Goal: Transaction & Acquisition: Purchase product/service

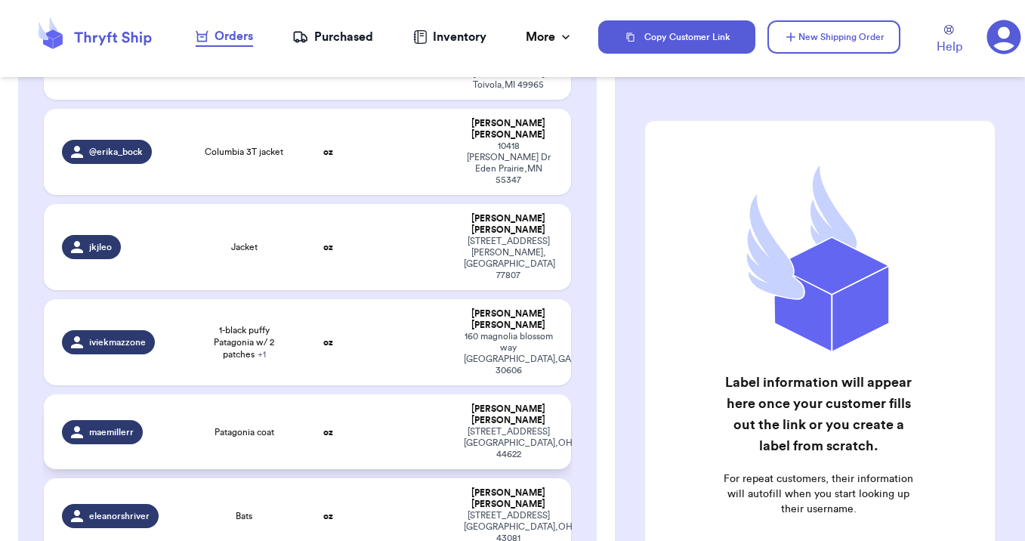
scroll to position [468, 0]
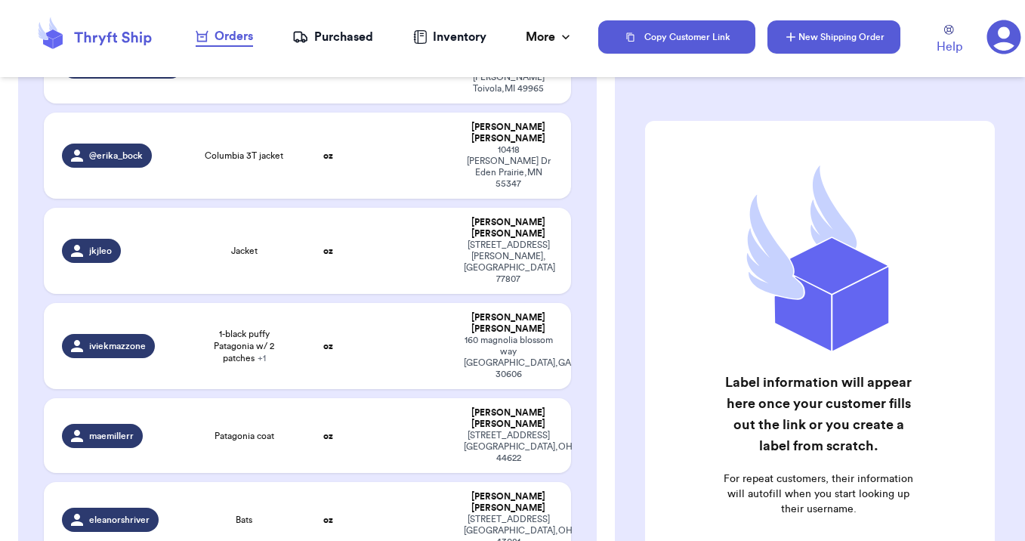
click at [823, 35] on button "New Shipping Order" at bounding box center [833, 36] width 133 height 33
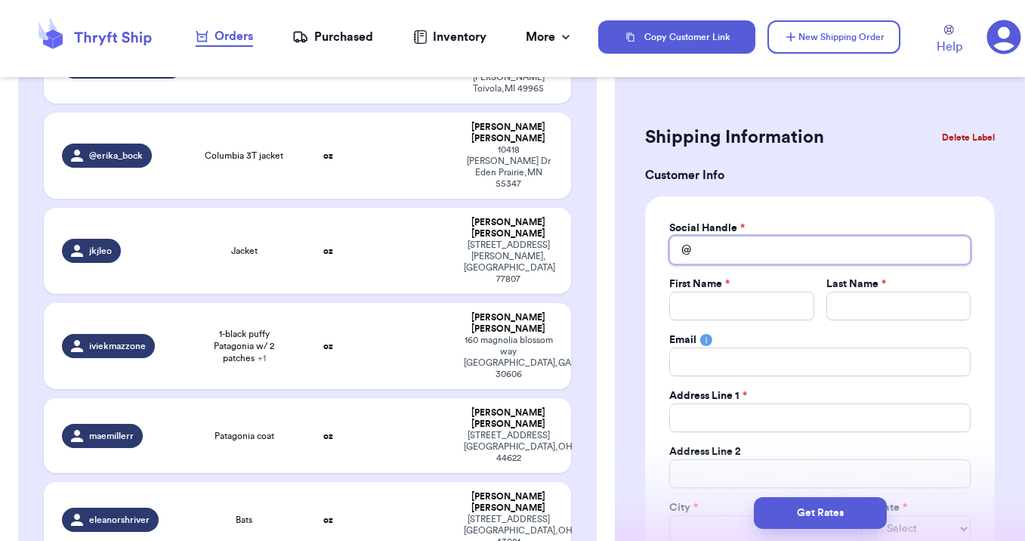
click at [706, 252] on input "Total Amount Paid" at bounding box center [819, 250] width 301 height 29
type input "a"
type input "as"
type input "ash"
type input "ashl"
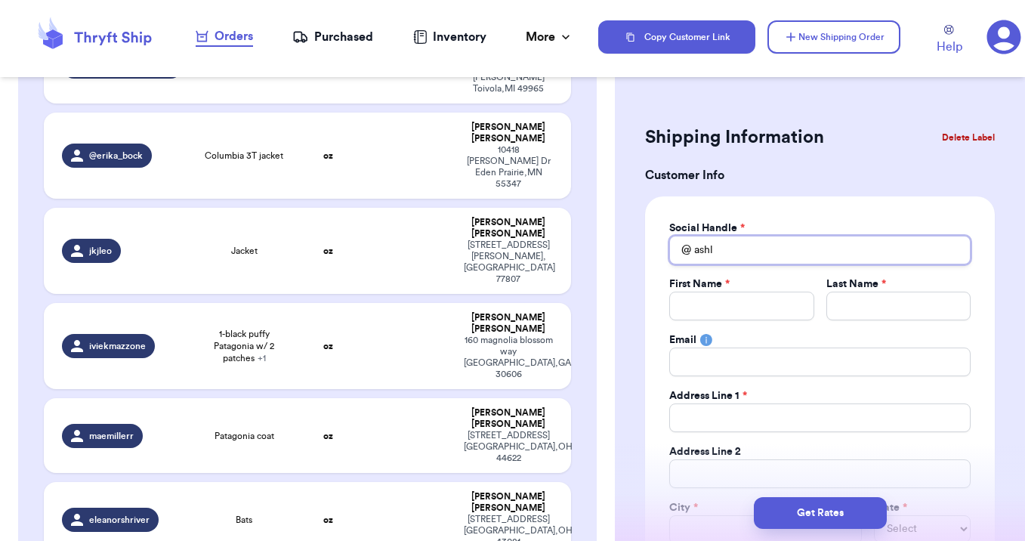
type input "ashle"
type input "[PERSON_NAME]"
type input "ashleym"
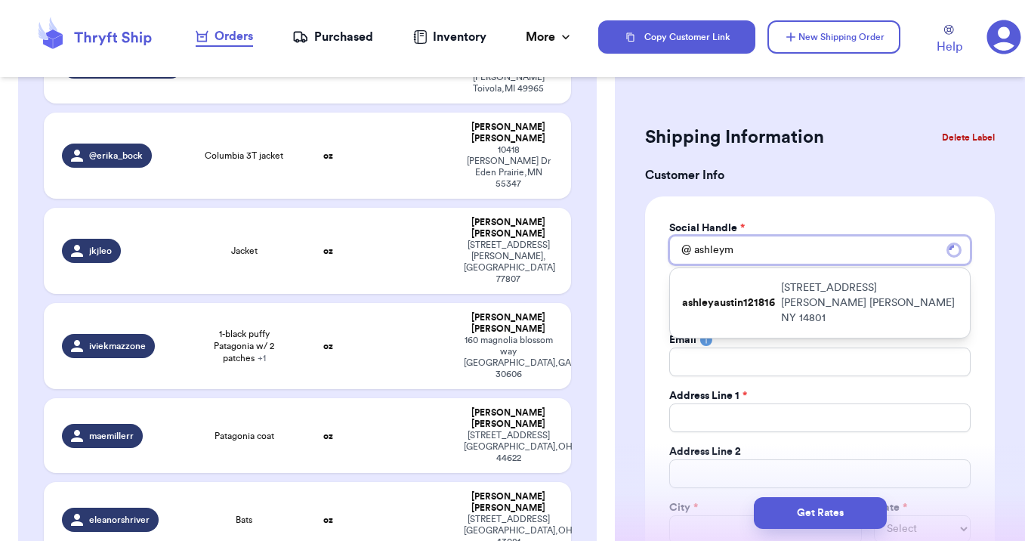
type input "ashleyml"
type input "ashleymla"
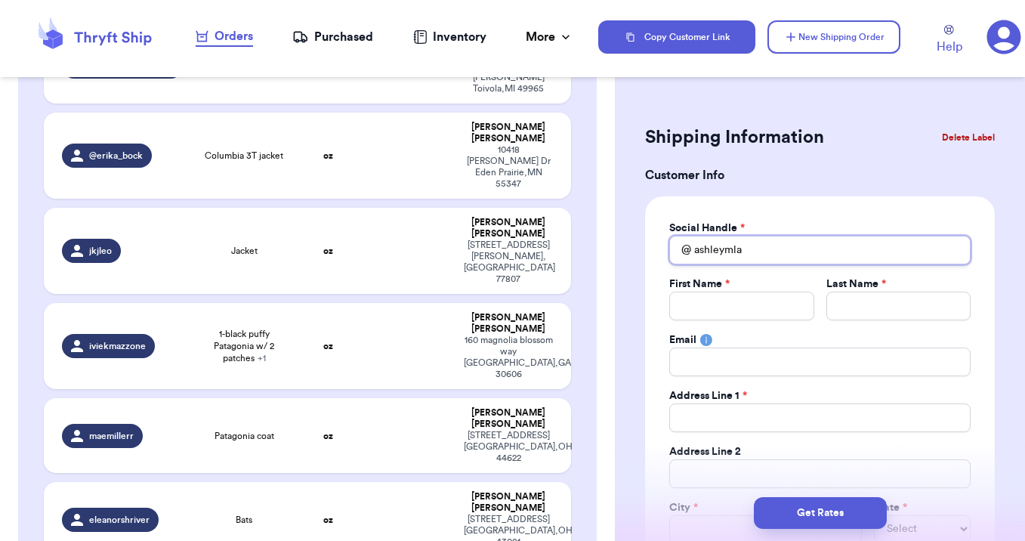
type input "ashleymlar"
type input "ashleymlars"
type input "ashleymlarso"
type input "ashleymlarson"
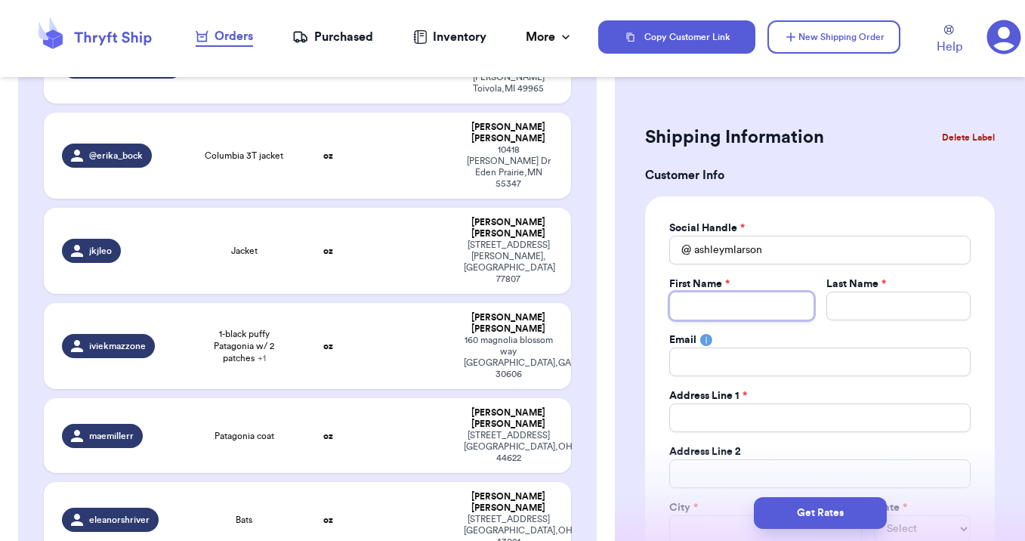
type input "A"
type input "As"
type input "Ash"
type input "Ashl"
type input "Ashle"
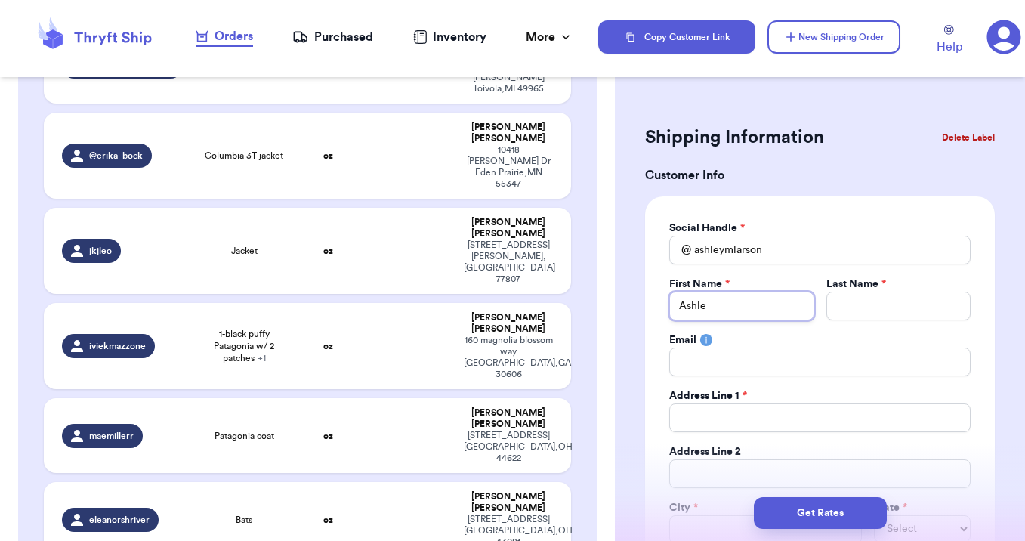
type input "[PERSON_NAME]"
type input "L"
type input "La"
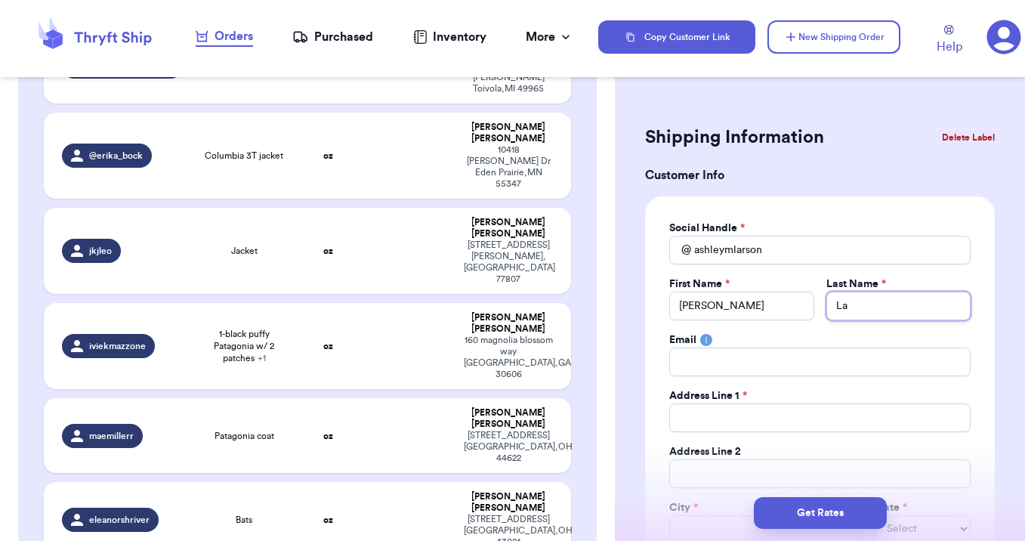
type input "Lar"
type input "[PERSON_NAME]"
type input "Larso"
type input "[PERSON_NAME]"
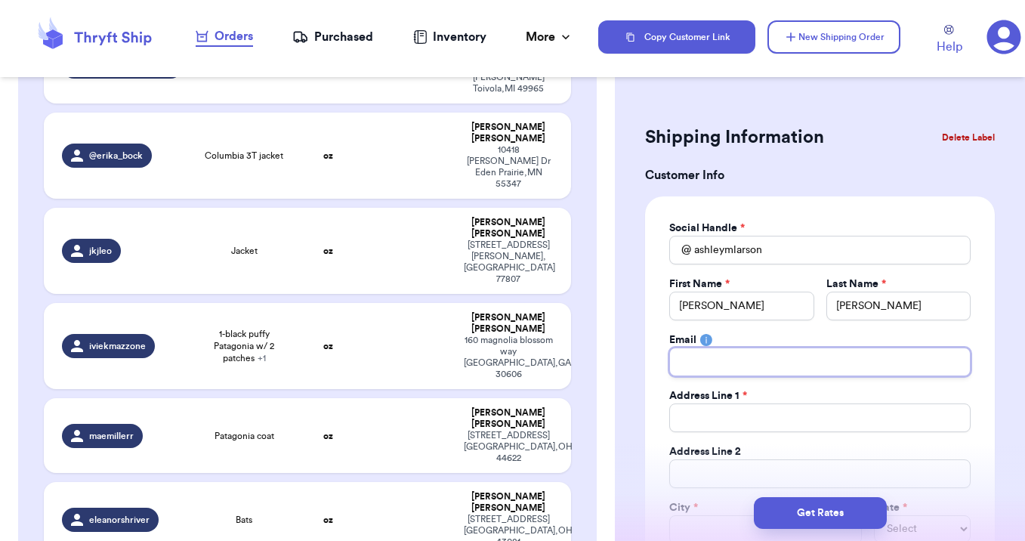
type input "b"
type input "bd"
type input "bdo"
type input "bdop"
type input "bdope"
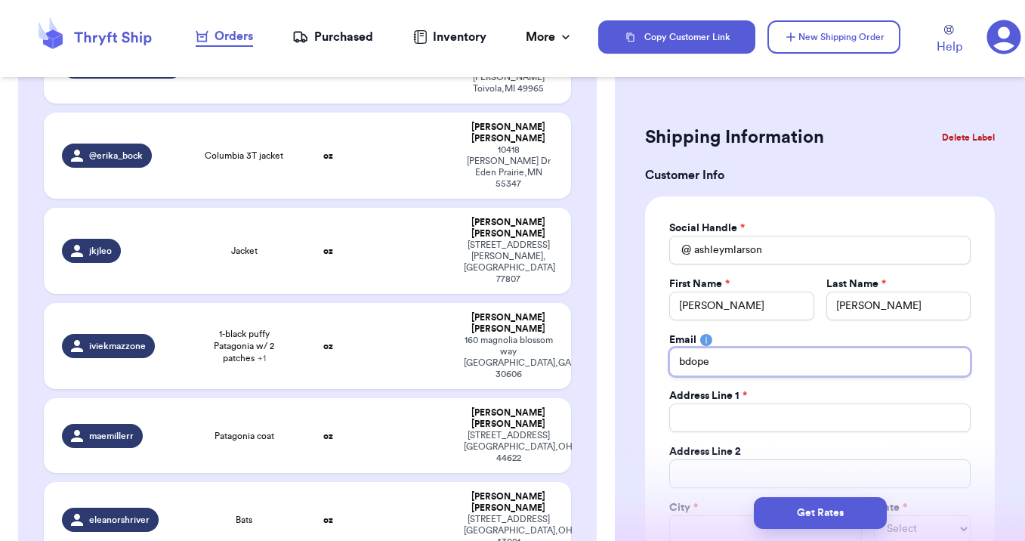
type input "bdoper"
type input "bdopera"
type input "bdoperal"
type input "bdoperals"
type input "bdoperalsk"
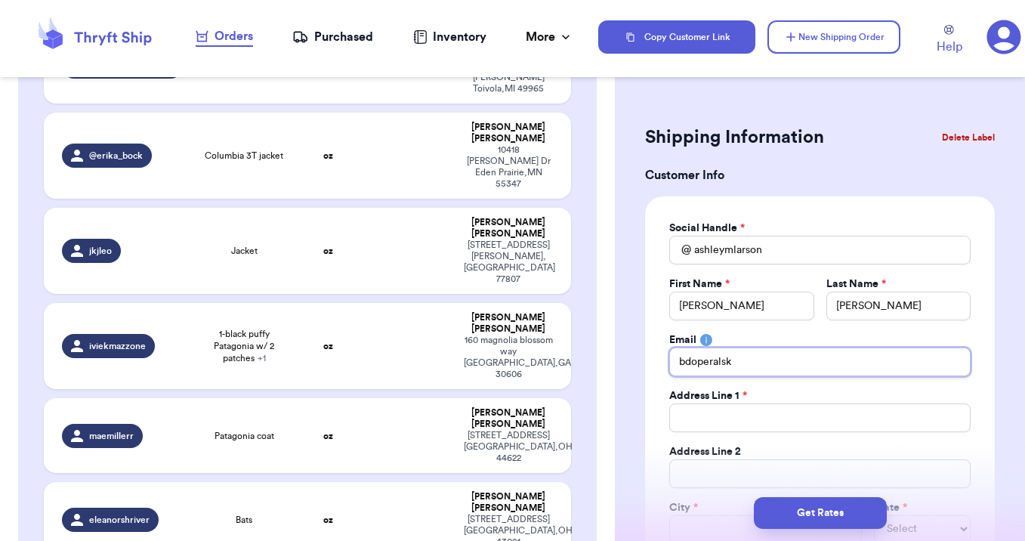
type input "bdoperalski"
type input "bdoperalski0"
type input "bdoperalski08"
type input "bdoperalski08@"
type input "bdoperalski08@g"
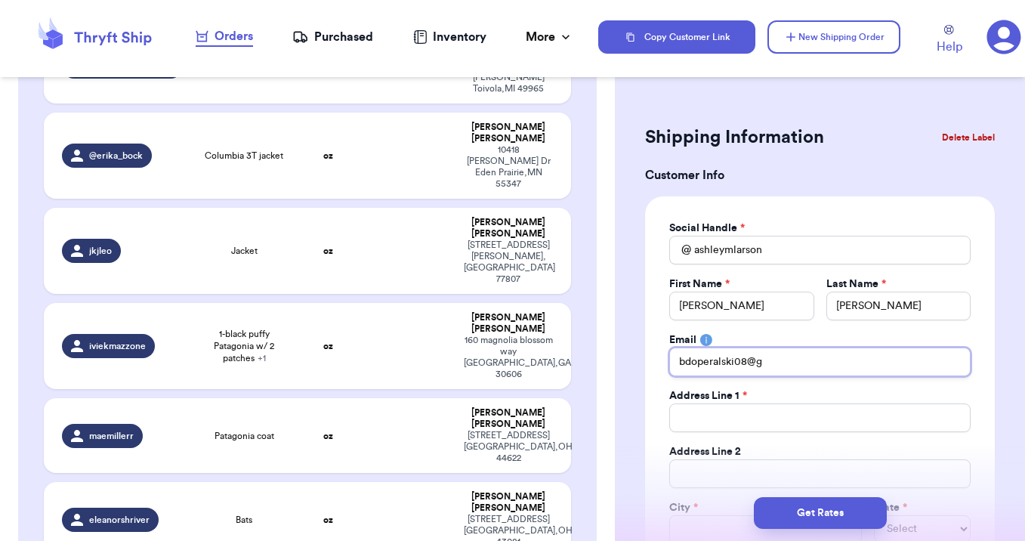
type input "bdoperalski08@gm"
type input "bdoperalski08@gma"
type input "bdoperalski08@gmai"
type input "[EMAIL_ADDRESS]"
type input "[EMAIL_ADDRESS]."
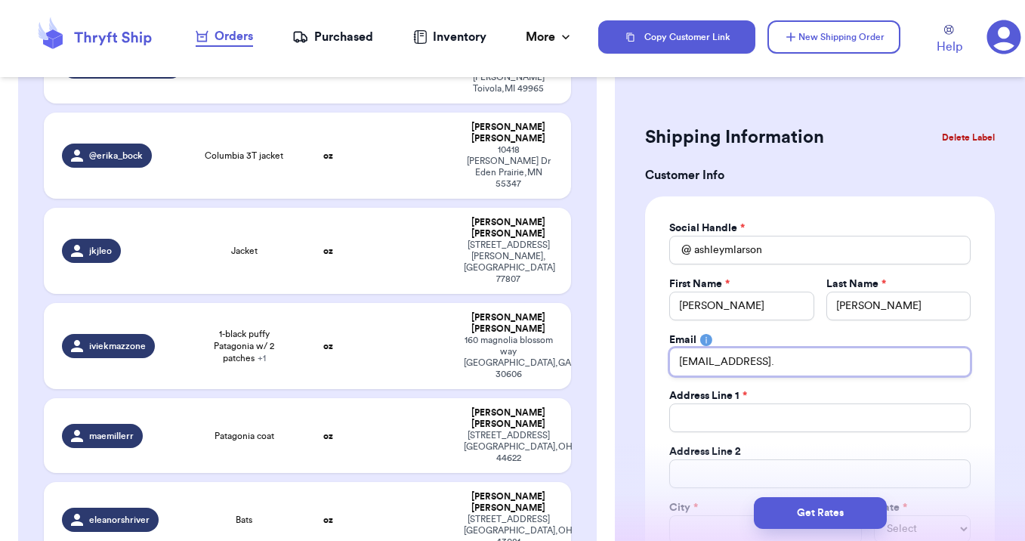
type input "bdoperalski08@gmail.c"
type input "[EMAIL_ADDRESS][DOMAIN_NAME]"
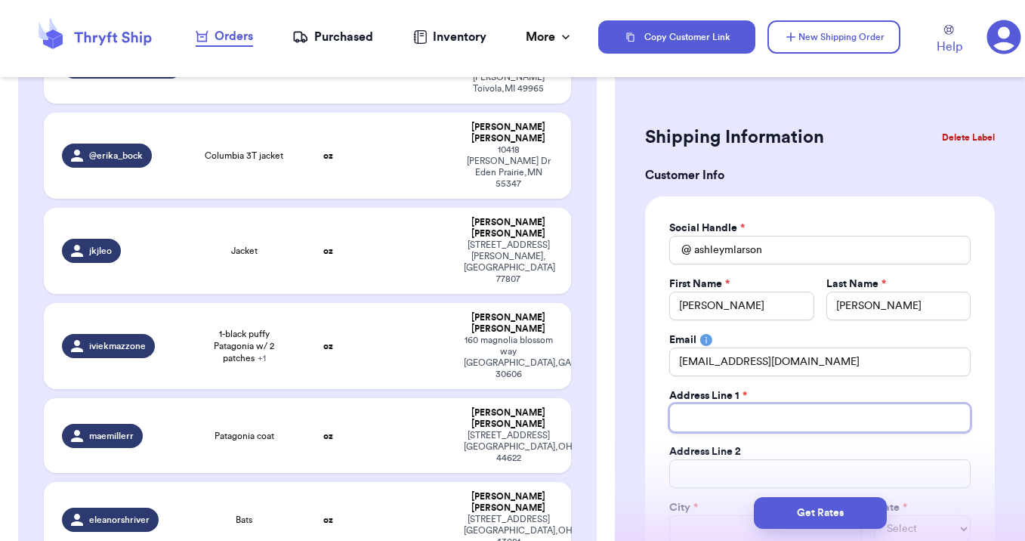
type input "2"
type input "24"
type input "240"
type input "2401"
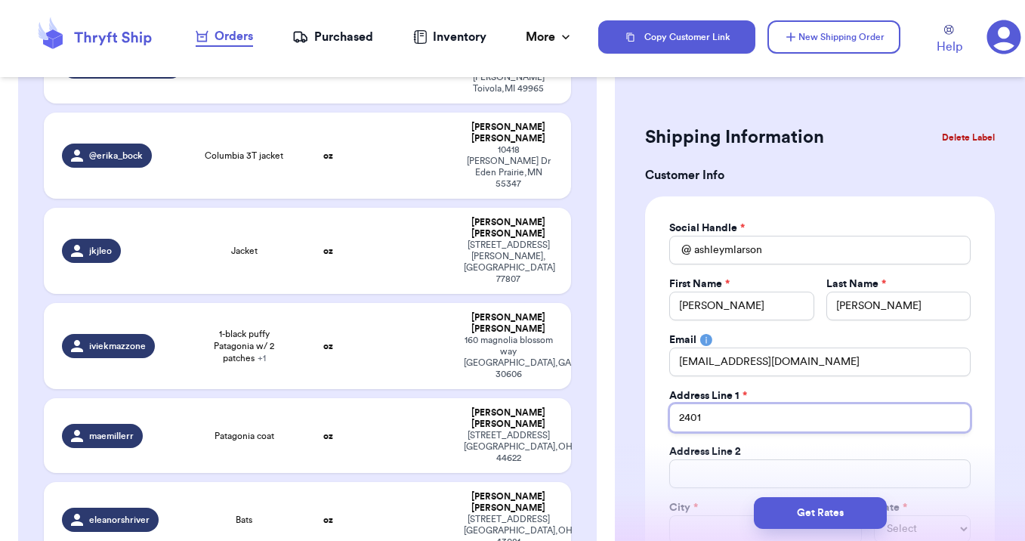
type input "2401 F"
type input "2401 Fl"
type input "2401 Fli"
type input "2401 Flin"
type input "2401 Flint"
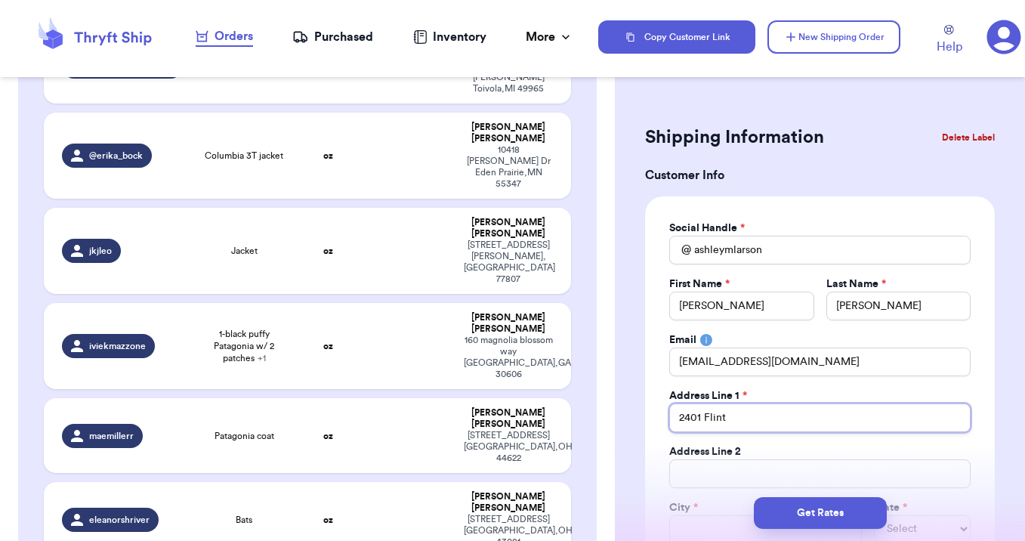
type input "2401 Flints"
type input "2401 Flints p"
type input "2401 Flints po"
type input "2401 Flints pon"
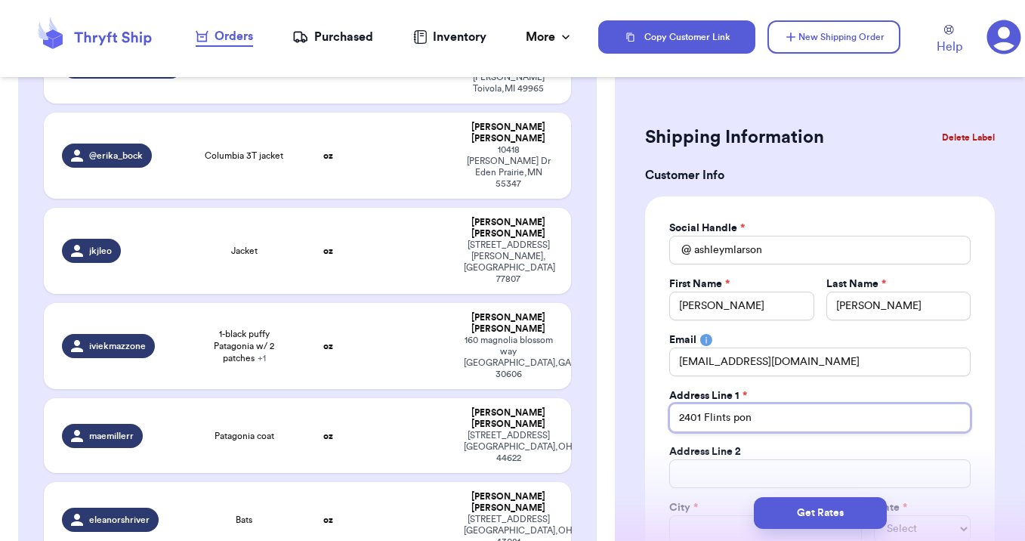
type input "2401 [GEOGRAPHIC_DATA]"
type input "2401 Flints pond c"
type input "2401 Flints pond ci"
type input "2401 Flints pond cir"
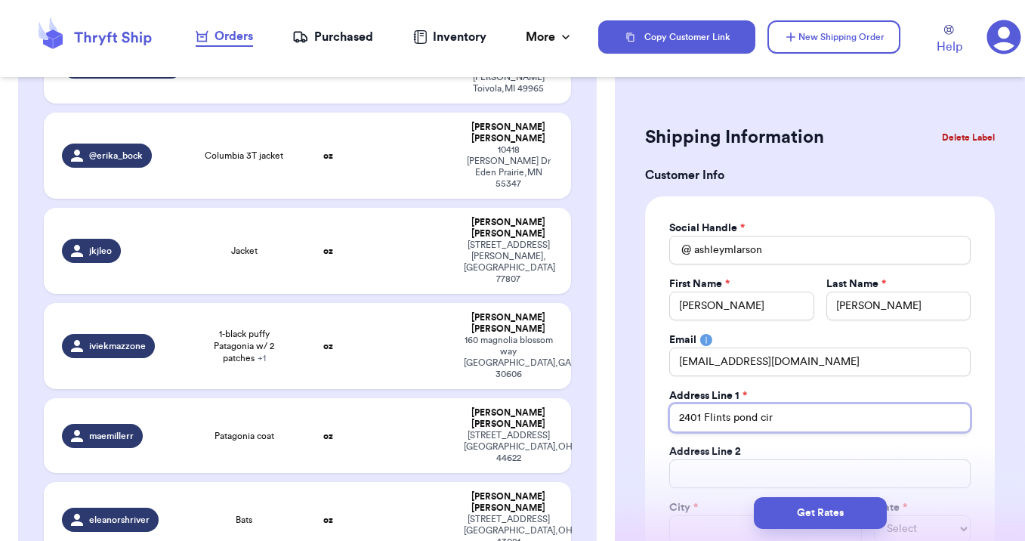
type input "2401 Flints pond circ"
type input "2401 Flints pond circl"
type input "[STREET_ADDRESS]"
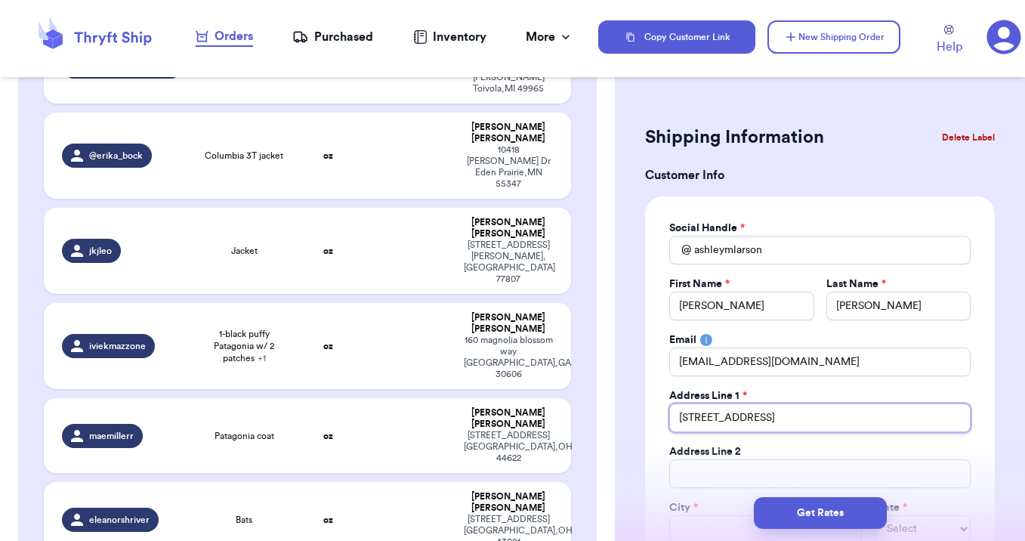
type input "[STREET_ADDRESS]"
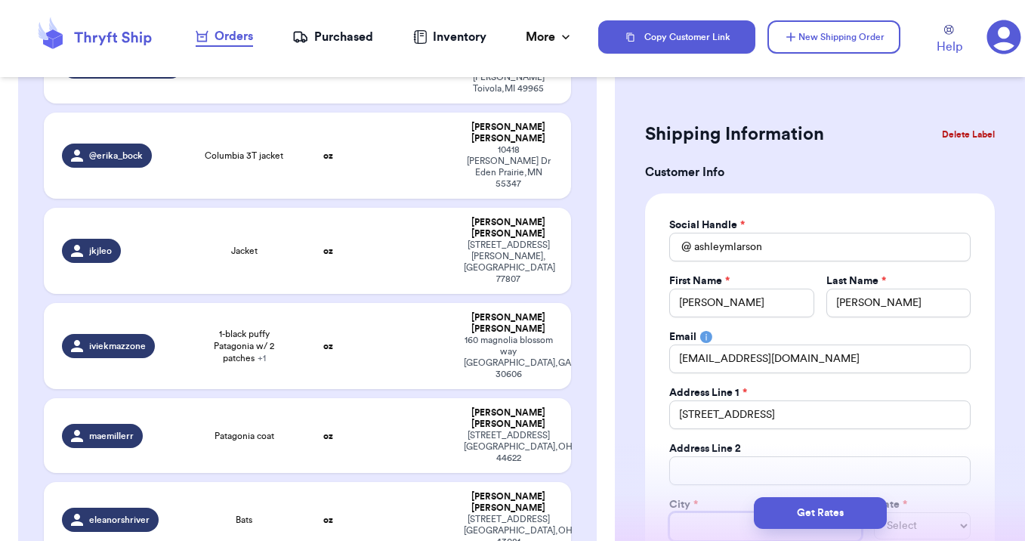
type input "N"
type input "No"
type input "Nor"
type input "Nort"
type input "North"
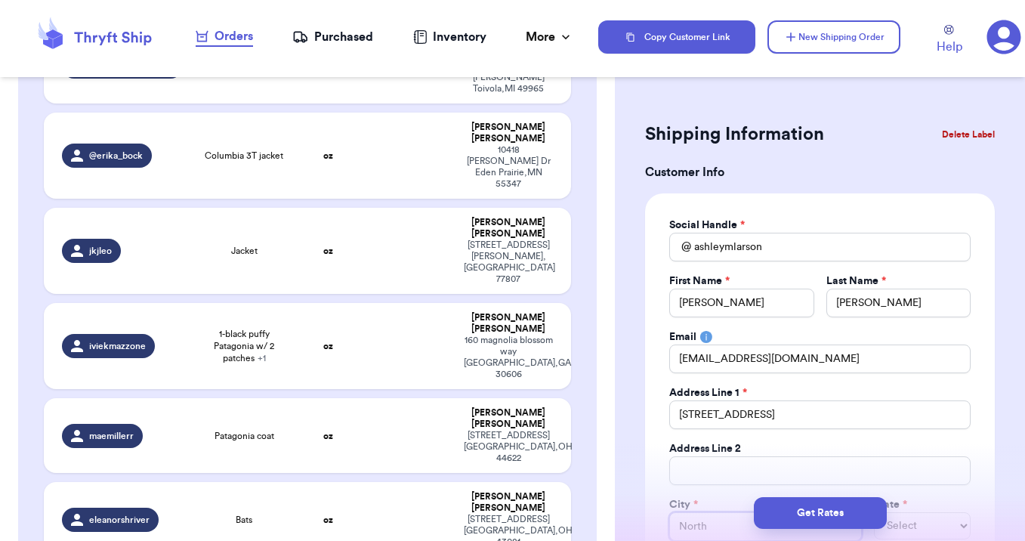
type input "North"
type input "North C"
type input "North Ca"
type input "North Car"
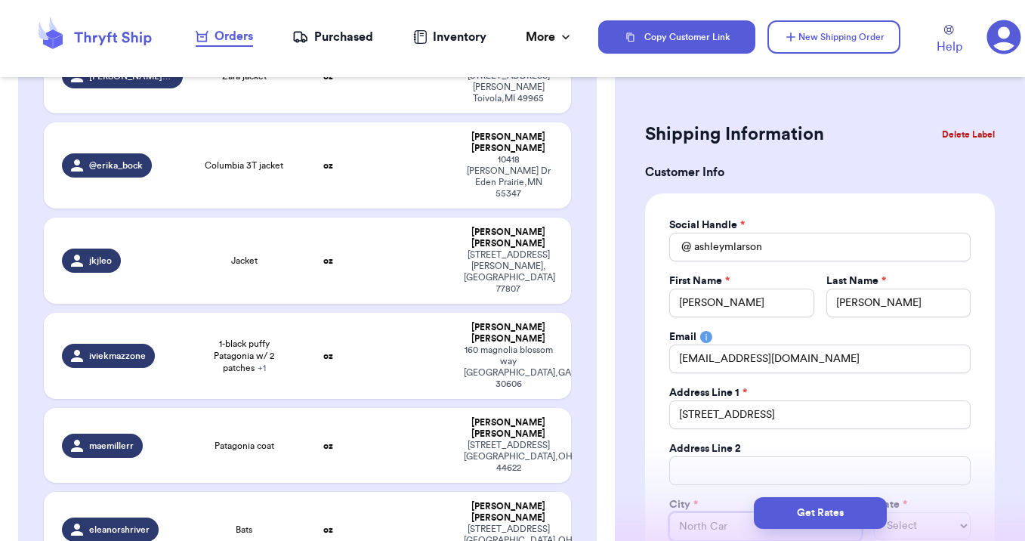
scroll to position [533, 0]
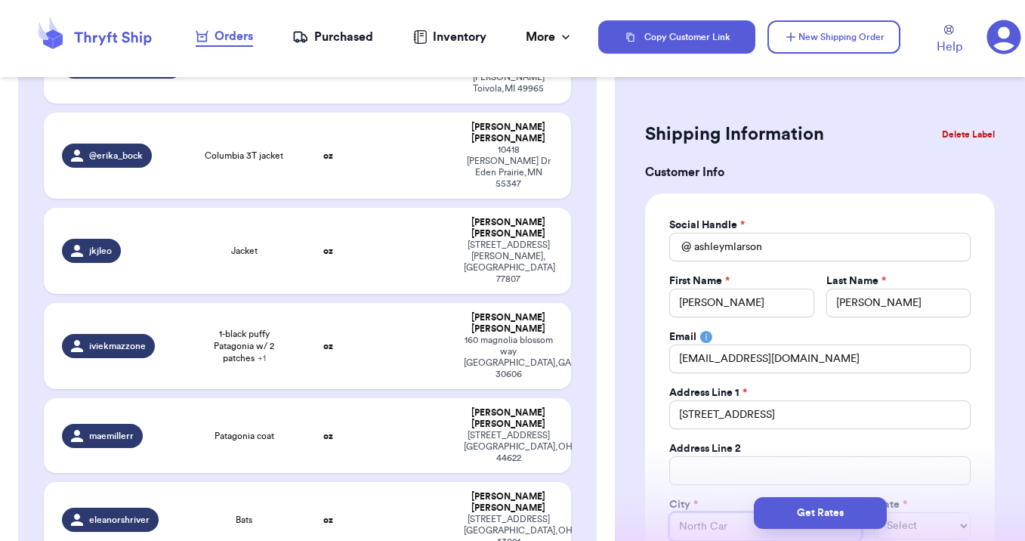
type input "North Caro"
type input "North Car"
type input "North Ca"
type input "North C"
type input "North"
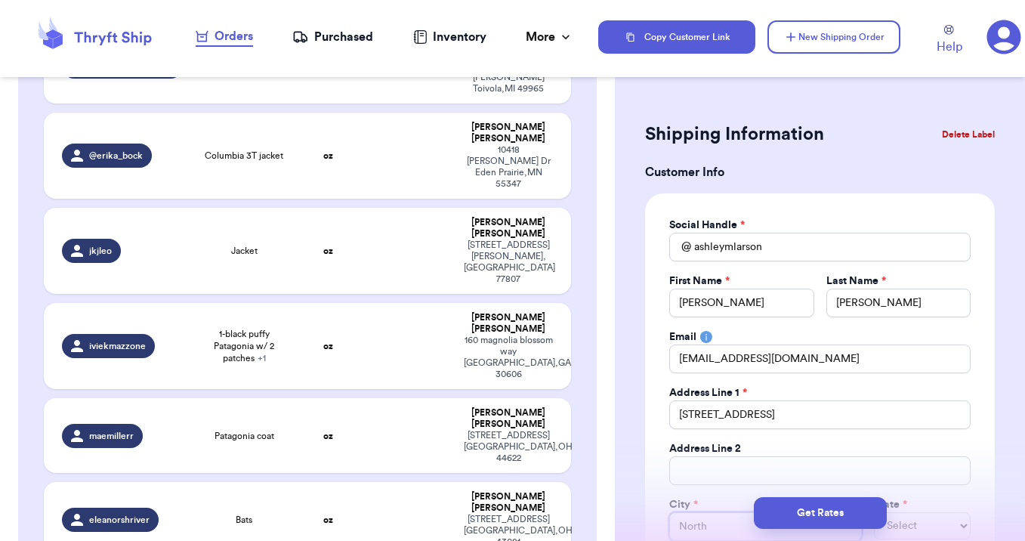
type input "North"
type input "Nort"
type input "Nor"
type input "No"
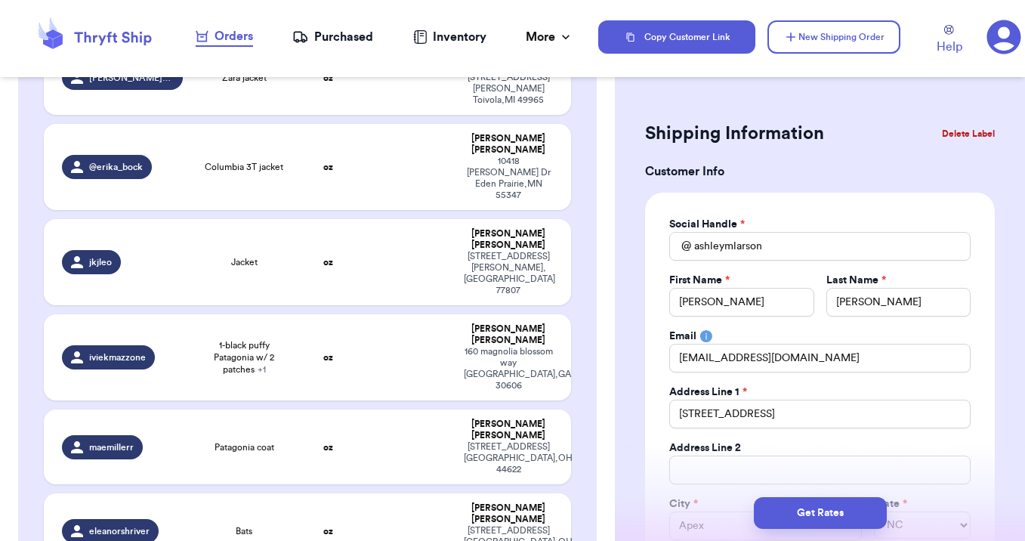
scroll to position [316, 0]
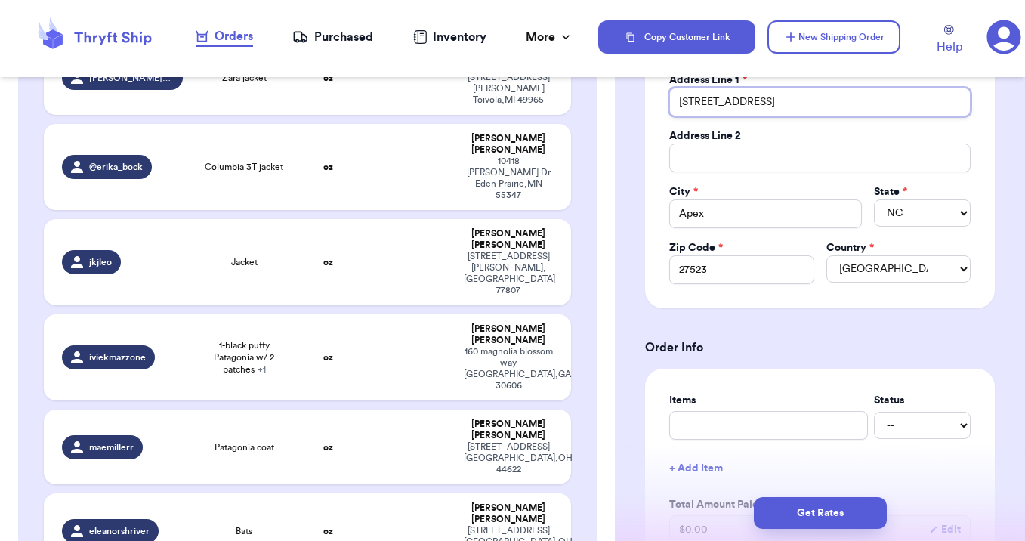
click at [820, 100] on input "[STREET_ADDRESS]" at bounding box center [819, 102] width 301 height 29
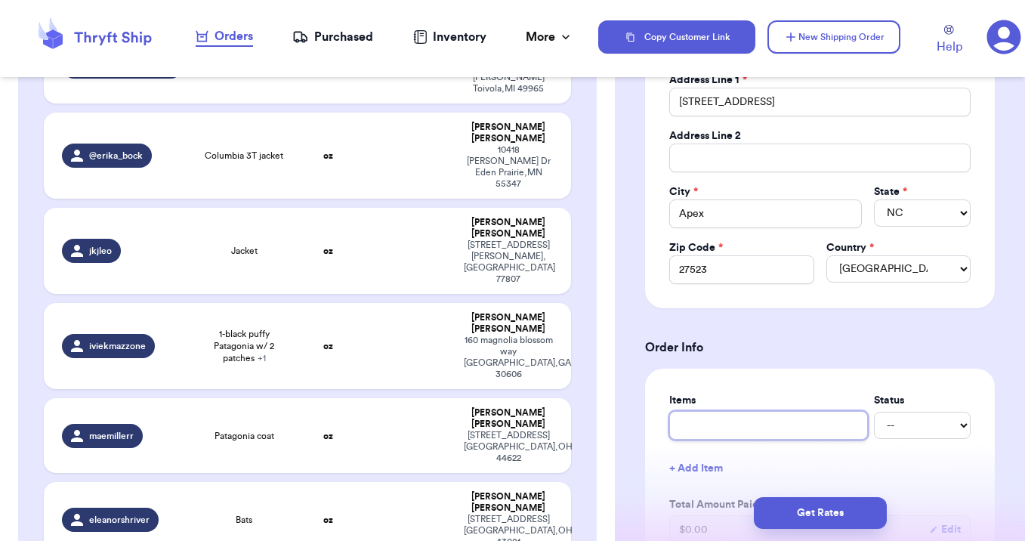
click at [738, 431] on input "text" at bounding box center [768, 425] width 199 height 29
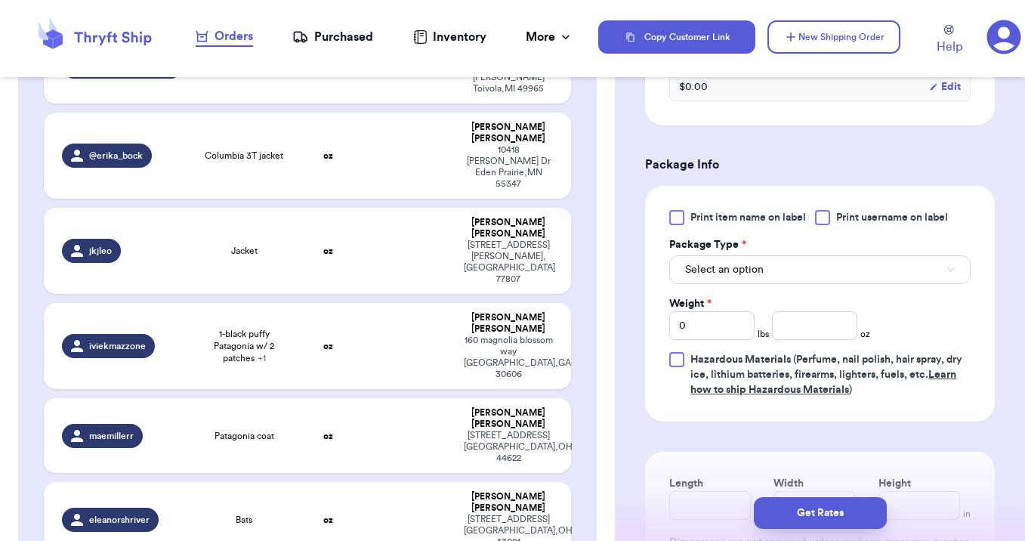
scroll to position [834, 0]
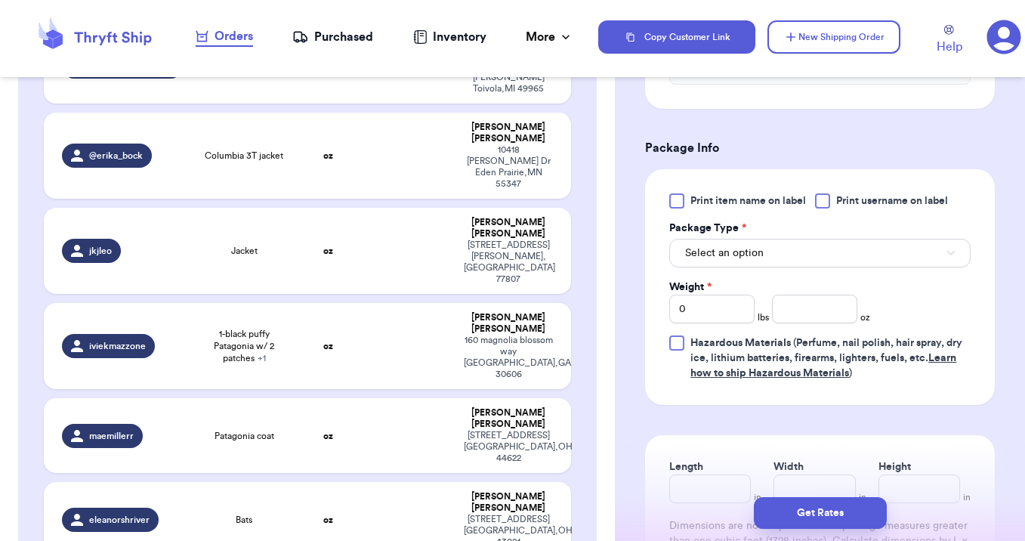
click at [718, 271] on div "Print item name on label Print username on label Package Type * Select an optio…" at bounding box center [819, 286] width 301 height 187
click at [715, 254] on span "Select an option" at bounding box center [724, 252] width 79 height 15
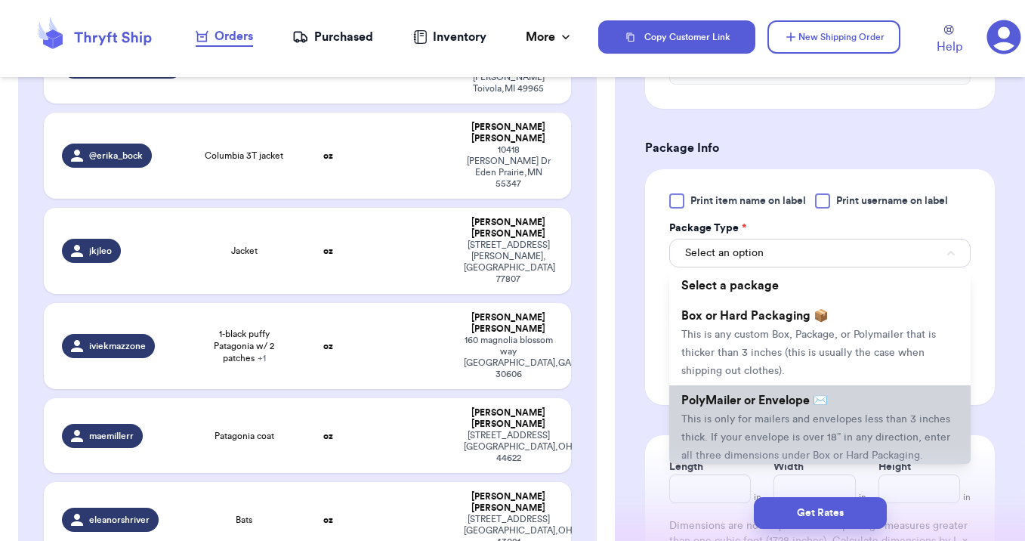
click at [712, 424] on span "This is only for mailers and envelopes less than 3 inches thick. If your envelo…" at bounding box center [815, 437] width 269 height 47
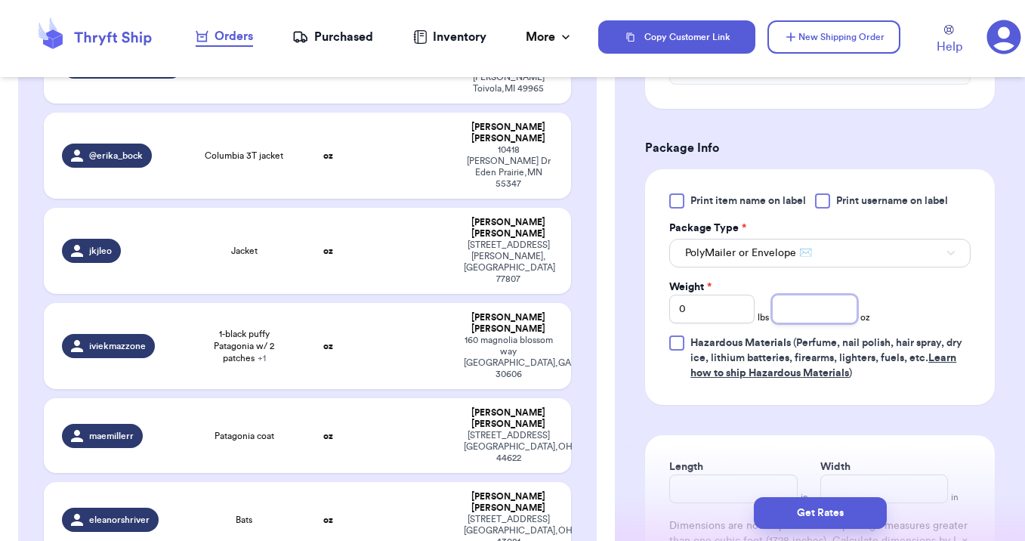
click at [794, 307] on input "number" at bounding box center [814, 309] width 85 height 29
click at [812, 514] on button "Get Rates" at bounding box center [820, 513] width 133 height 32
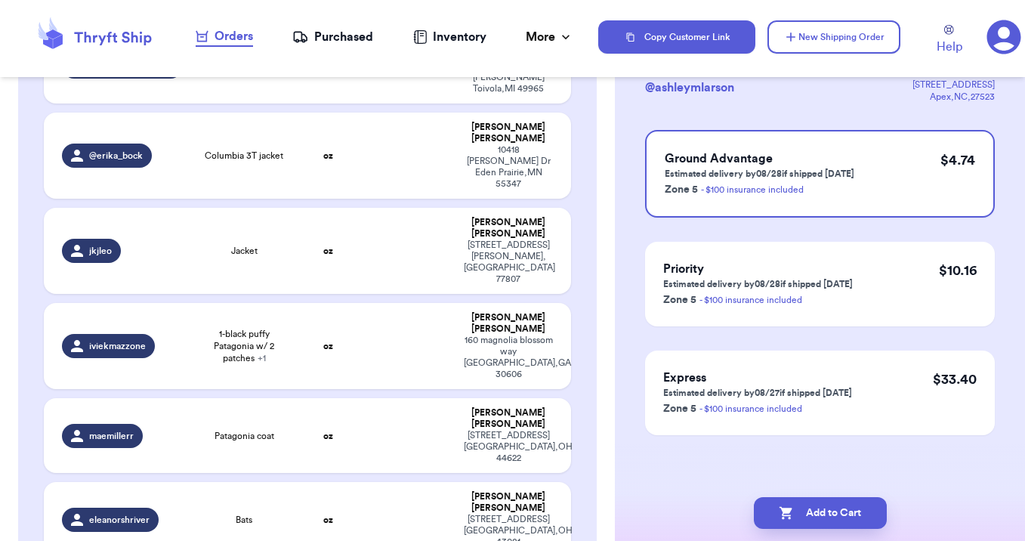
scroll to position [0, 0]
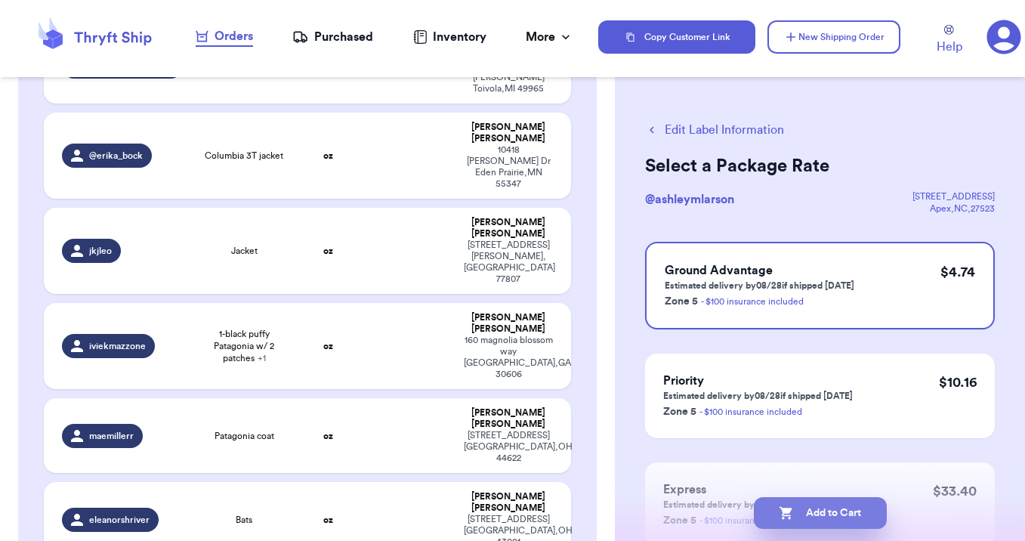
click at [820, 510] on button "Add to Cart" at bounding box center [820, 513] width 133 height 32
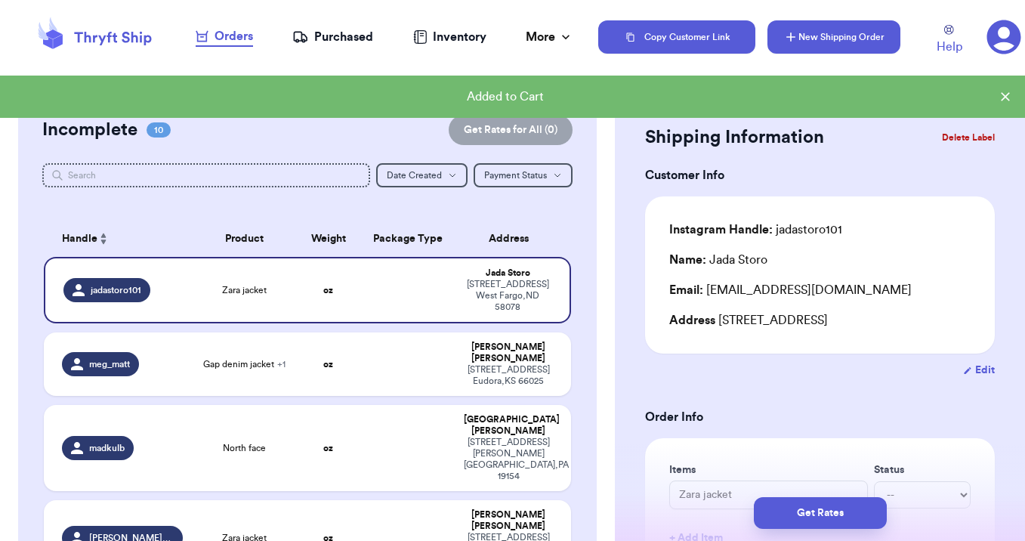
click at [826, 37] on button "New Shipping Order" at bounding box center [833, 36] width 133 height 33
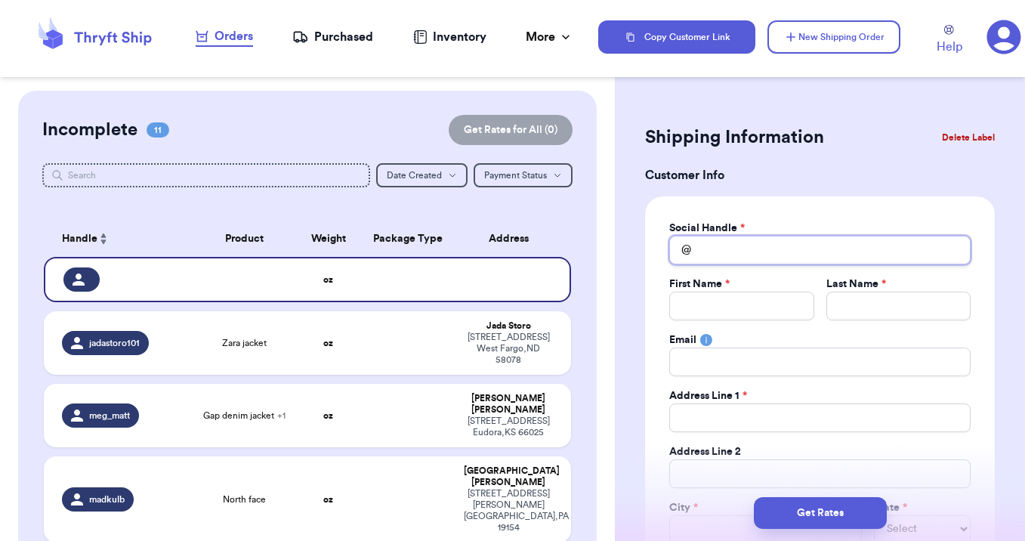
click at [712, 243] on input "Total Amount Paid" at bounding box center [819, 250] width 301 height 29
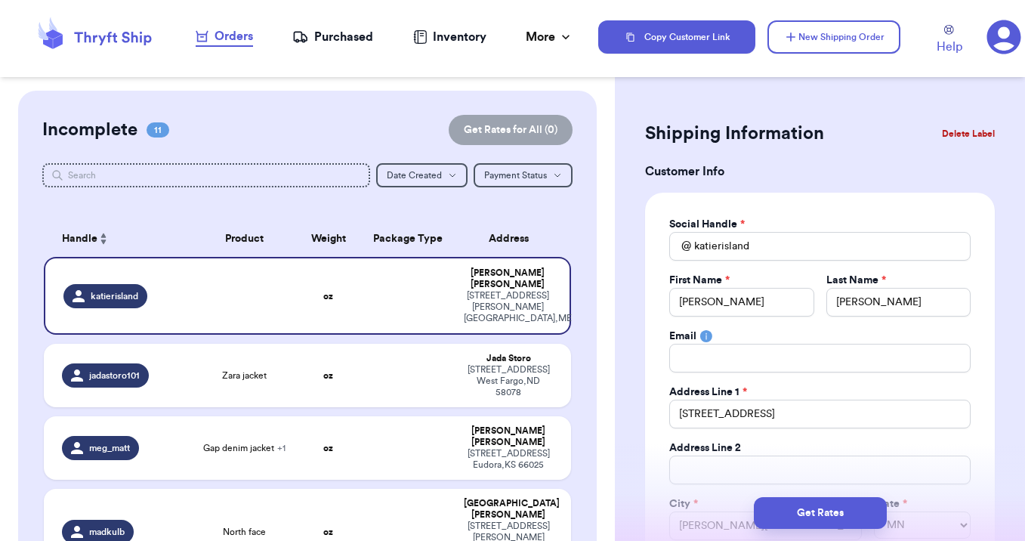
scroll to position [316, 0]
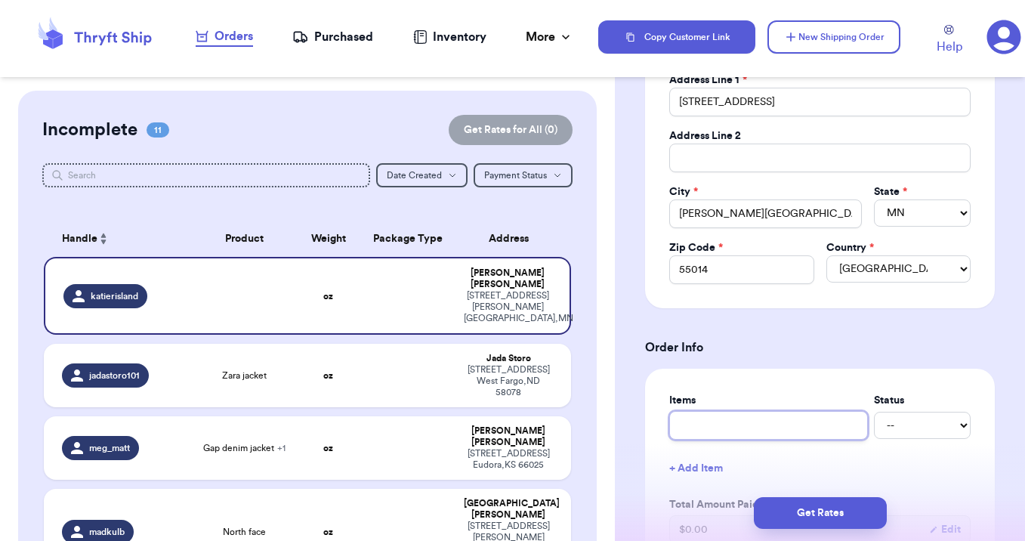
click at [717, 433] on input "text" at bounding box center [768, 425] width 199 height 29
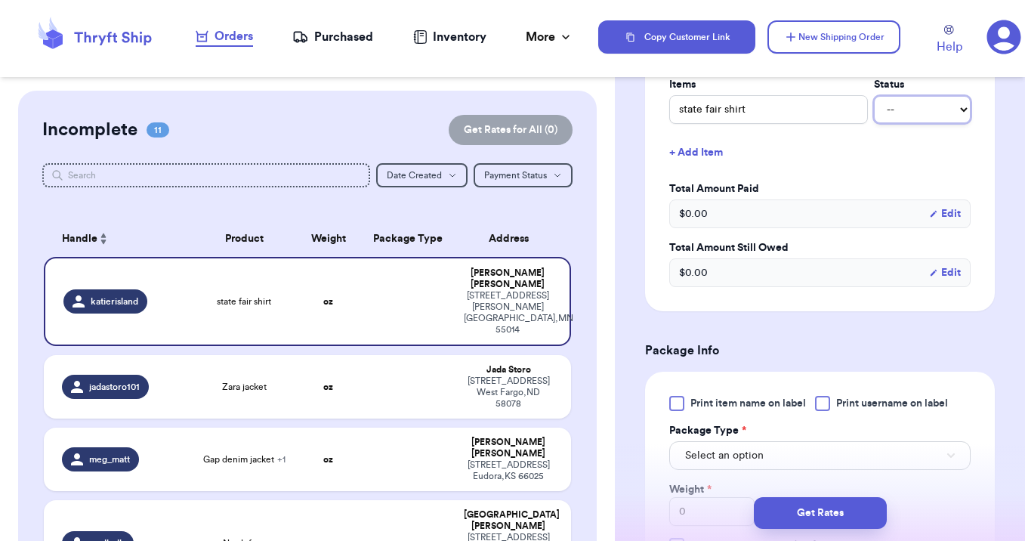
scroll to position [661, 0]
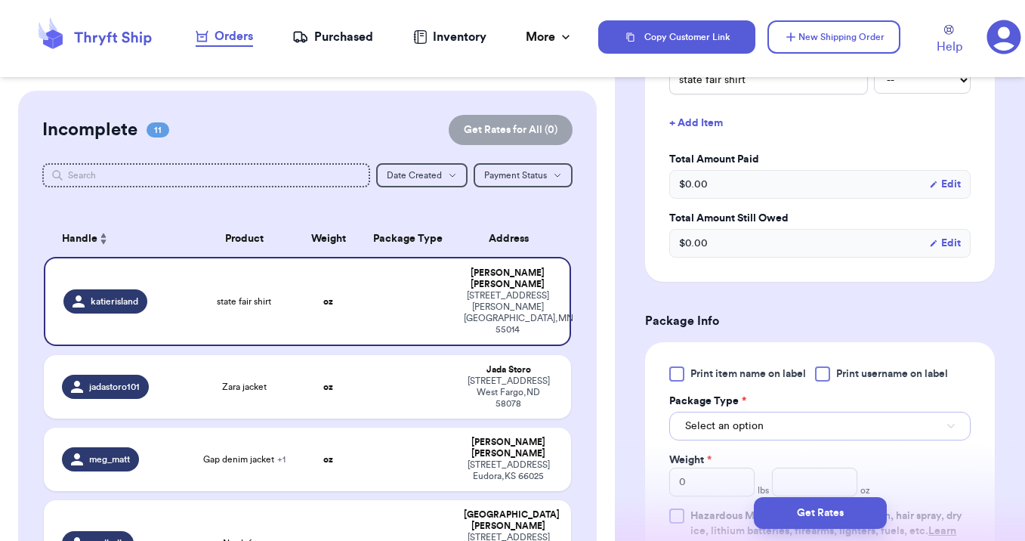
click at [726, 419] on button "Select an option" at bounding box center [819, 426] width 301 height 29
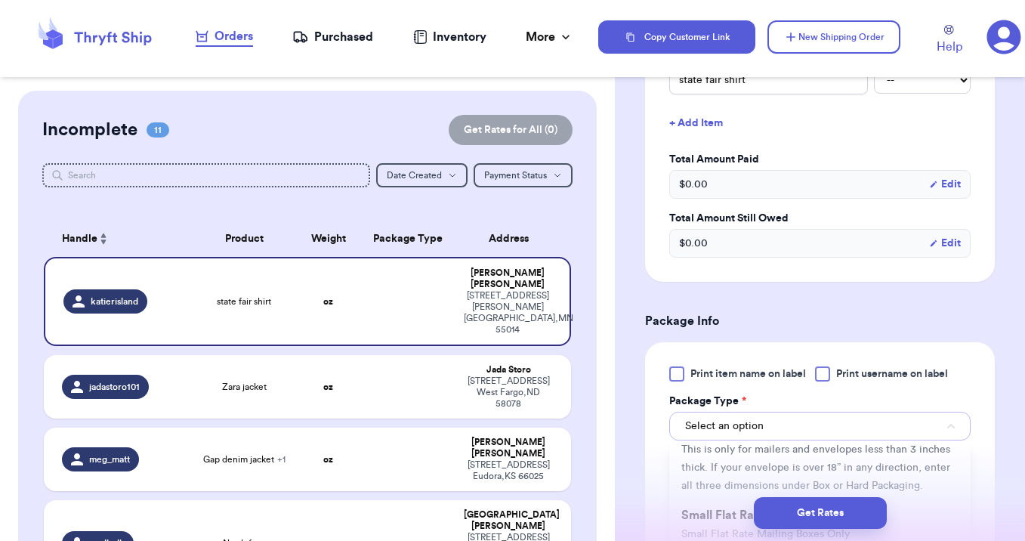
scroll to position [150, 0]
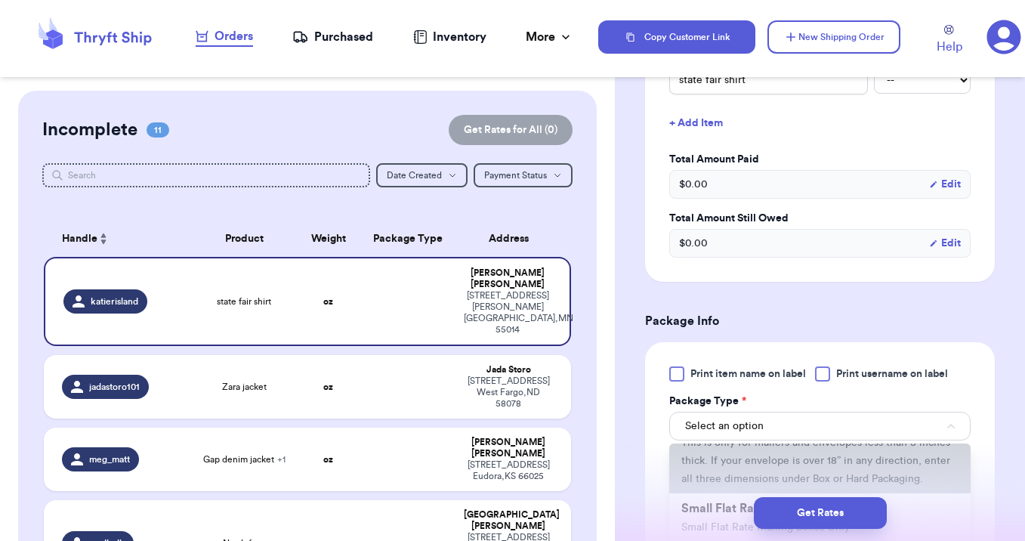
click at [772, 449] on span "This is only for mailers and envelopes less than 3 inches thick. If your envelo…" at bounding box center [815, 460] width 269 height 47
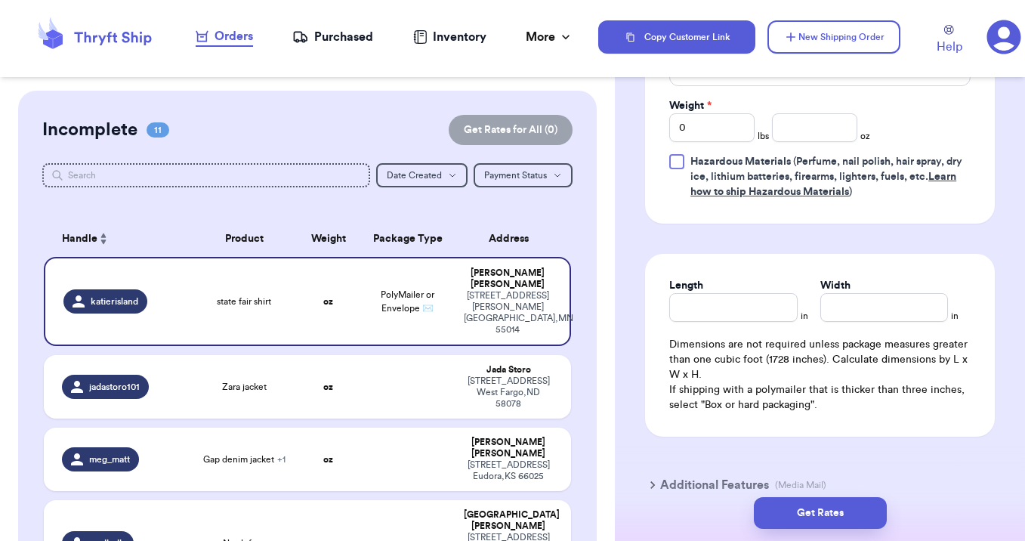
scroll to position [1014, 0]
click at [799, 143] on input "number" at bounding box center [814, 128] width 85 height 29
click at [787, 516] on button "Get Rates" at bounding box center [820, 513] width 133 height 32
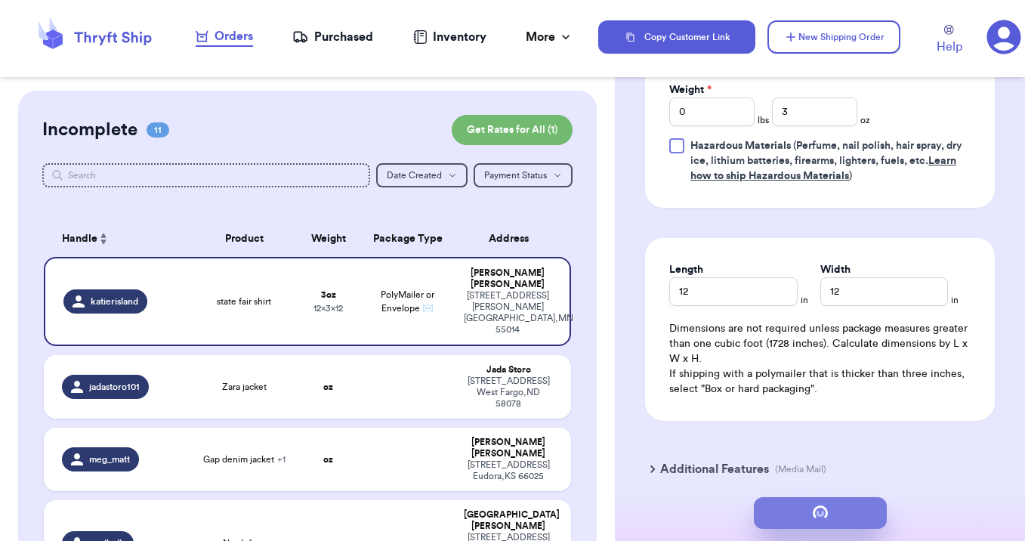
scroll to position [0, 0]
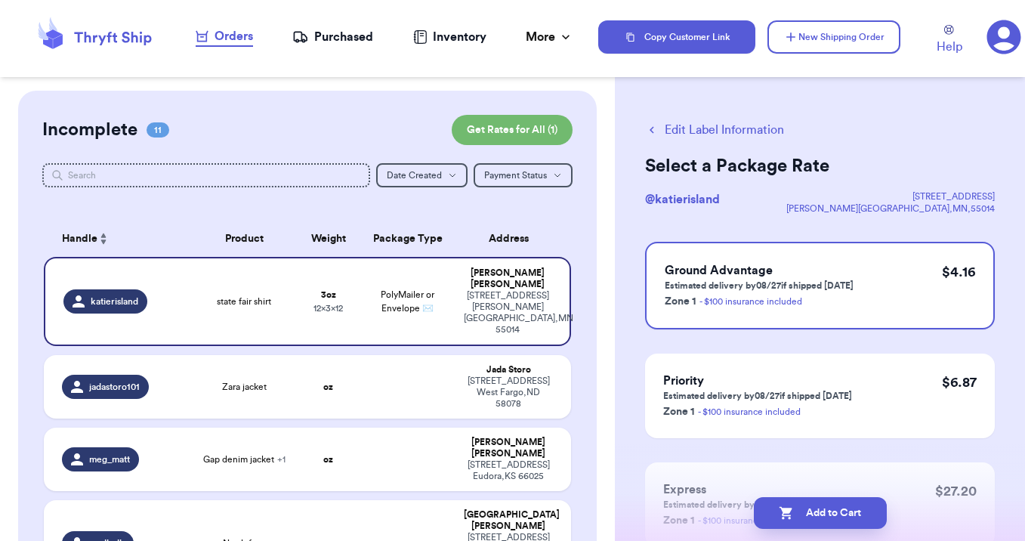
click at [787, 515] on icon "button" at bounding box center [786, 513] width 13 height 13
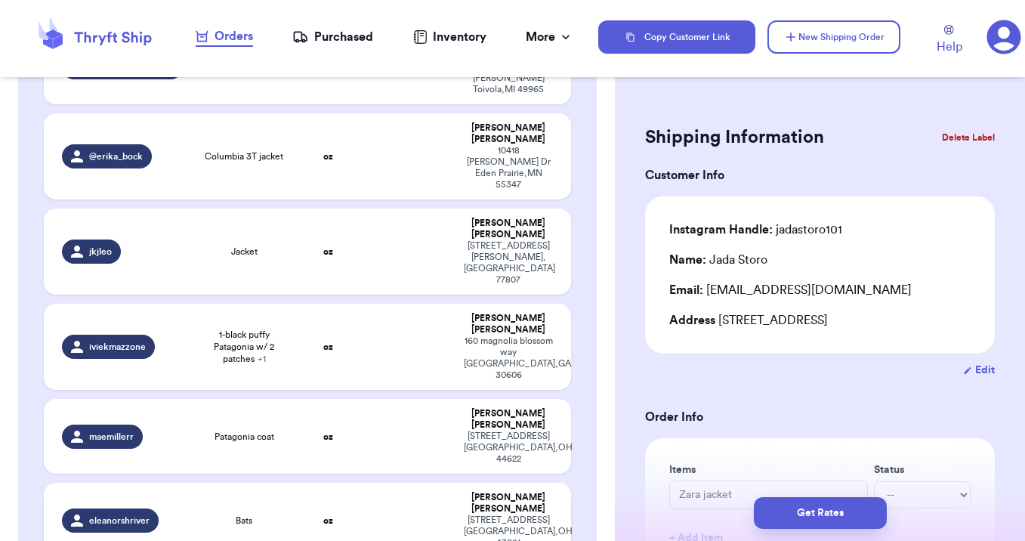
scroll to position [469, 0]
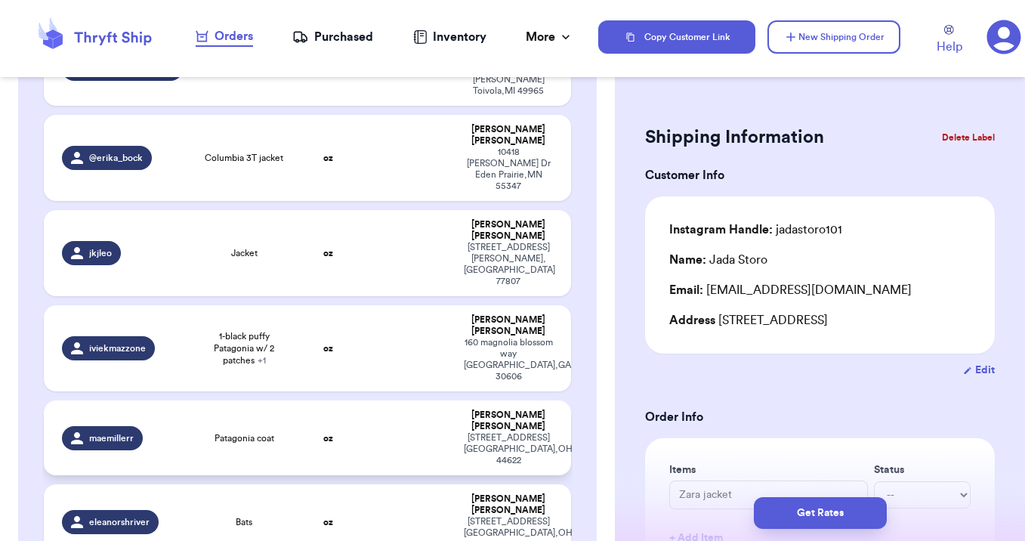
click at [310, 400] on td "oz" at bounding box center [328, 437] width 63 height 75
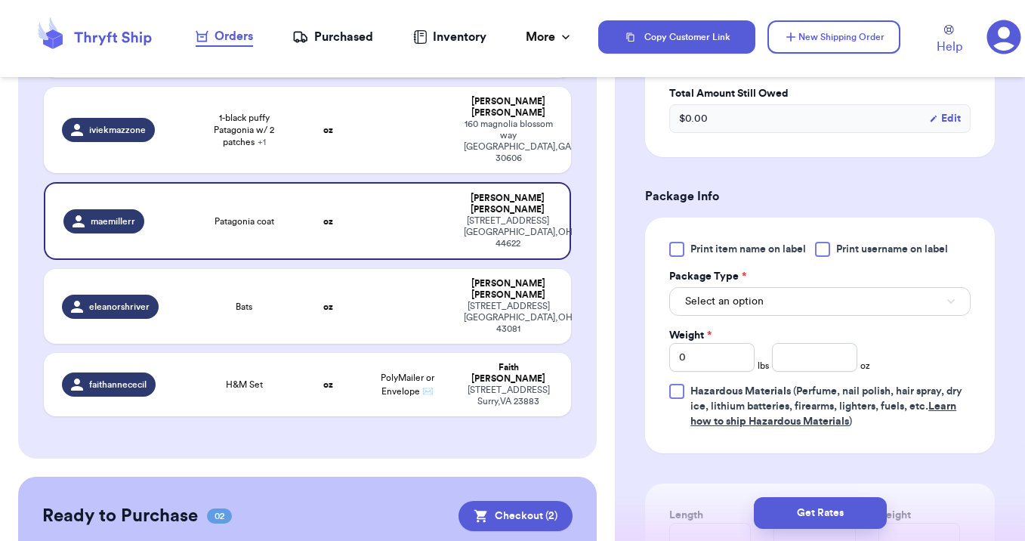
scroll to position [665, 0]
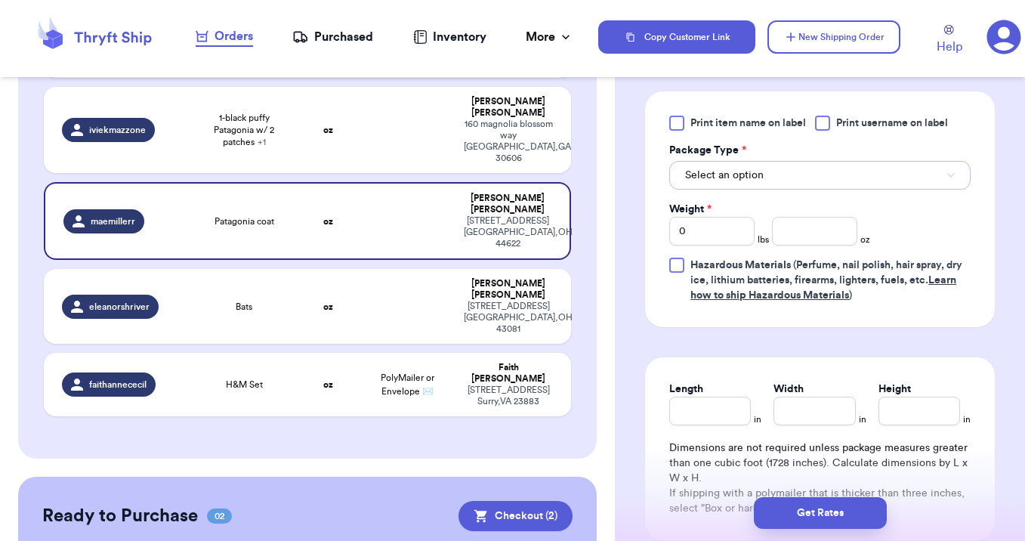
click at [764, 171] on button "Select an option" at bounding box center [819, 175] width 301 height 29
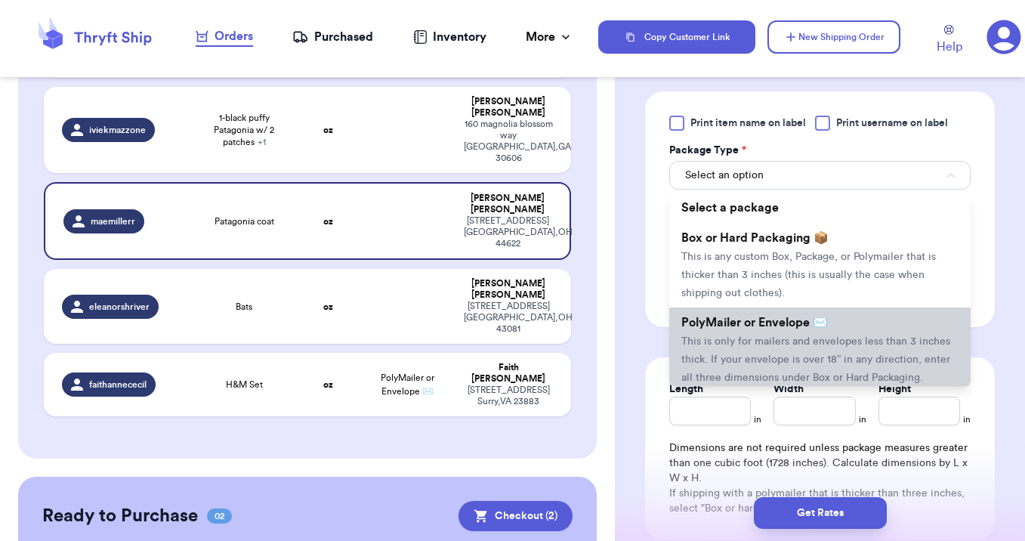
click at [747, 332] on li "PolyMailer or Envelope ✉️ This is only for mailers and envelopes less than 3 in…" at bounding box center [819, 349] width 301 height 85
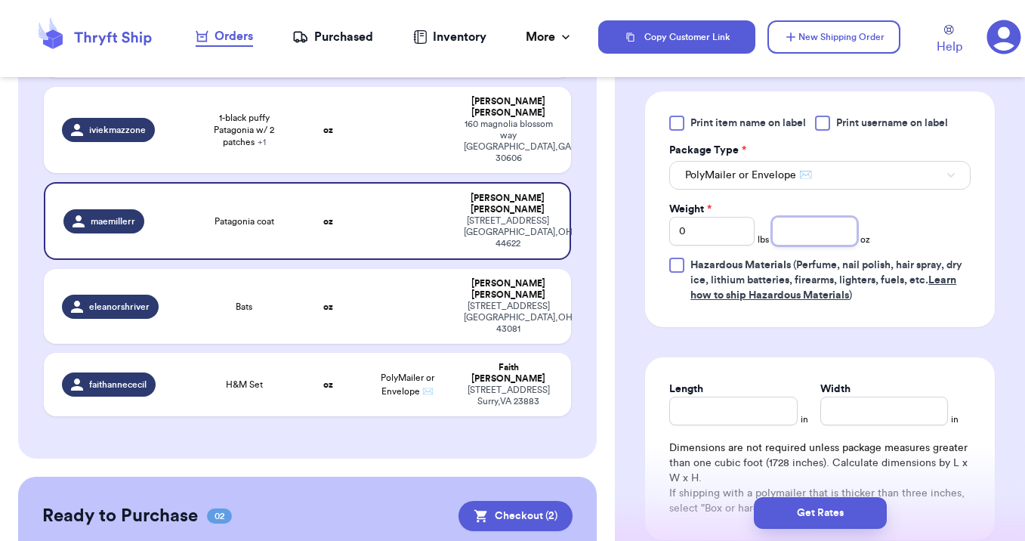
click at [826, 230] on input "number" at bounding box center [814, 231] width 85 height 29
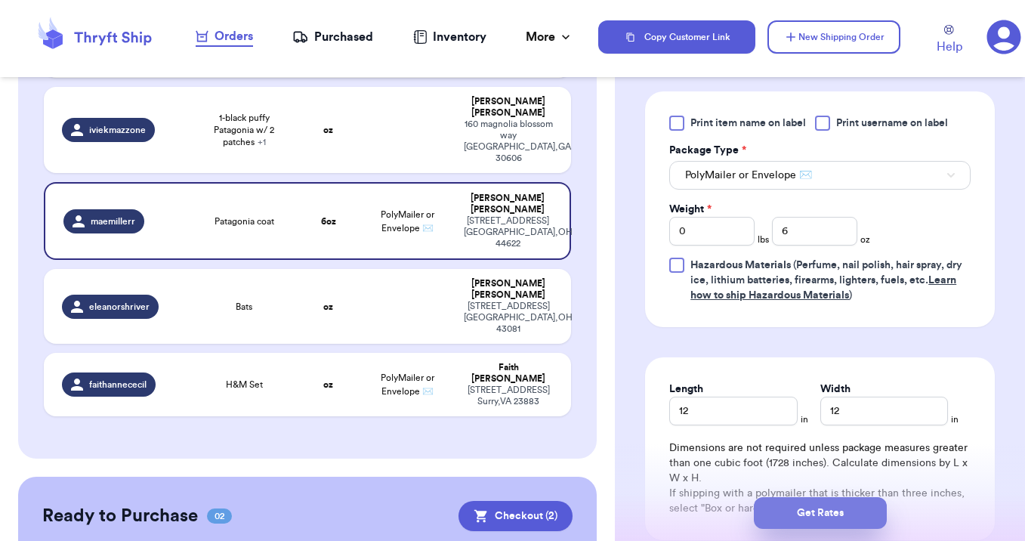
click at [810, 527] on button "Get Rates" at bounding box center [820, 513] width 133 height 32
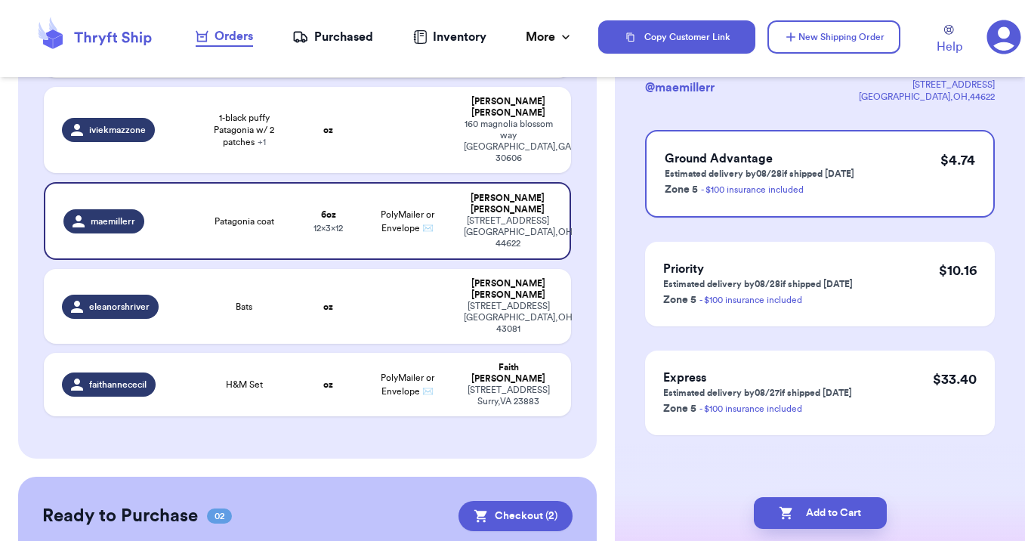
scroll to position [0, 0]
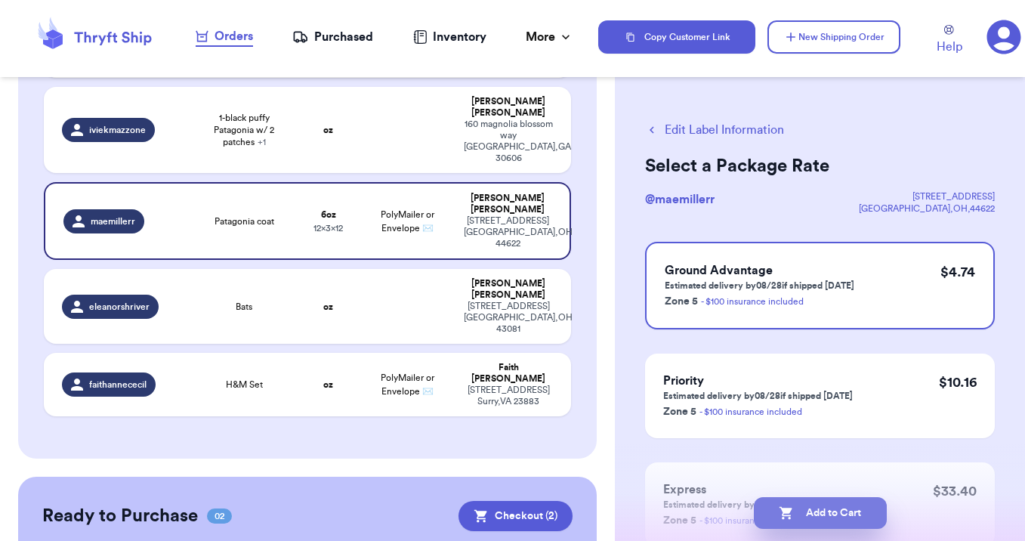
click at [810, 509] on button "Add to Cart" at bounding box center [820, 513] width 133 height 32
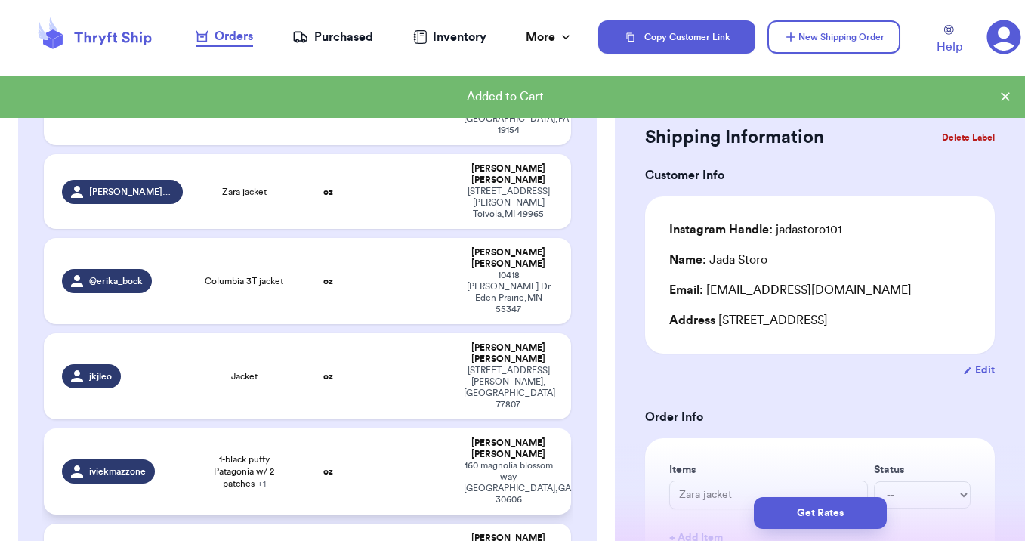
click at [405, 428] on td at bounding box center [407, 471] width 95 height 86
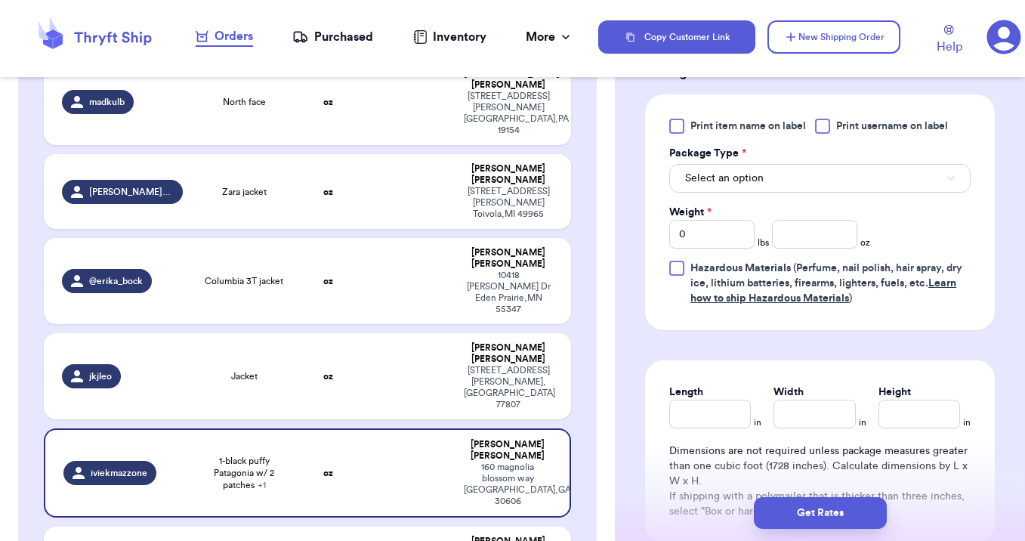
scroll to position [715, 0]
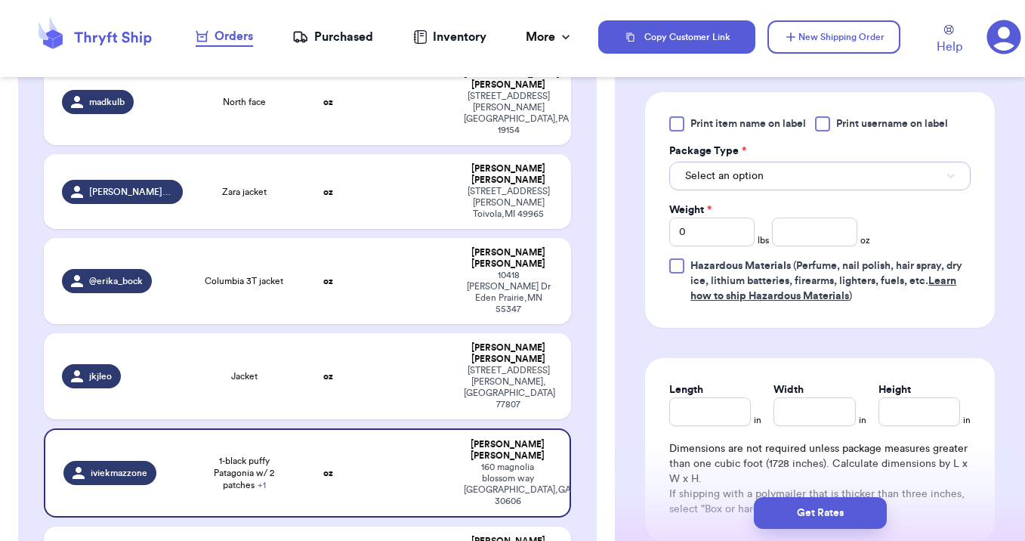
click at [826, 173] on button "Select an option" at bounding box center [819, 176] width 301 height 29
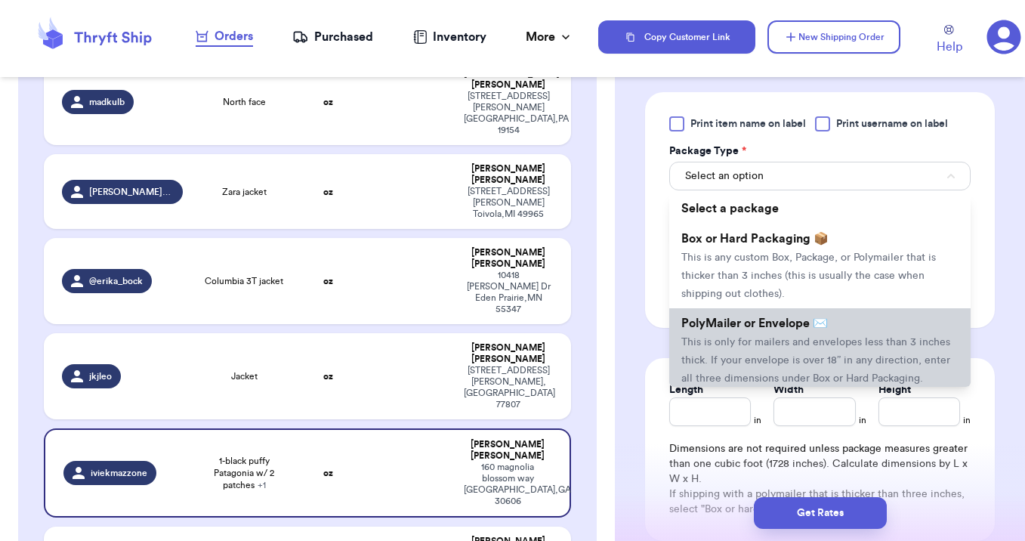
click at [795, 360] on span "This is only for mailers and envelopes less than 3 inches thick. If your envelo…" at bounding box center [815, 360] width 269 height 47
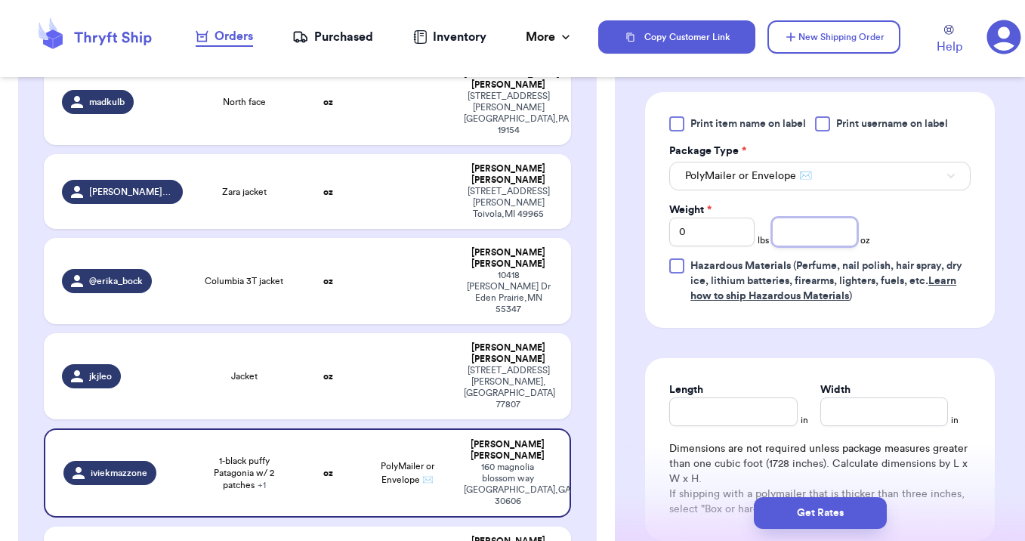
click at [810, 240] on input "number" at bounding box center [814, 232] width 85 height 29
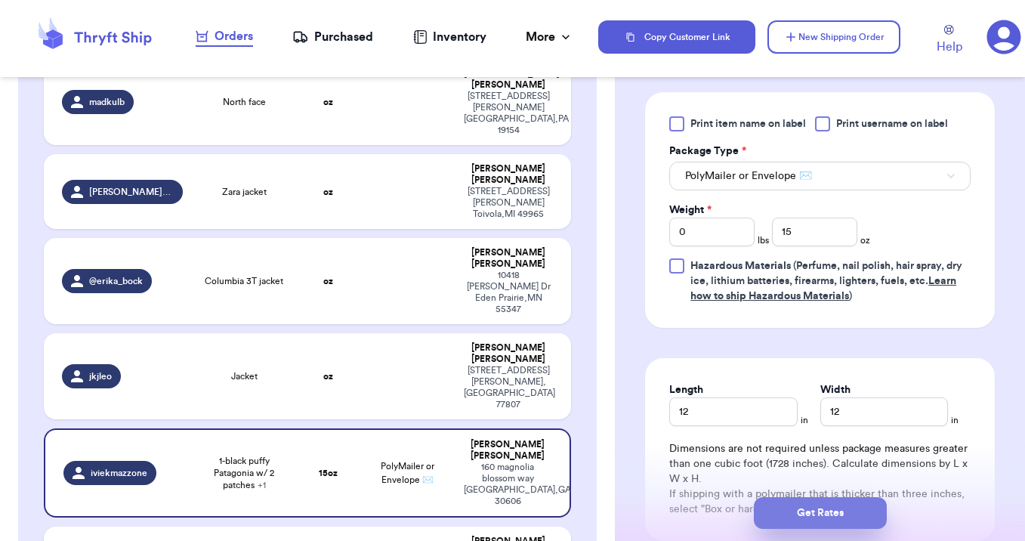
click at [816, 512] on button "Get Rates" at bounding box center [820, 513] width 133 height 32
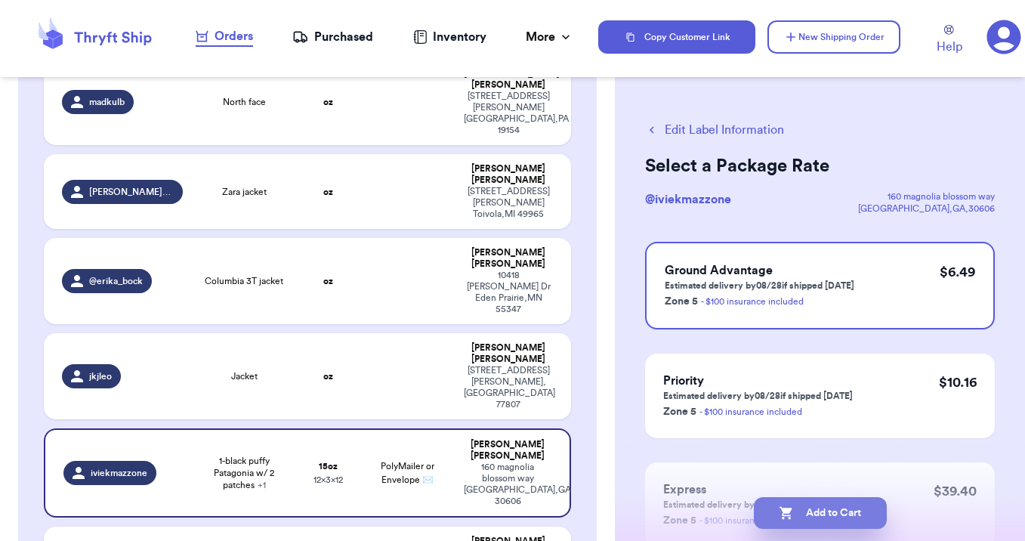
click at [820, 512] on button "Add to Cart" at bounding box center [820, 513] width 133 height 32
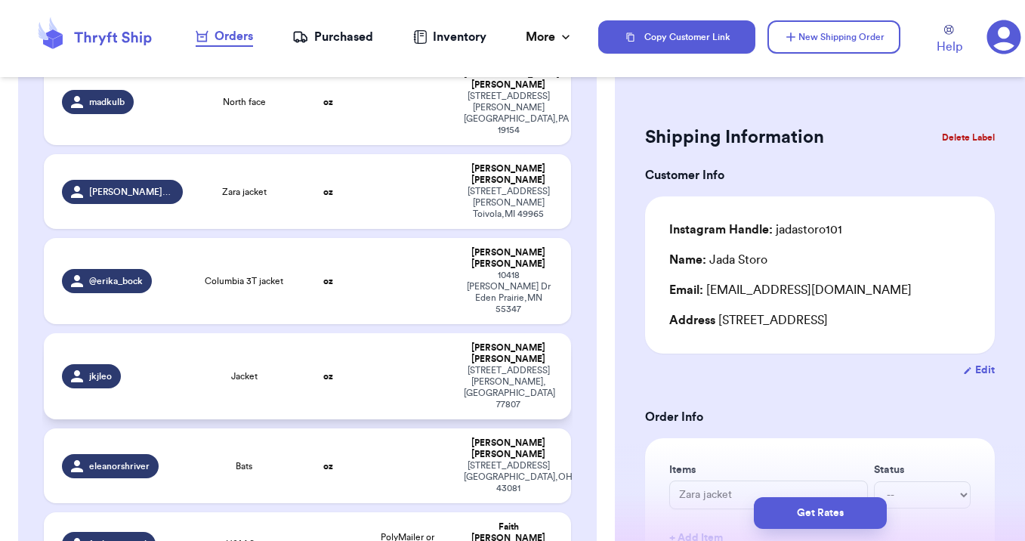
click at [415, 333] on td at bounding box center [407, 376] width 95 height 86
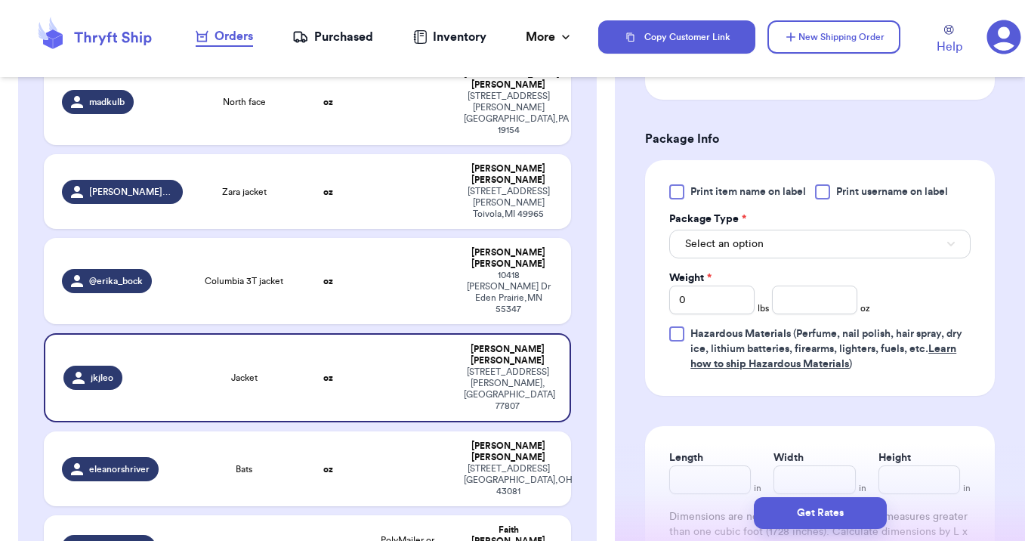
scroll to position [606, 0]
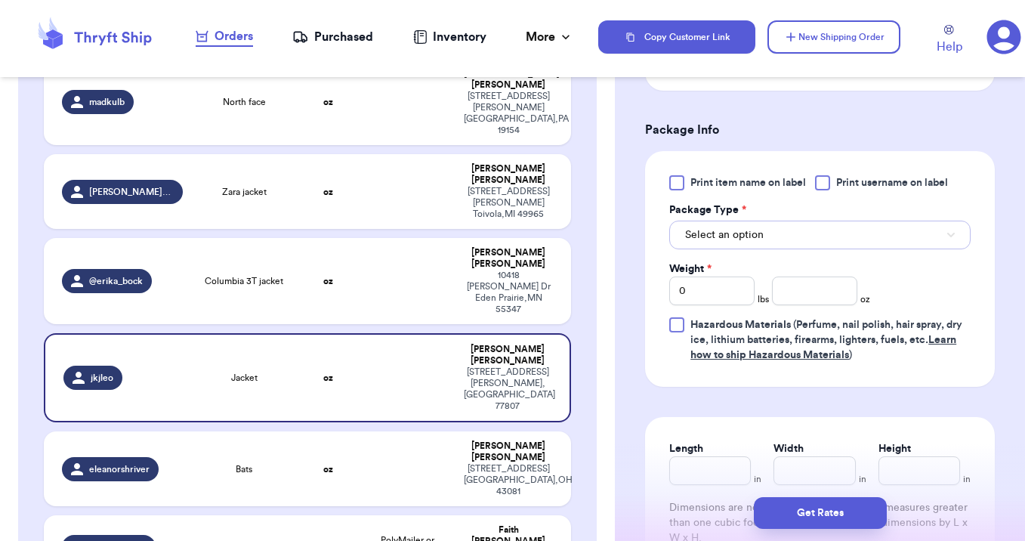
click at [873, 227] on button "Select an option" at bounding box center [819, 235] width 301 height 29
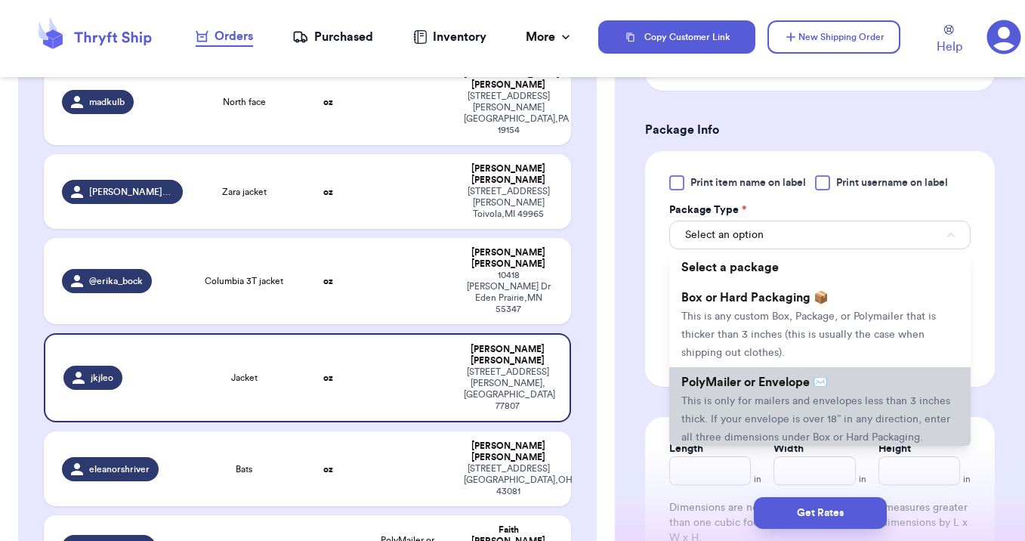
click at [835, 391] on li "PolyMailer or Envelope ✉️ This is only for mailers and envelopes less than 3 in…" at bounding box center [819, 409] width 301 height 85
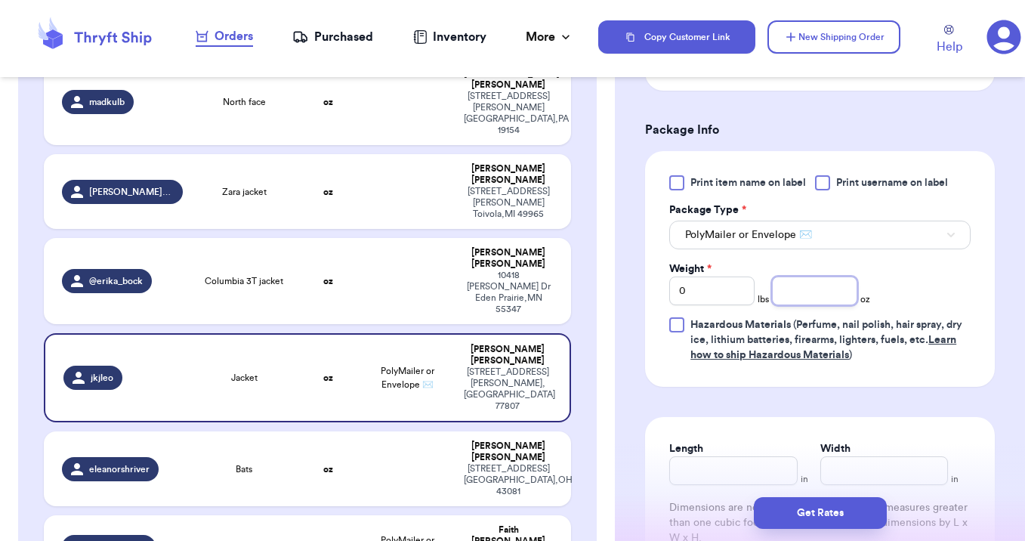
click at [825, 296] on input "number" at bounding box center [814, 290] width 85 height 29
click at [807, 517] on button "Get Rates" at bounding box center [820, 513] width 133 height 32
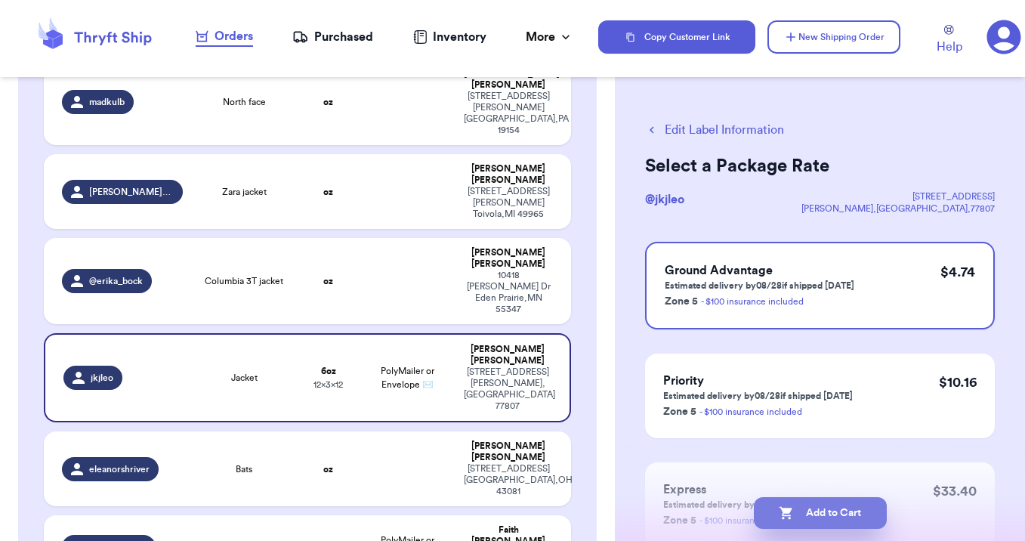
click at [804, 508] on button "Add to Cart" at bounding box center [820, 513] width 133 height 32
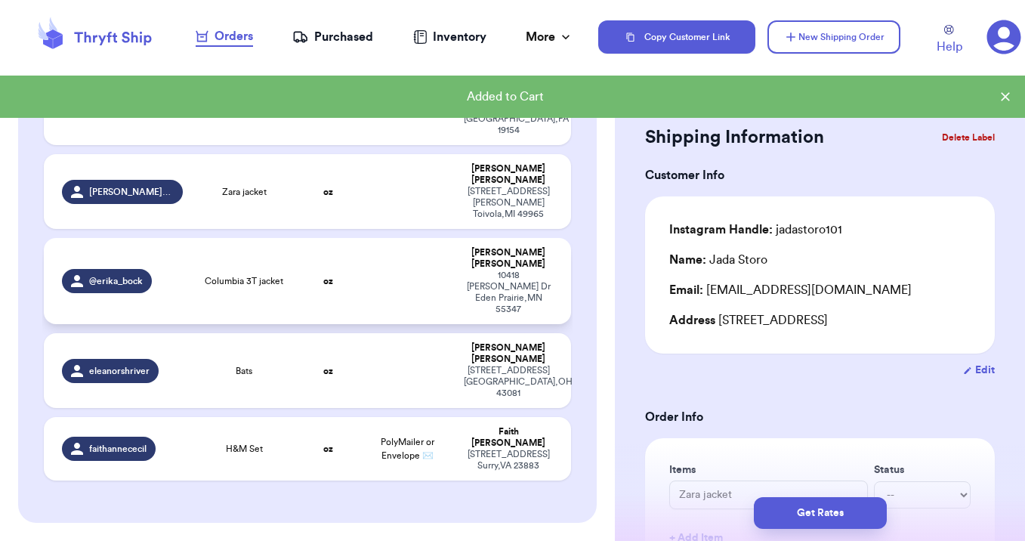
click at [427, 238] on td at bounding box center [407, 281] width 95 height 86
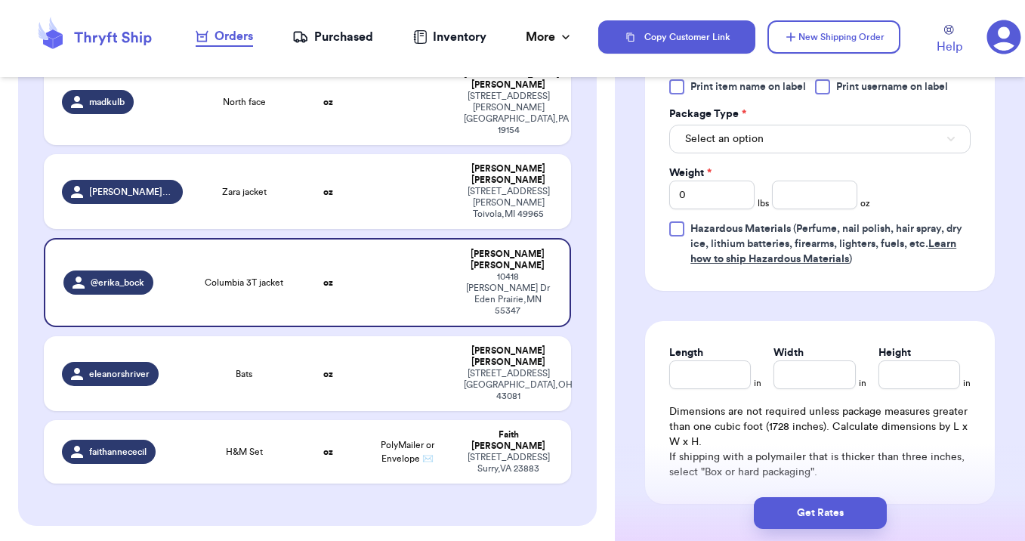
scroll to position [720, 0]
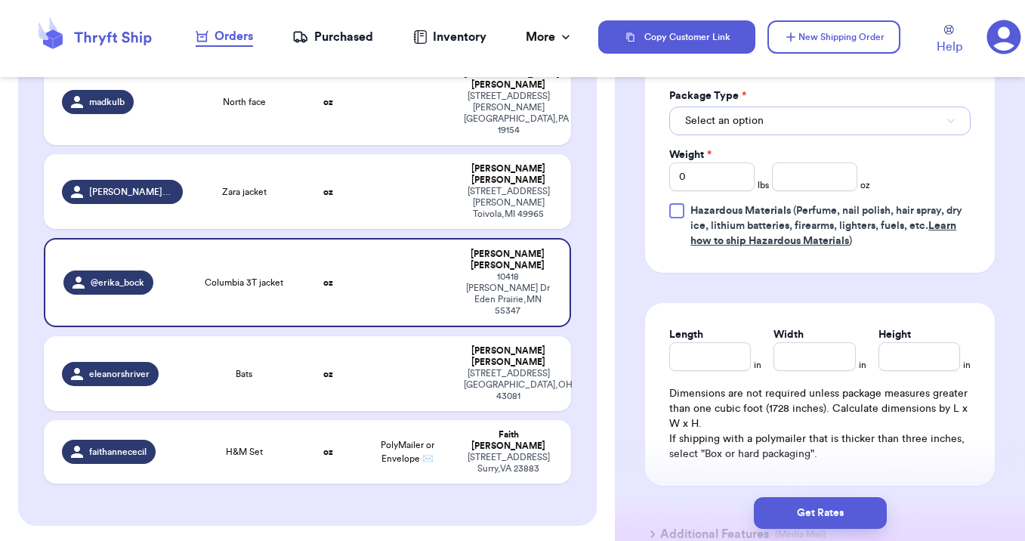
click at [772, 124] on button "Select an option" at bounding box center [819, 121] width 301 height 29
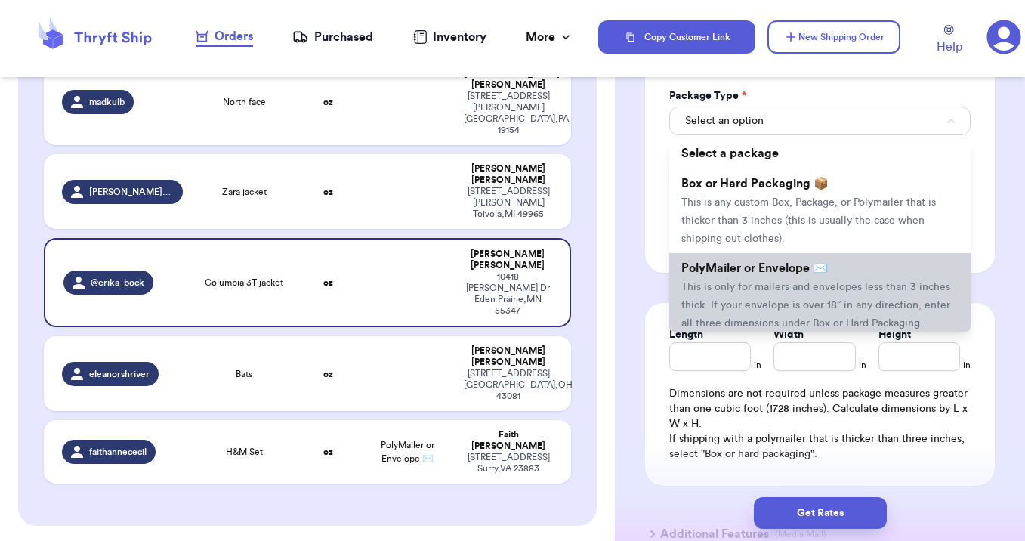
click at [772, 289] on span "This is only for mailers and envelopes less than 3 inches thick. If your envelo…" at bounding box center [815, 305] width 269 height 47
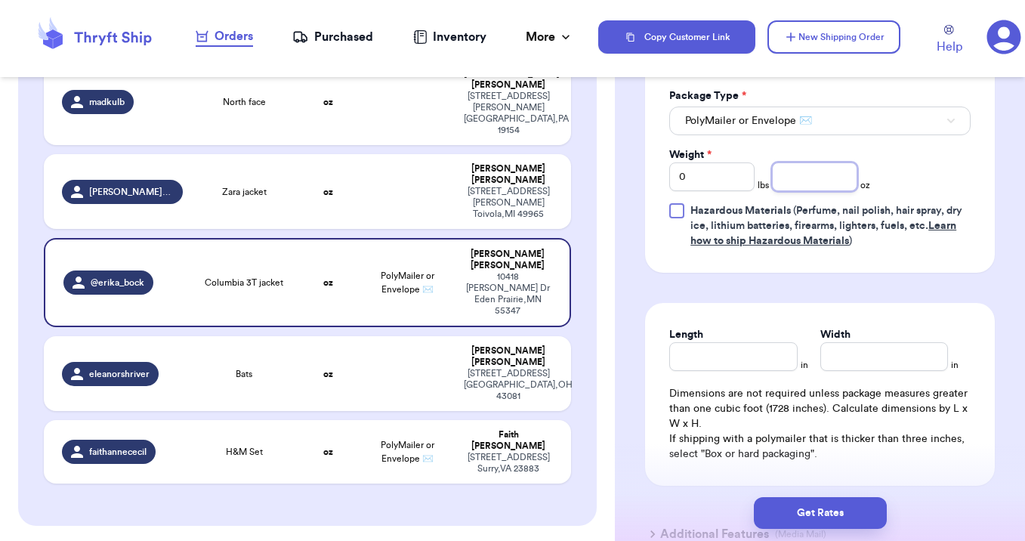
click at [824, 184] on input "number" at bounding box center [814, 176] width 85 height 29
click at [802, 514] on button "Get Rates" at bounding box center [820, 513] width 133 height 32
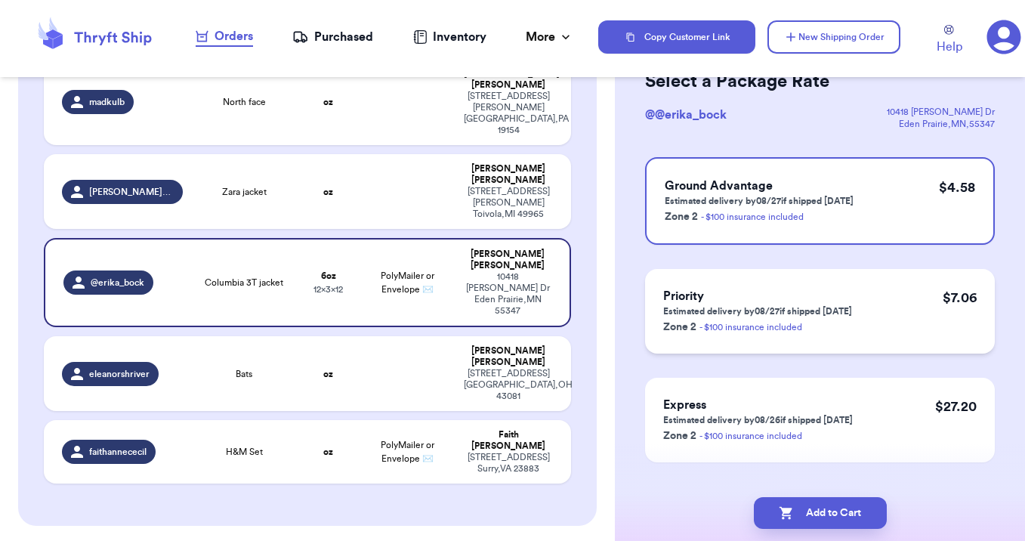
scroll to position [112, 0]
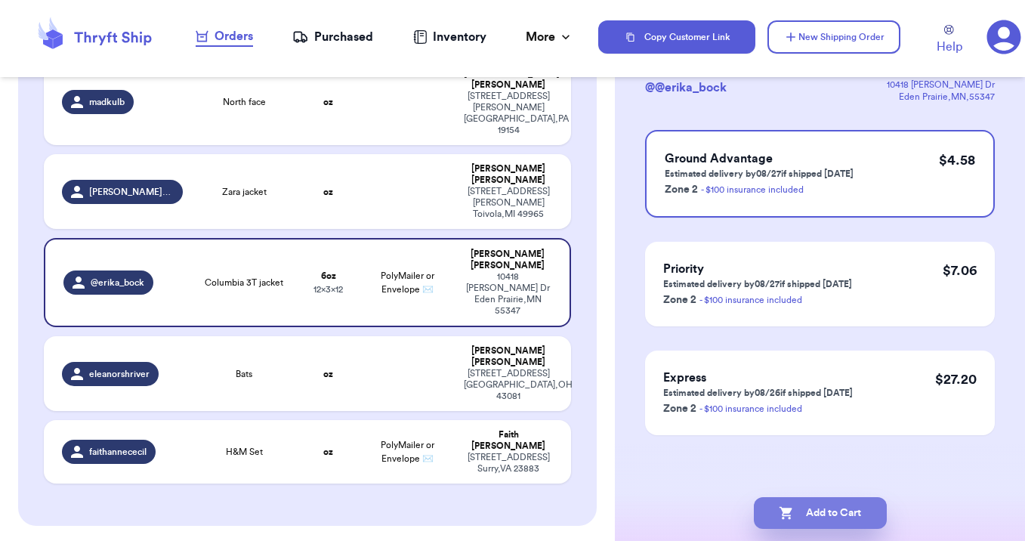
click at [841, 511] on button "Add to Cart" at bounding box center [820, 513] width 133 height 32
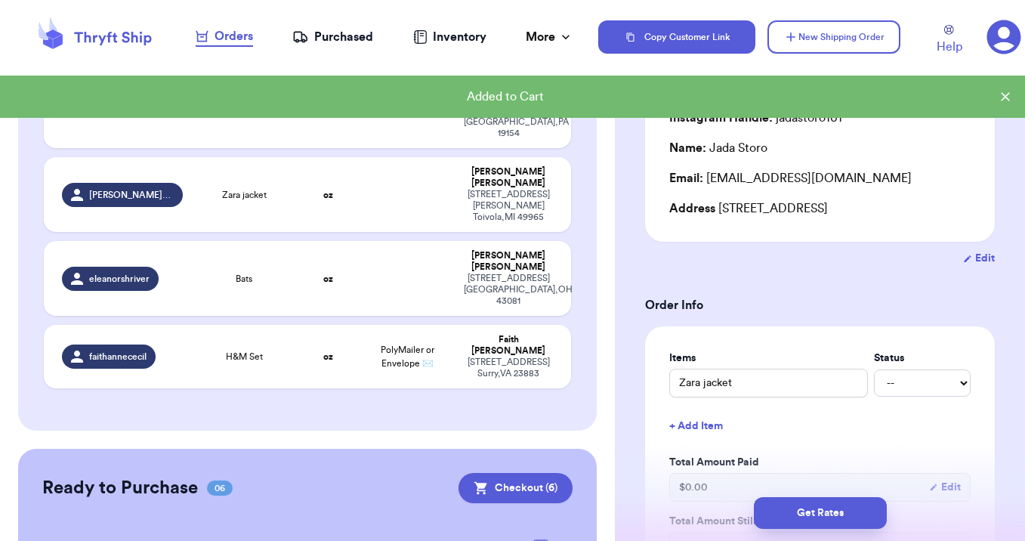
scroll to position [346, 0]
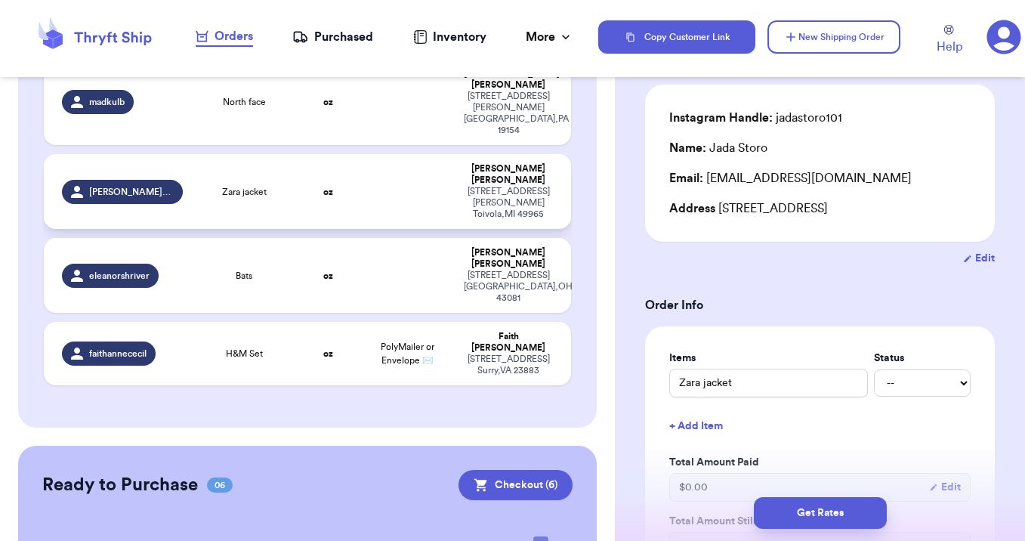
click at [360, 154] on td at bounding box center [407, 191] width 95 height 75
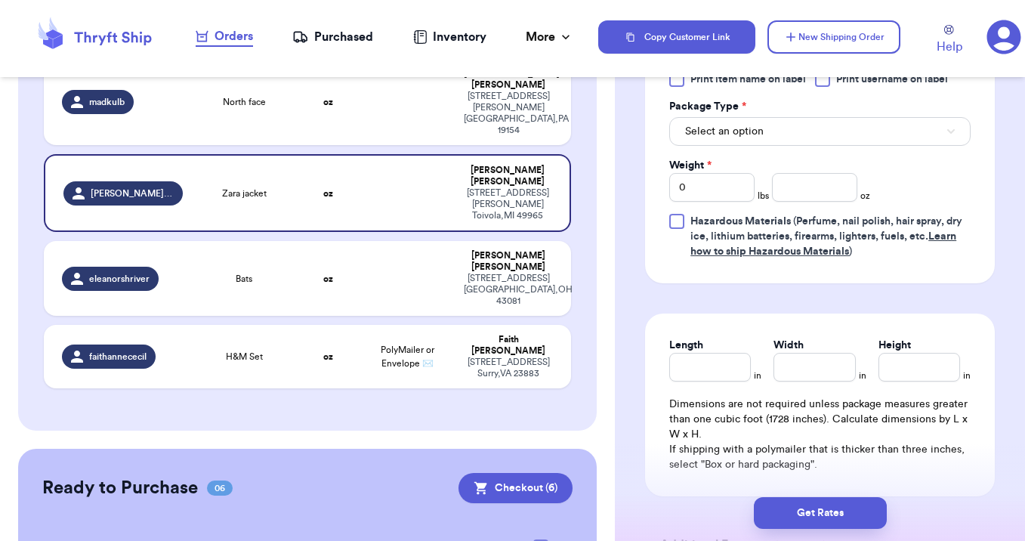
scroll to position [749, 0]
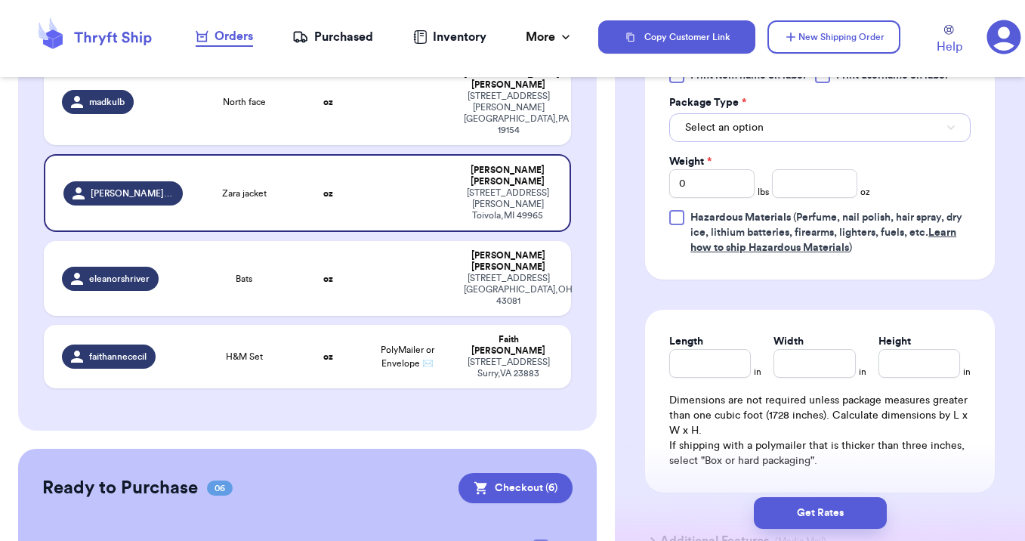
click at [847, 113] on button "Select an option" at bounding box center [819, 127] width 301 height 29
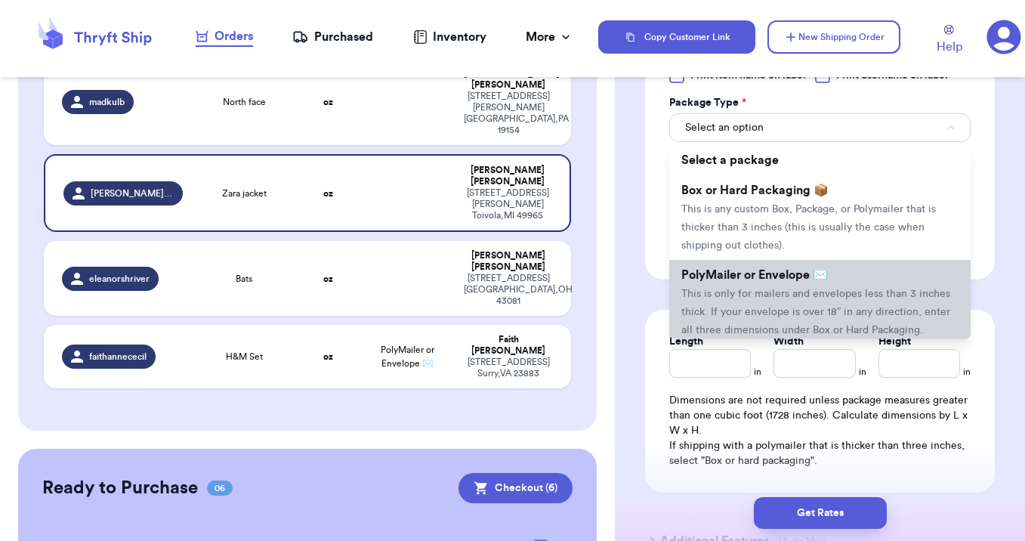
click at [810, 289] on span "This is only for mailers and envelopes less than 3 inches thick. If your envelo…" at bounding box center [815, 312] width 269 height 47
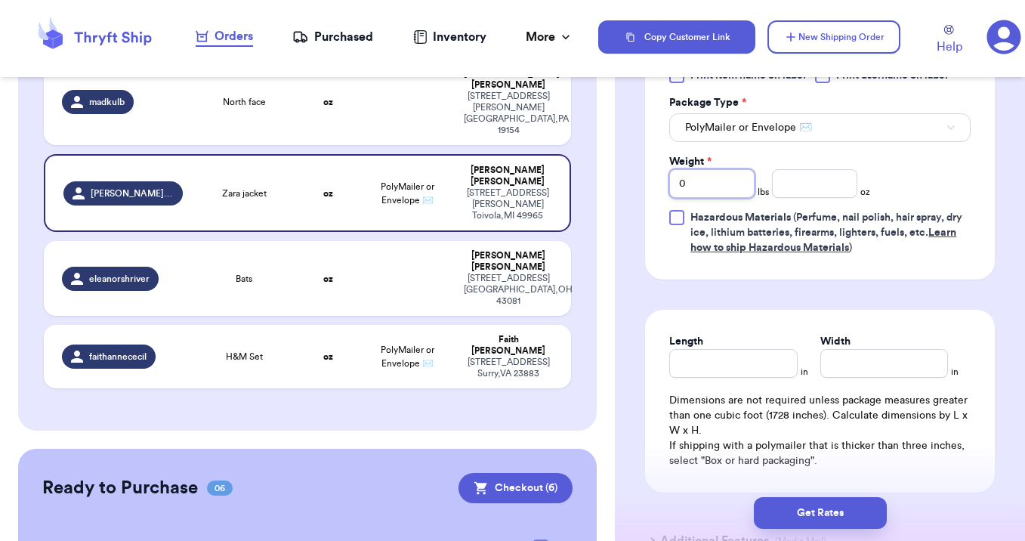
click at [720, 169] on input "0" at bounding box center [711, 183] width 85 height 29
click at [802, 518] on button "Get Rates" at bounding box center [820, 513] width 133 height 32
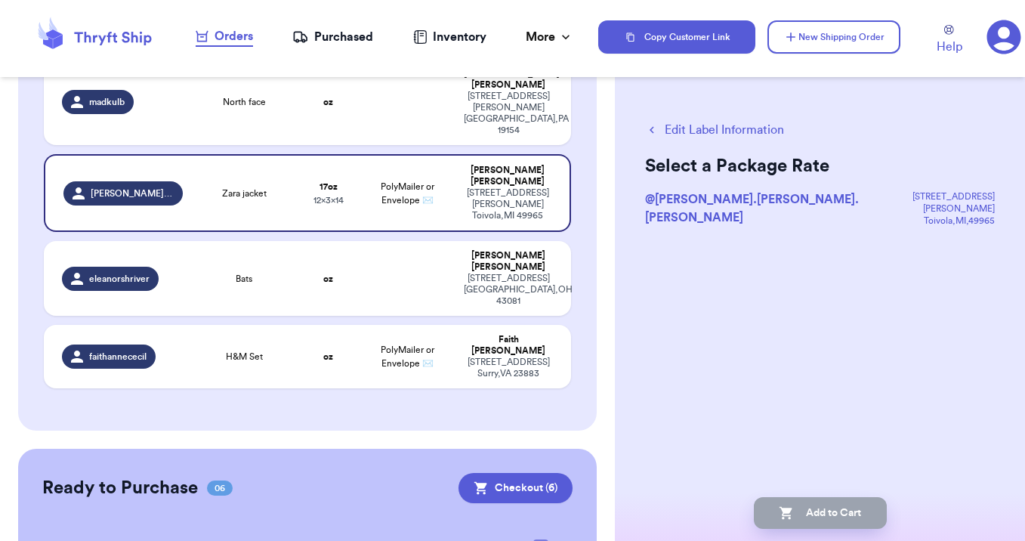
scroll to position [0, 0]
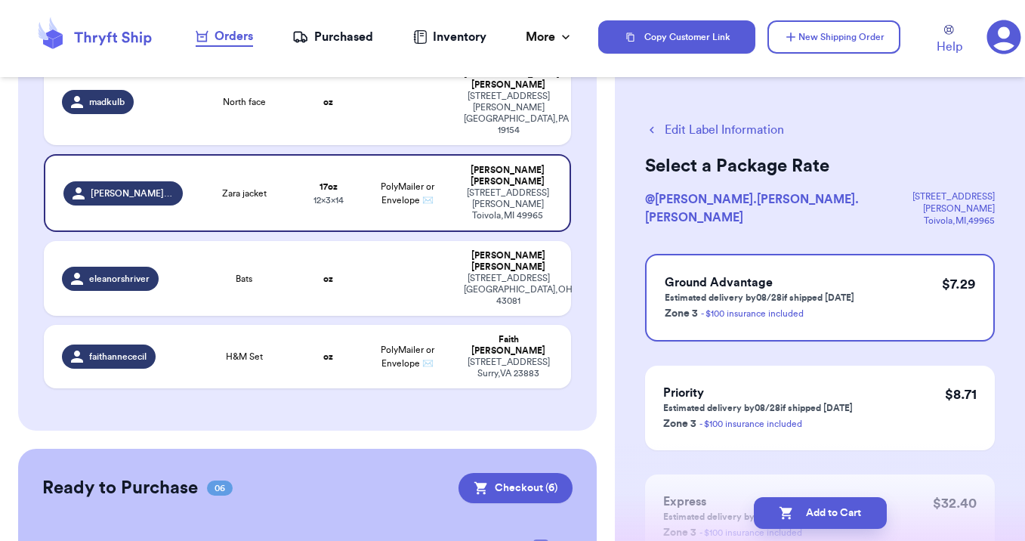
click at [803, 518] on button "Add to Cart" at bounding box center [820, 513] width 133 height 32
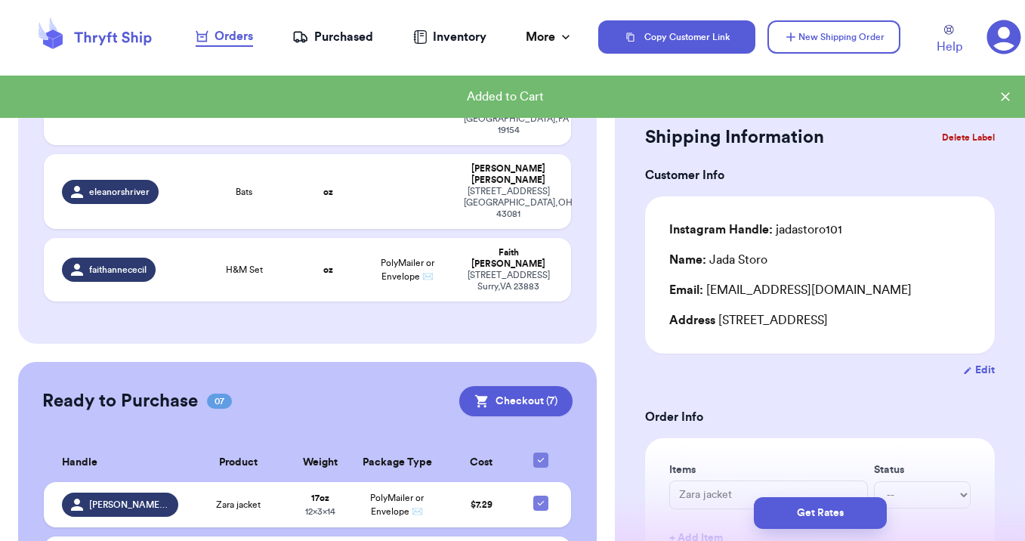
scroll to position [173, 0]
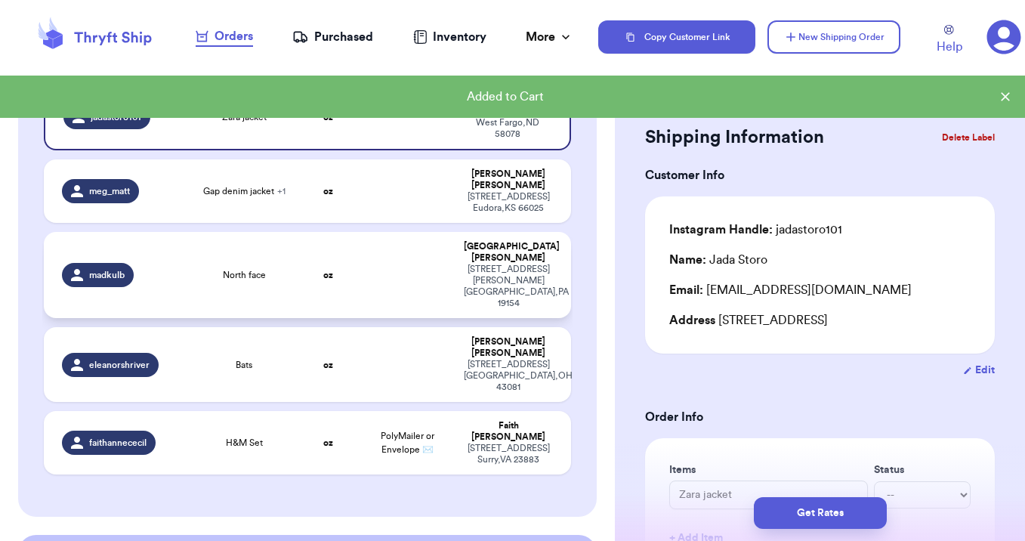
click at [373, 249] on td at bounding box center [407, 275] width 95 height 86
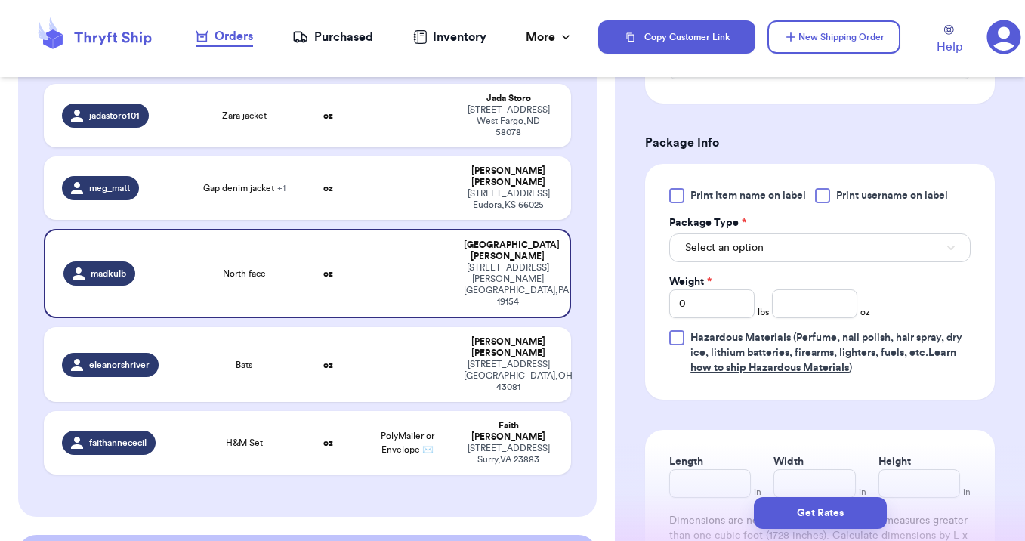
scroll to position [596, 0]
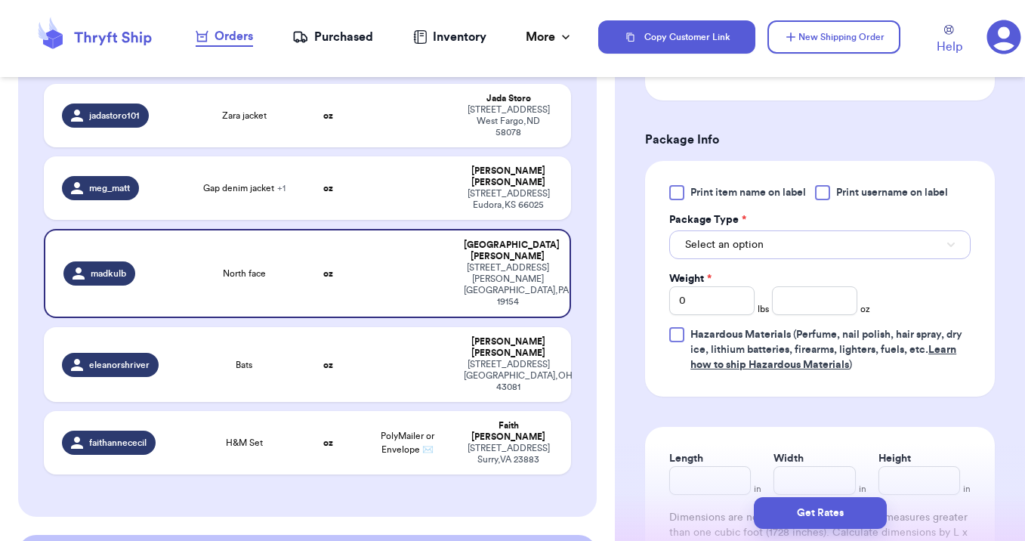
click at [822, 243] on button "Select an option" at bounding box center [819, 244] width 301 height 29
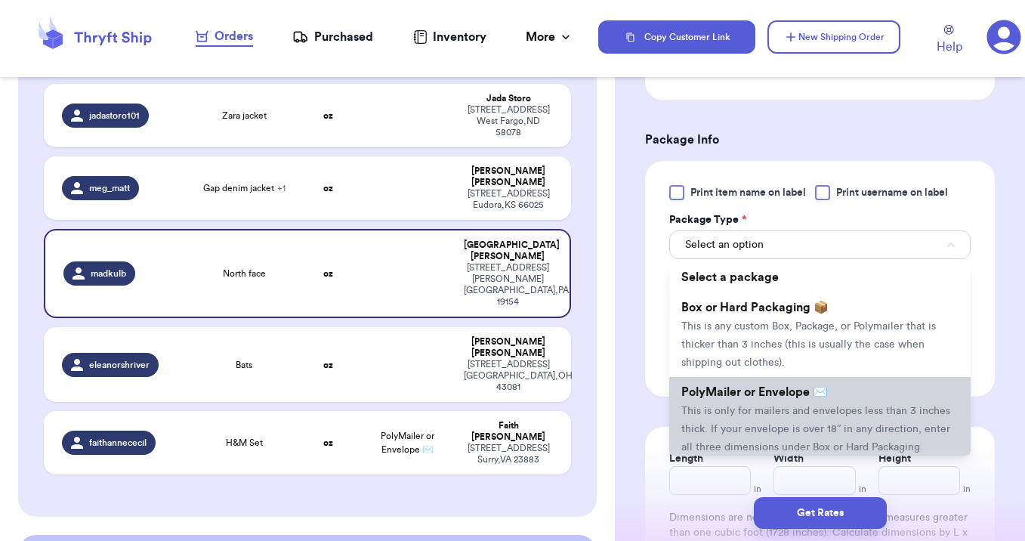
click at [817, 402] on li "PolyMailer or Envelope ✉️ This is only for mailers and envelopes less than 3 in…" at bounding box center [819, 419] width 301 height 85
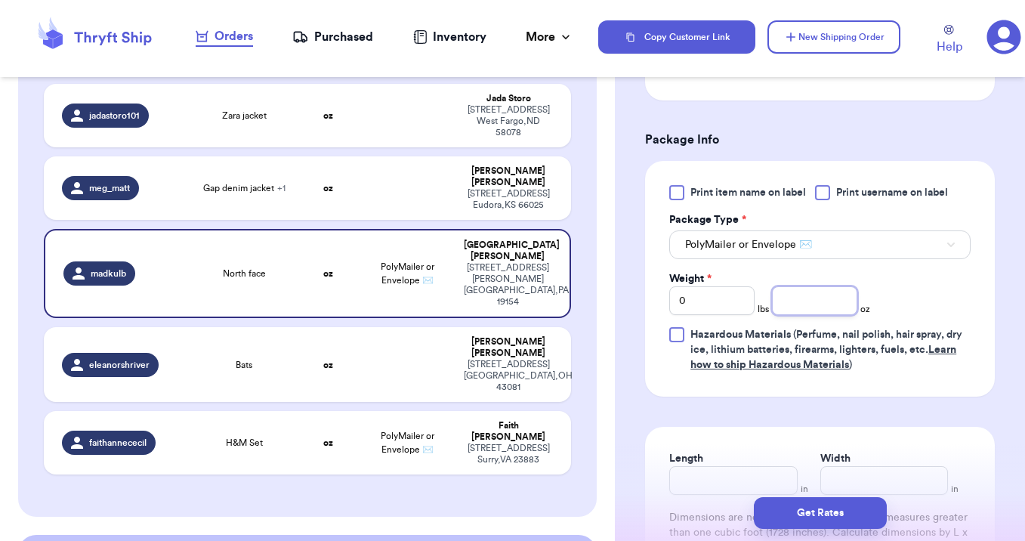
click at [820, 298] on input "number" at bounding box center [814, 300] width 85 height 29
click at [800, 513] on button "Get Rates" at bounding box center [820, 513] width 133 height 32
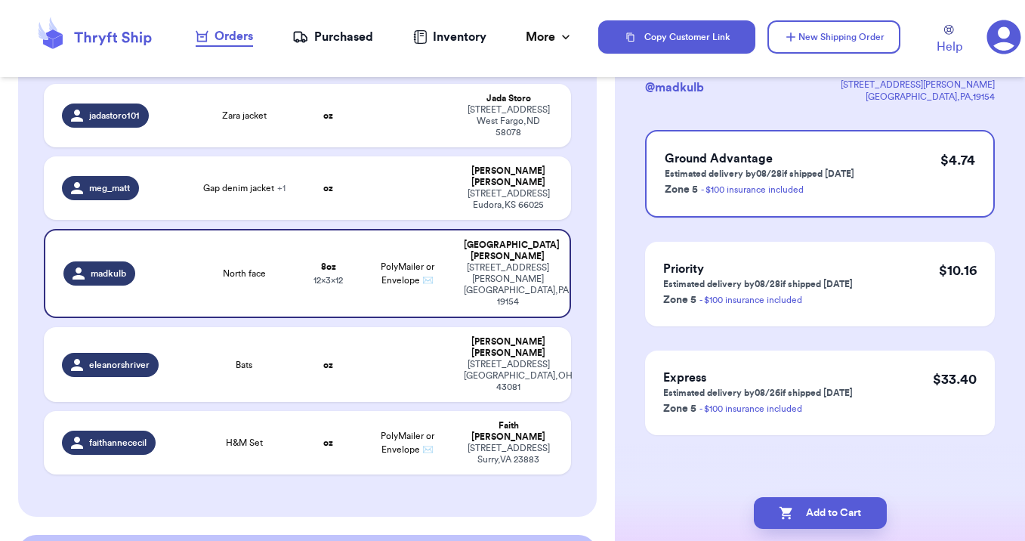
scroll to position [0, 0]
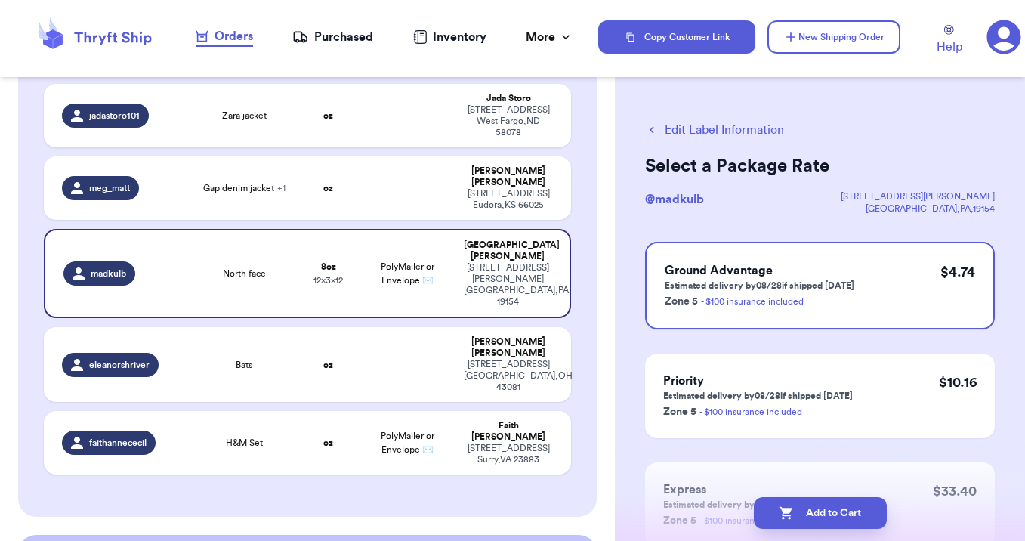
click at [800, 513] on button "Add to Cart" at bounding box center [820, 513] width 133 height 32
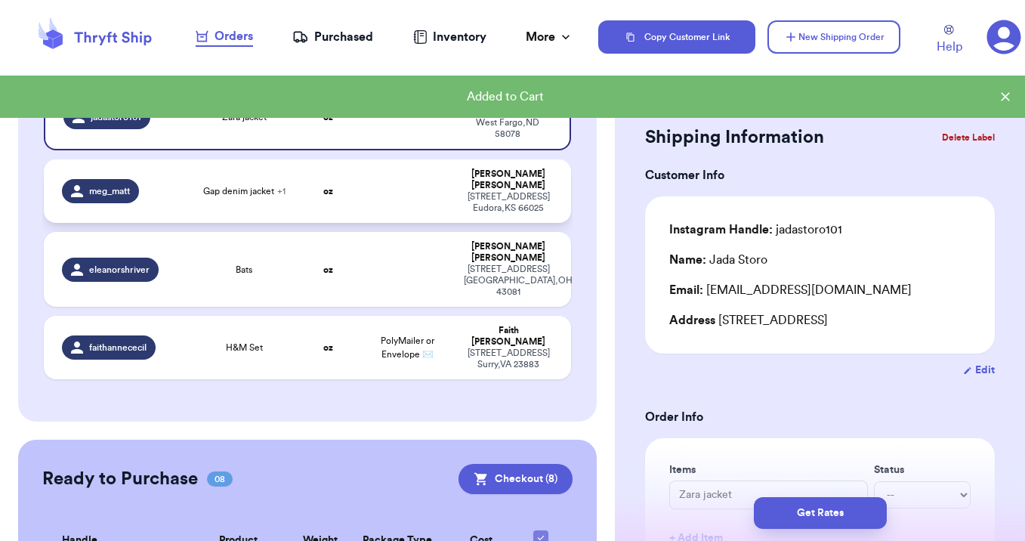
click at [403, 194] on td at bounding box center [407, 190] width 95 height 63
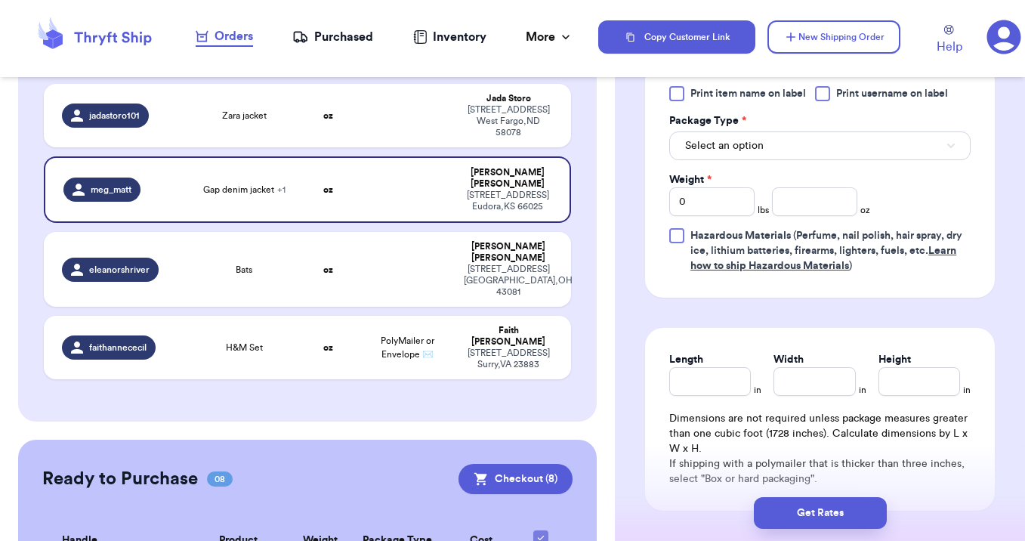
scroll to position [717, 0]
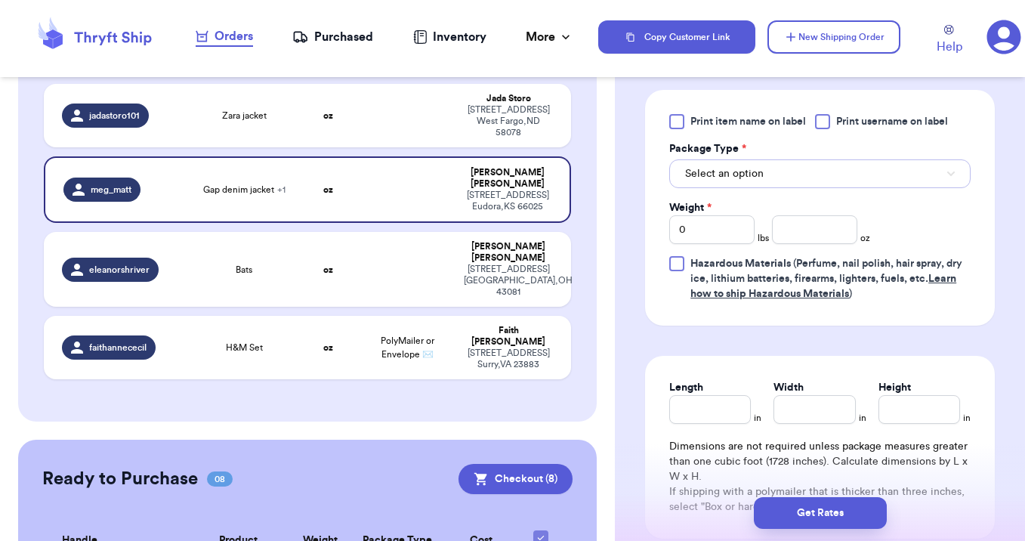
click at [725, 168] on span "Select an option" at bounding box center [724, 173] width 79 height 15
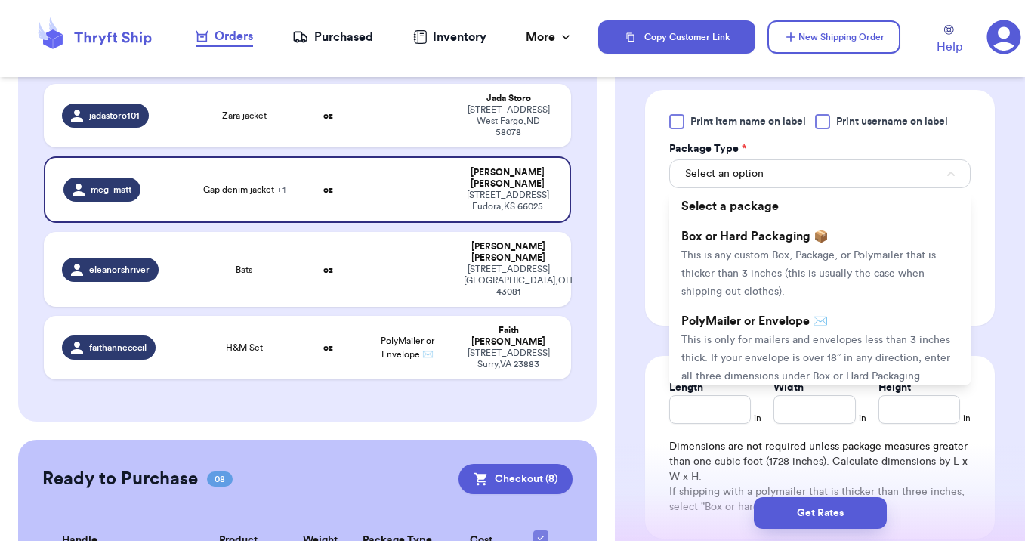
click at [724, 320] on span "PolyMailer or Envelope ✉️" at bounding box center [754, 321] width 147 height 12
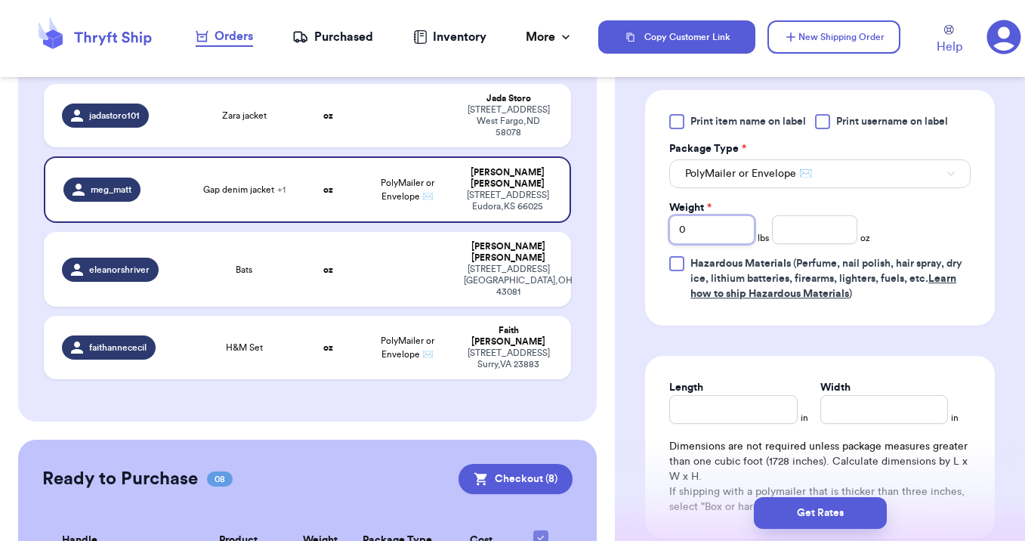
click at [727, 218] on input "0" at bounding box center [711, 229] width 85 height 29
click at [798, 522] on button "Get Rates" at bounding box center [820, 513] width 133 height 32
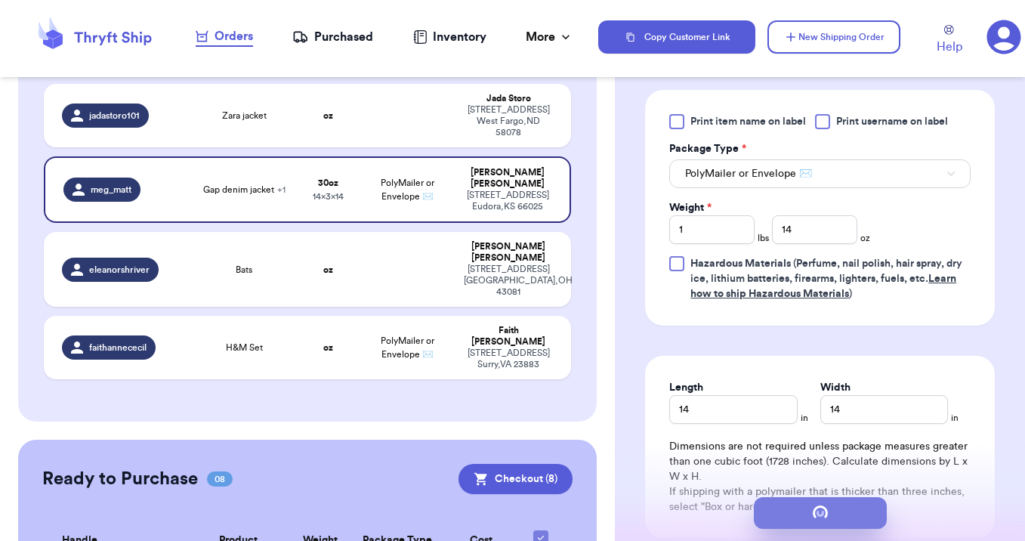
scroll to position [0, 0]
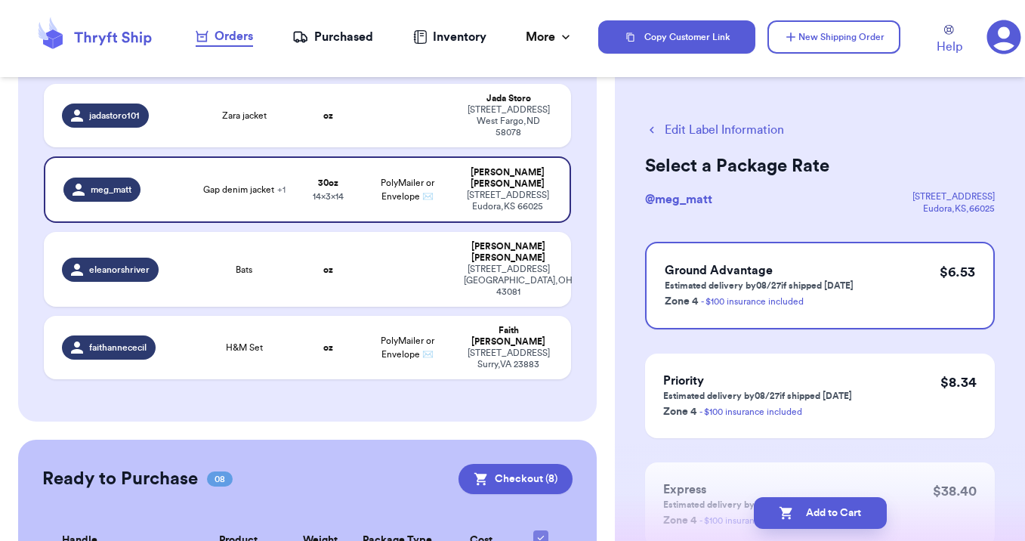
click at [798, 522] on button "Add to Cart" at bounding box center [820, 513] width 133 height 32
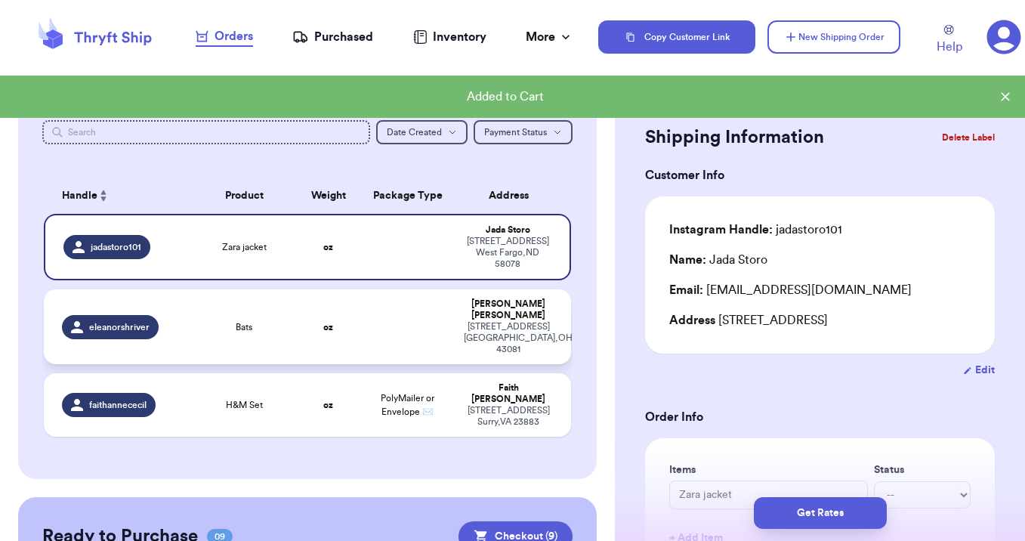
scroll to position [37, 0]
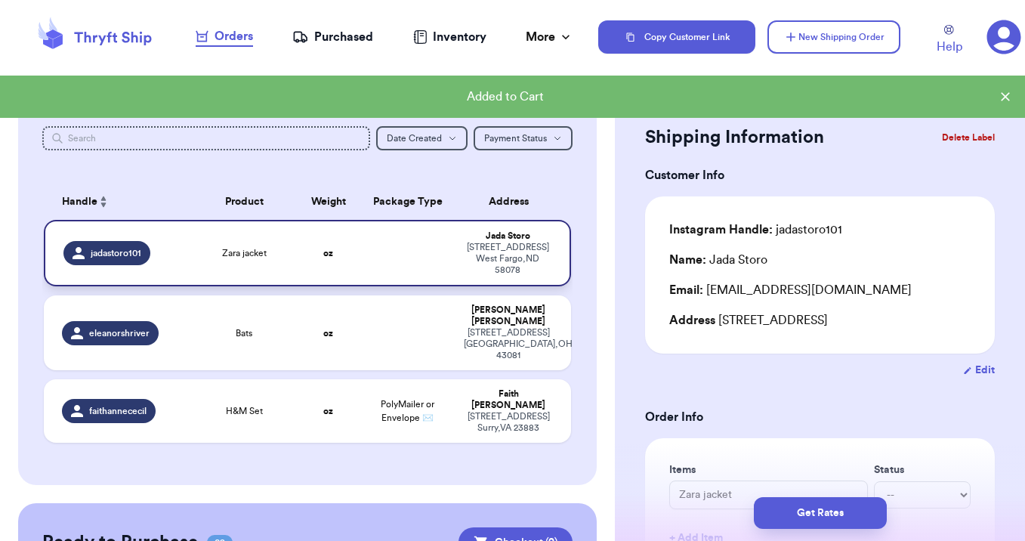
click at [396, 270] on td at bounding box center [407, 253] width 95 height 66
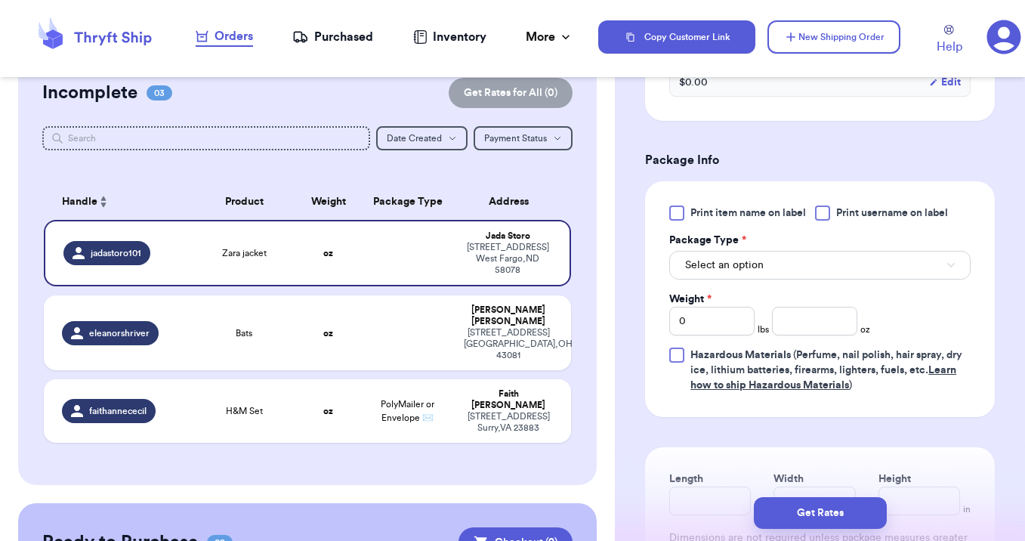
scroll to position [579, 0]
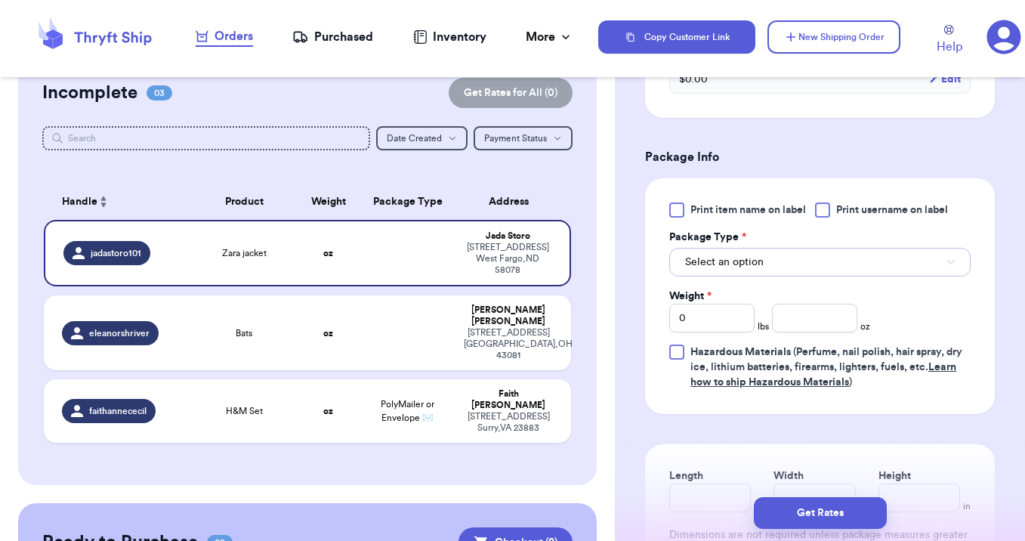
click at [733, 267] on span "Select an option" at bounding box center [724, 262] width 79 height 15
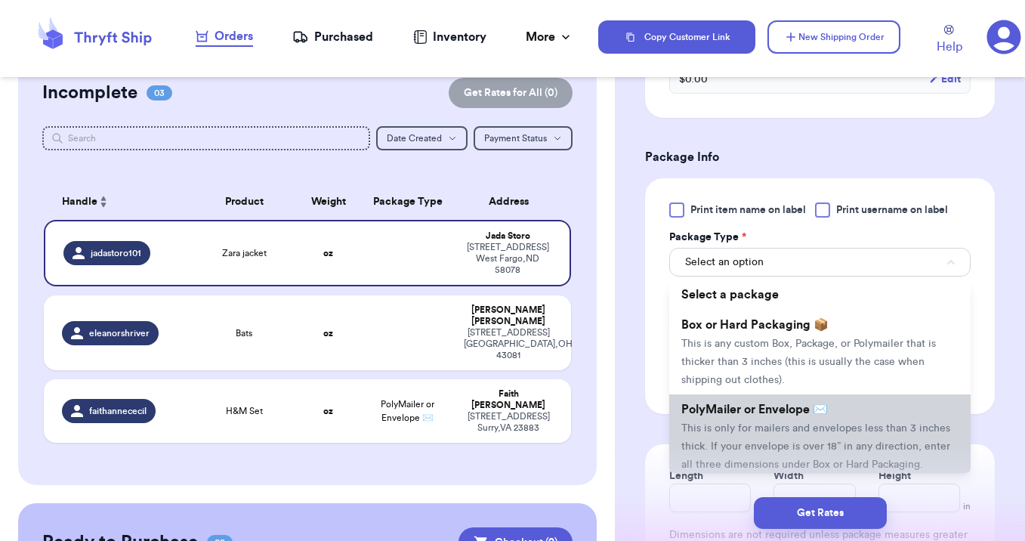
click at [723, 412] on span "PolyMailer or Envelope ✉️" at bounding box center [754, 409] width 147 height 12
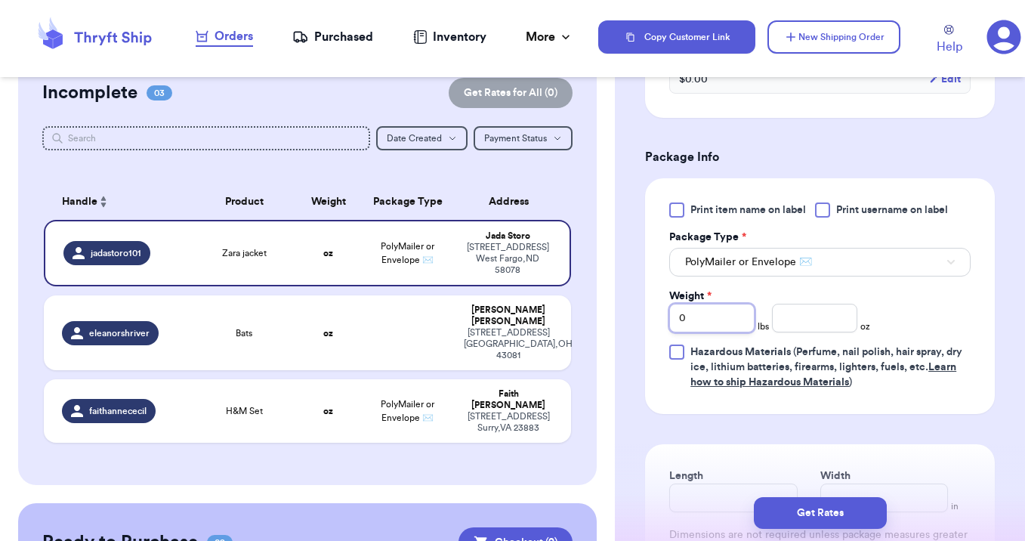
click at [717, 316] on input "0" at bounding box center [711, 318] width 85 height 29
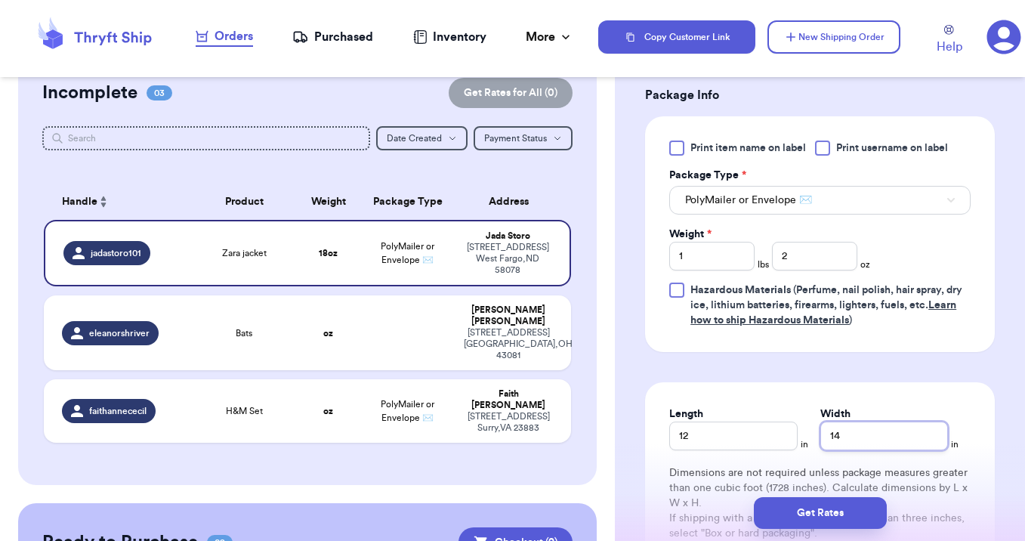
scroll to position [644, 0]
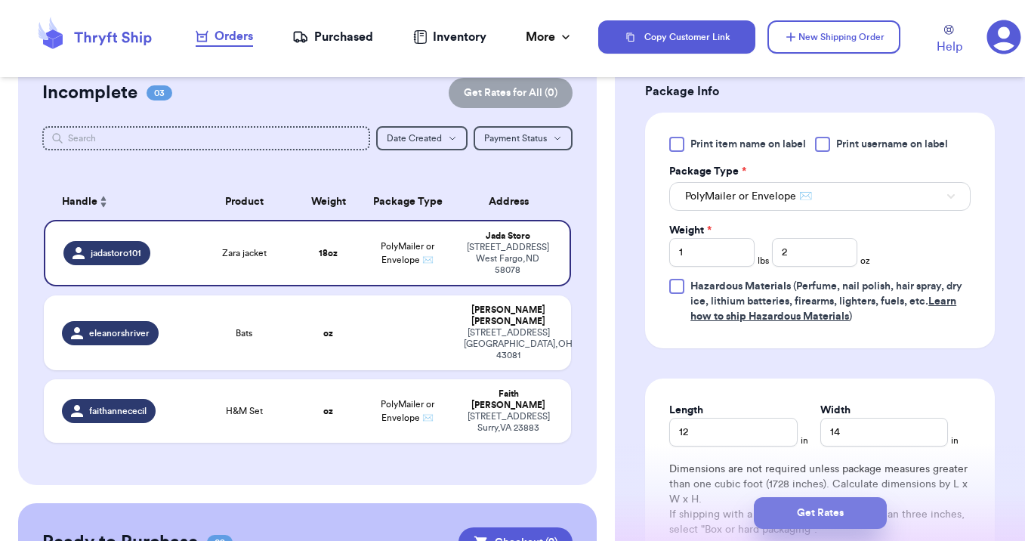
click at [785, 510] on button "Get Rates" at bounding box center [820, 513] width 133 height 32
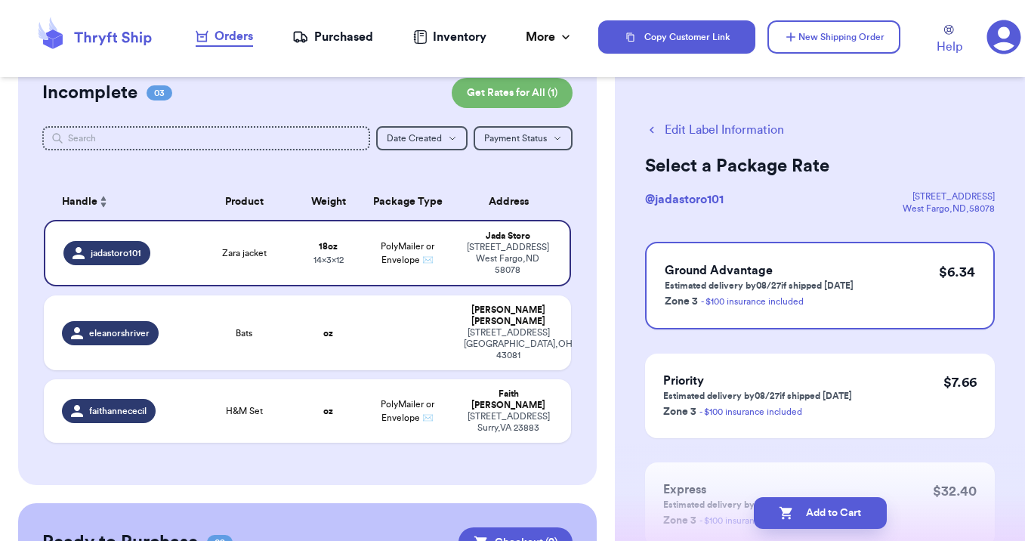
click at [785, 510] on icon "button" at bounding box center [786, 513] width 13 height 13
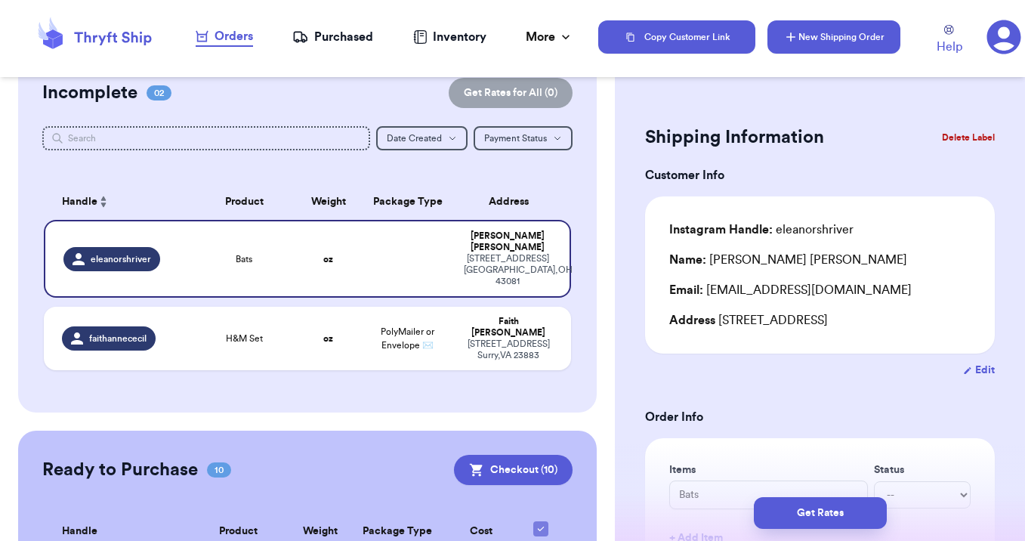
click at [851, 29] on button "New Shipping Order" at bounding box center [833, 36] width 133 height 33
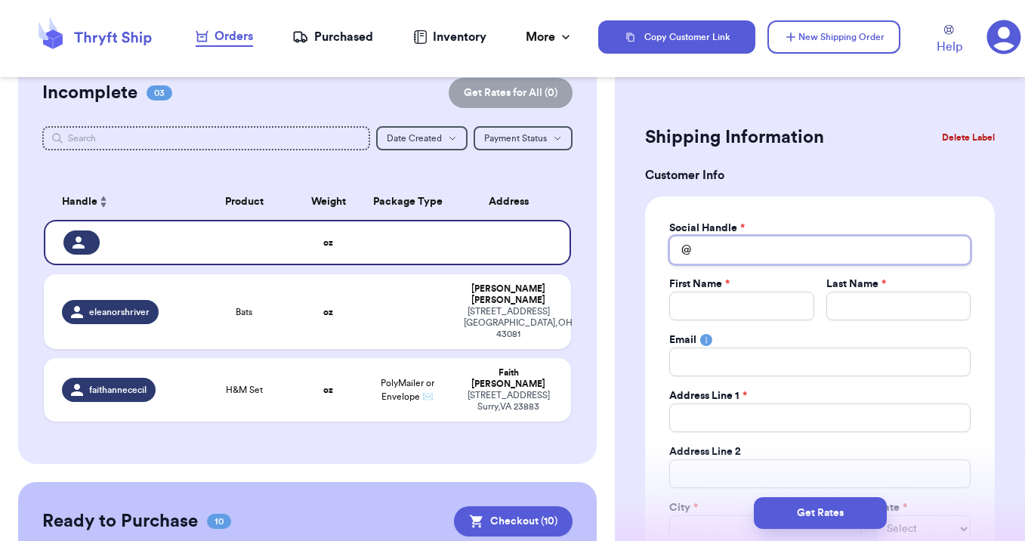
click at [714, 255] on input "Total Amount Paid" at bounding box center [819, 250] width 301 height 29
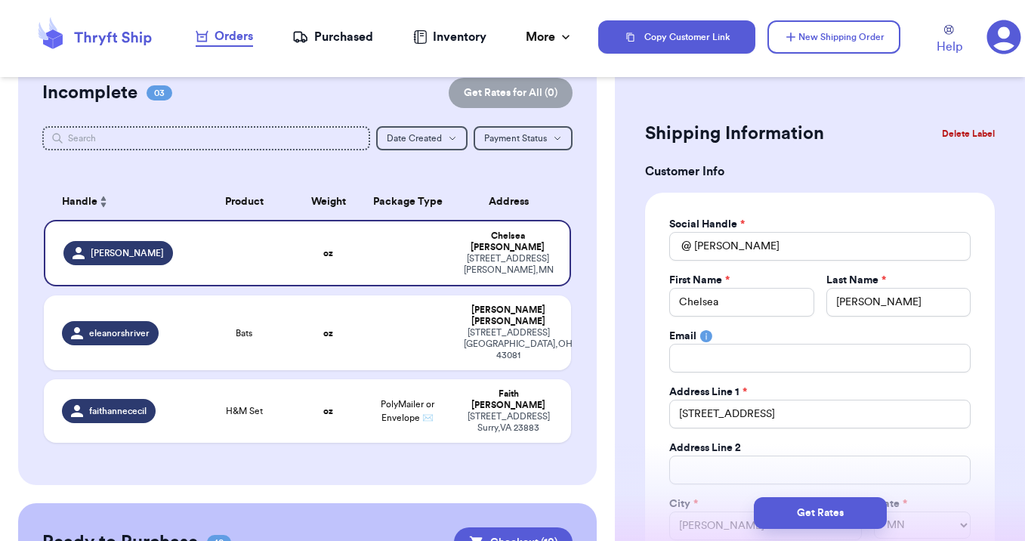
scroll to position [316, 0]
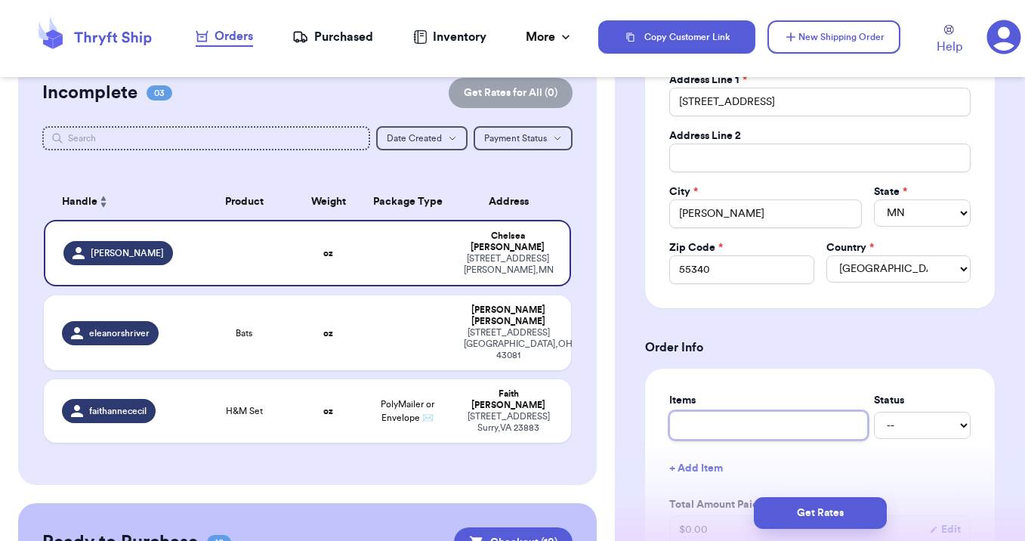
click at [736, 427] on input "text" at bounding box center [768, 425] width 199 height 29
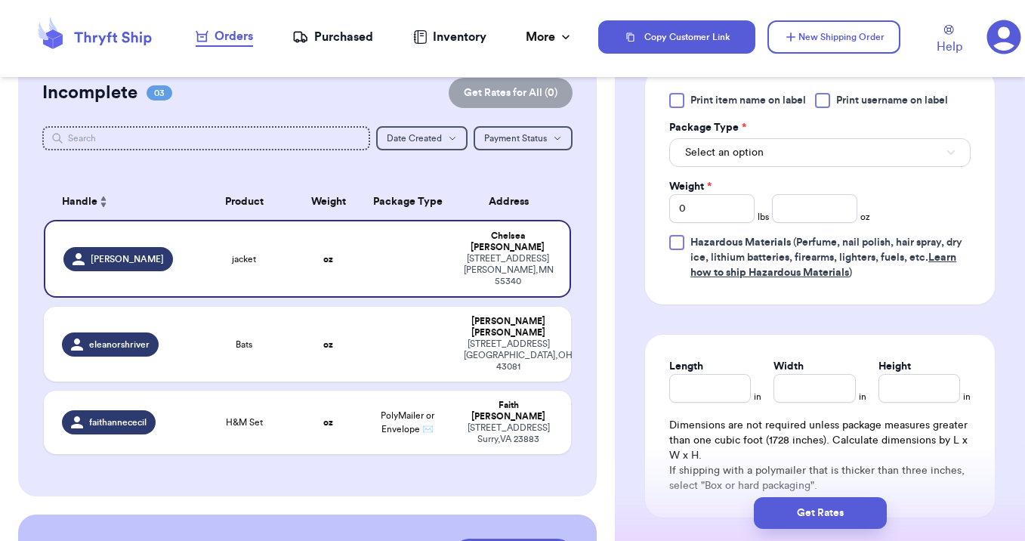
scroll to position [971, 0]
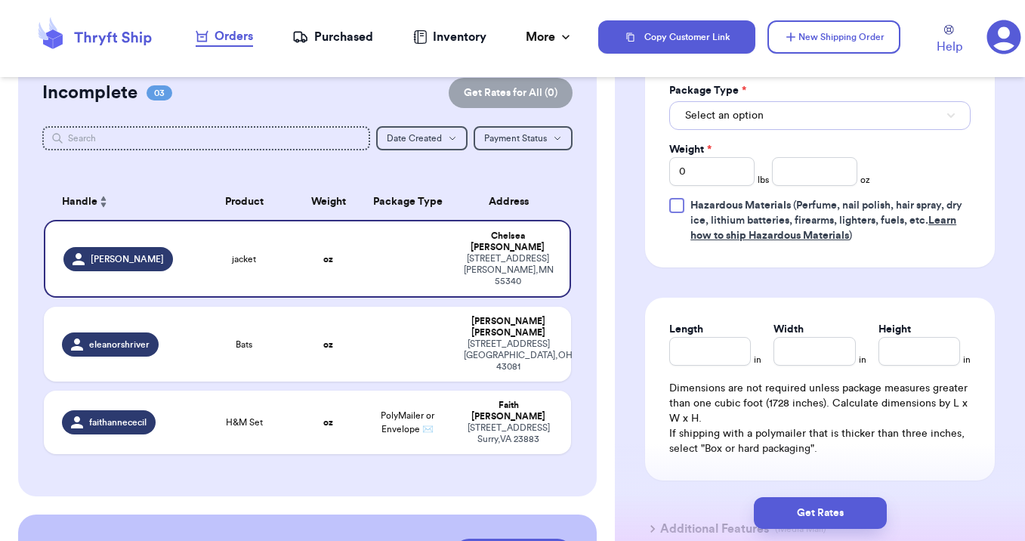
click at [718, 125] on button "Select an option" at bounding box center [819, 115] width 301 height 29
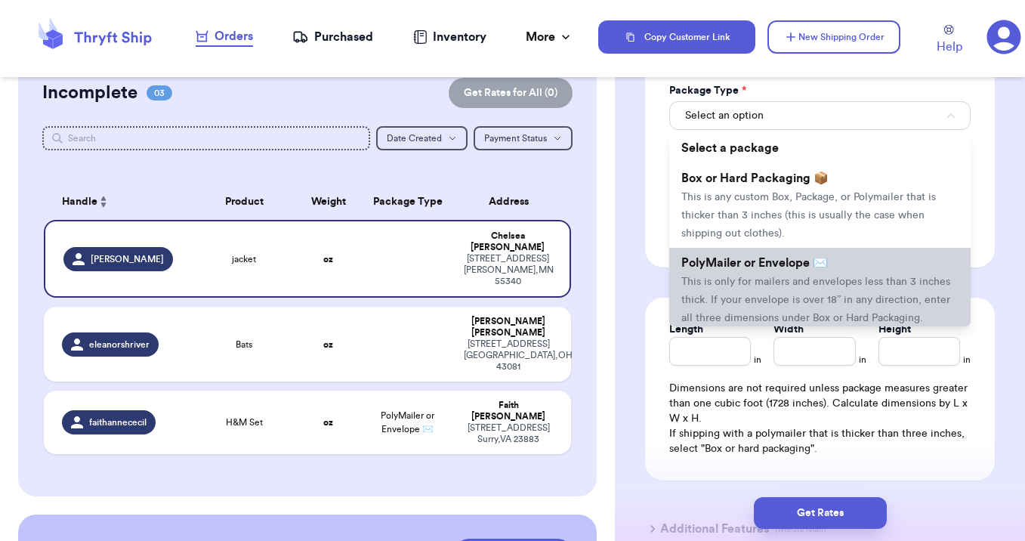
click at [722, 299] on span "This is only for mailers and envelopes less than 3 inches thick. If your envelo…" at bounding box center [815, 299] width 269 height 47
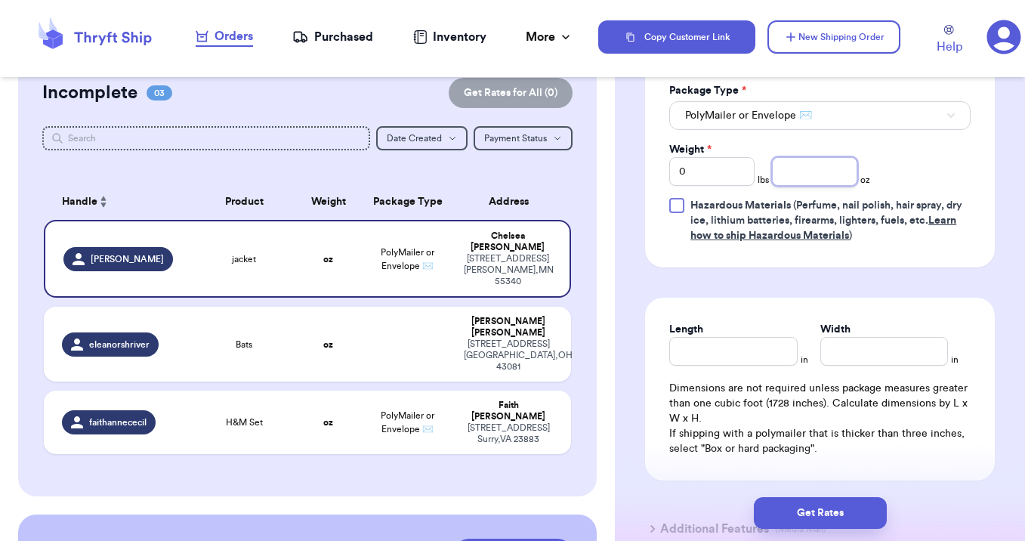
click at [780, 182] on input "number" at bounding box center [814, 171] width 85 height 29
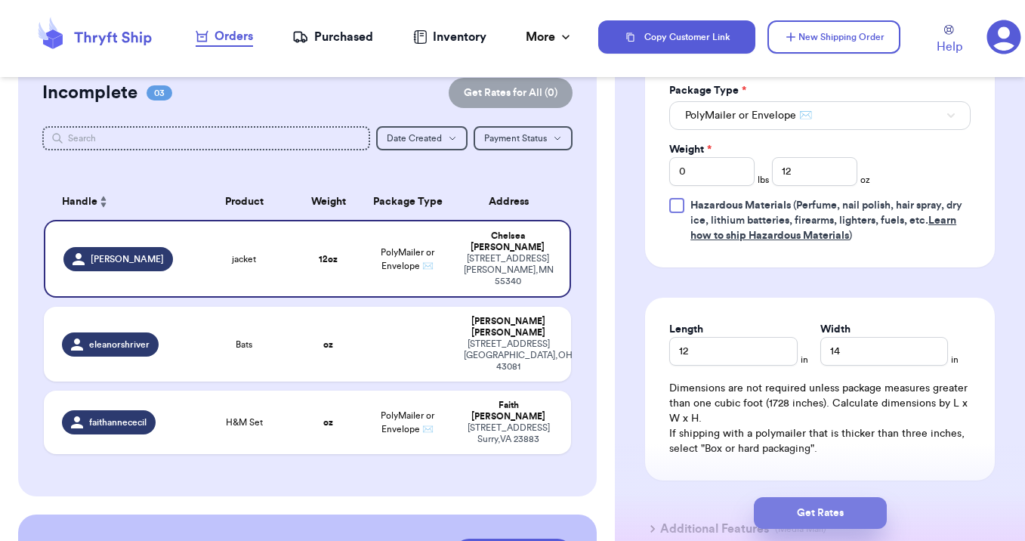
click at [822, 505] on button "Get Rates" at bounding box center [820, 513] width 133 height 32
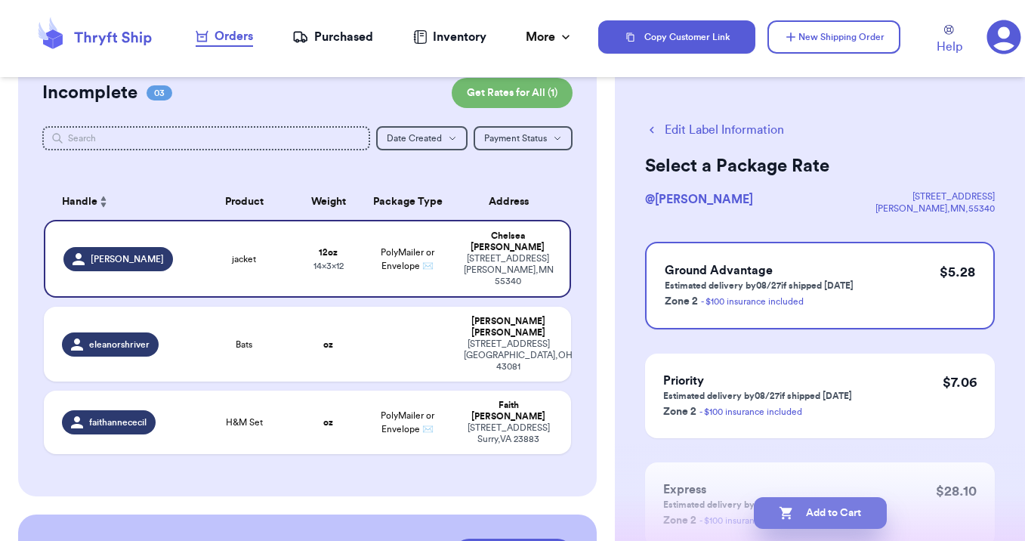
click at [820, 516] on button "Add to Cart" at bounding box center [820, 513] width 133 height 32
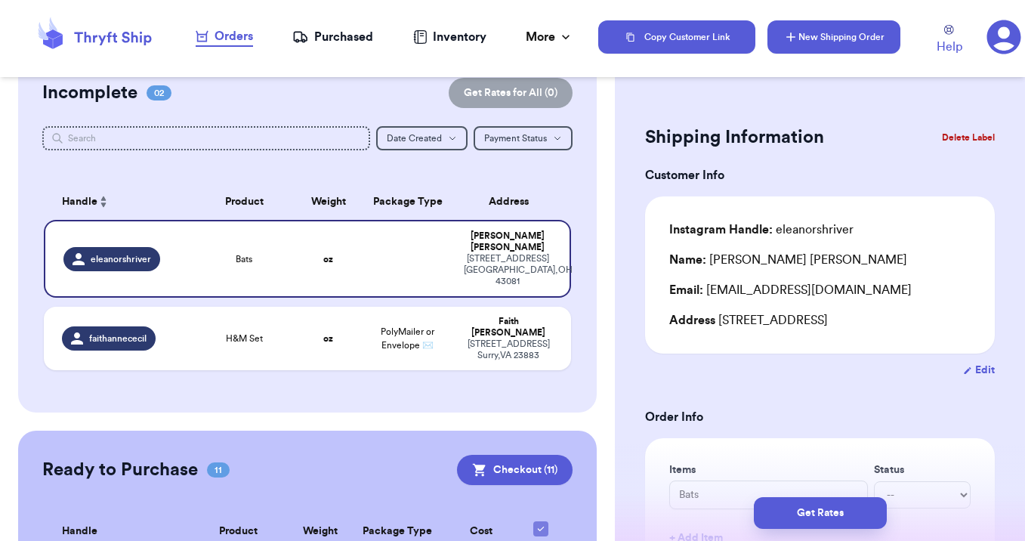
click at [821, 22] on button "New Shipping Order" at bounding box center [833, 36] width 133 height 33
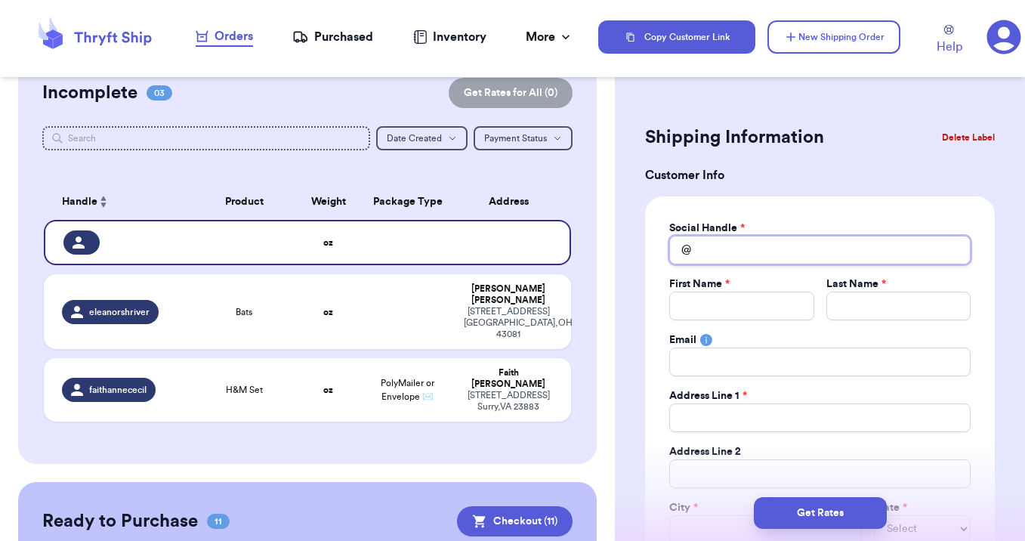
click at [767, 250] on input "Total Amount Paid" at bounding box center [819, 250] width 301 height 29
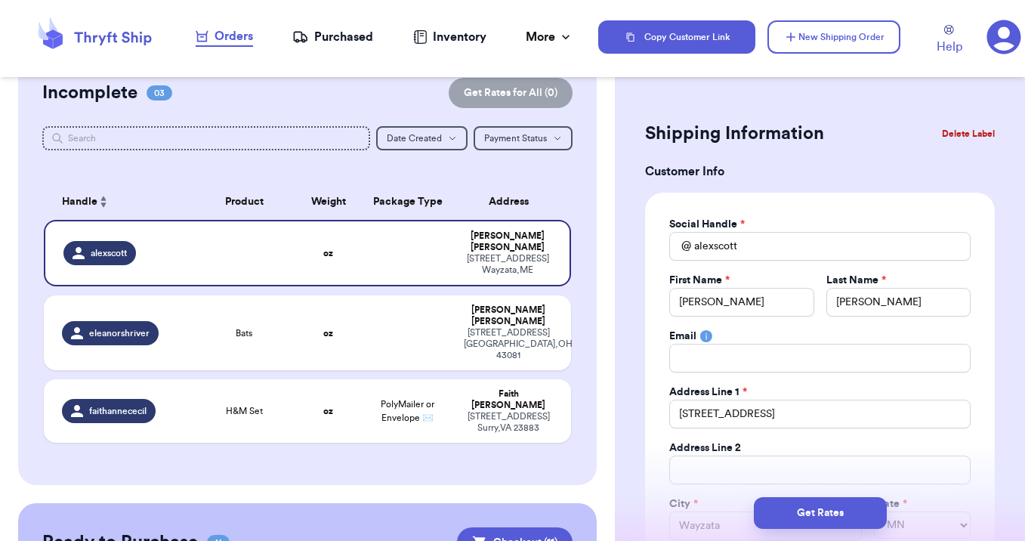
scroll to position [316, 0]
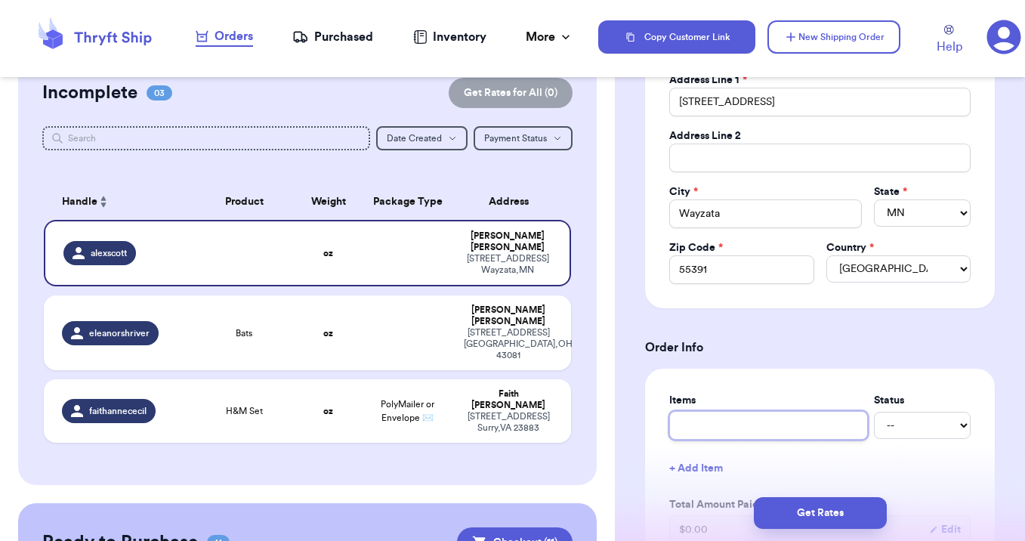
click at [726, 434] on input "text" at bounding box center [768, 425] width 199 height 29
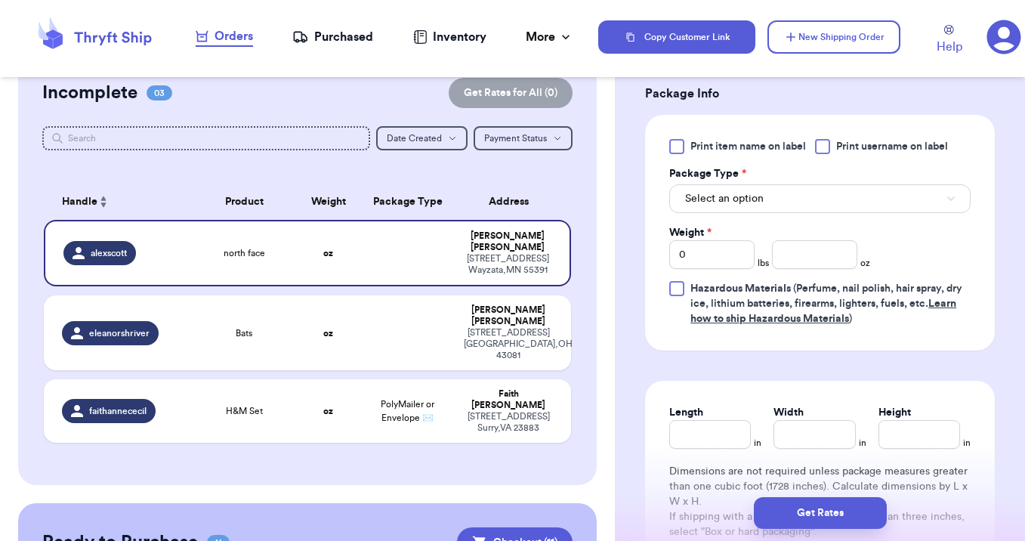
scroll to position [892, 0]
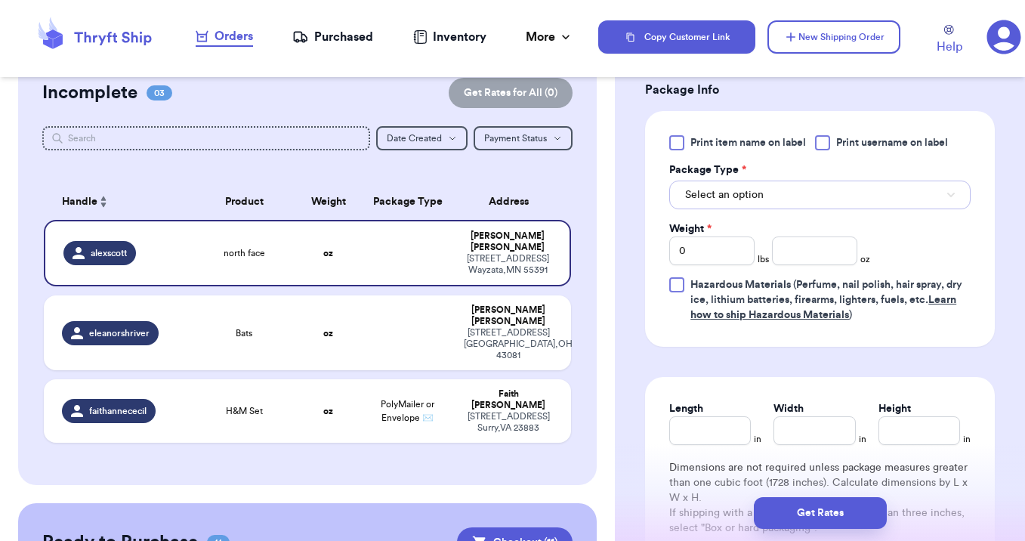
click at [719, 200] on span "Select an option" at bounding box center [724, 194] width 79 height 15
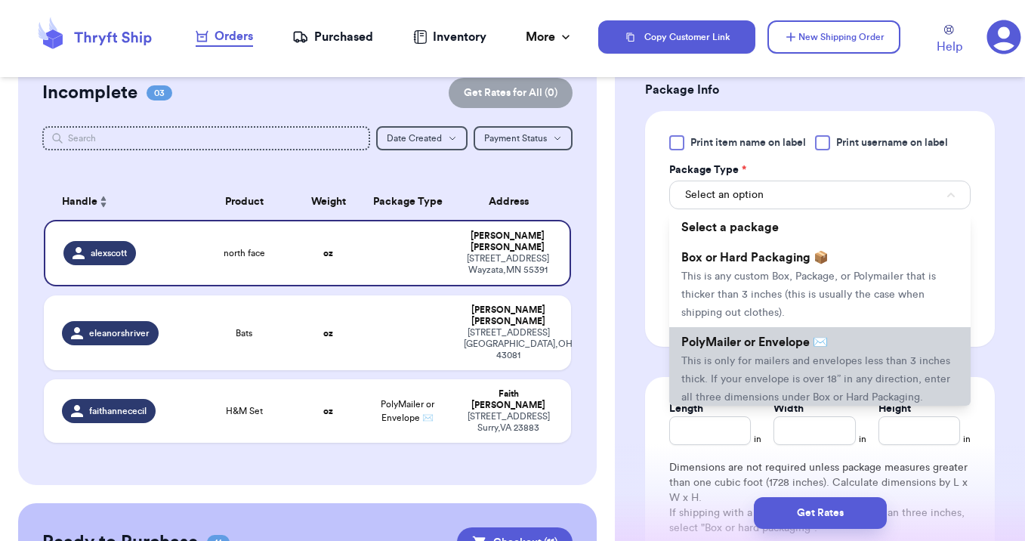
click at [724, 359] on span "This is only for mailers and envelopes less than 3 inches thick. If your envelo…" at bounding box center [815, 379] width 269 height 47
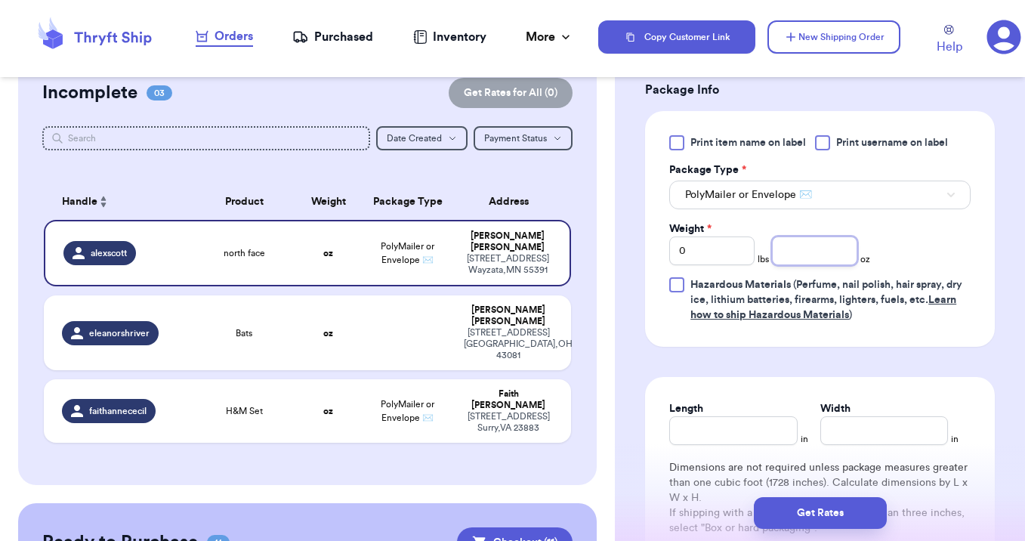
click at [814, 250] on input "number" at bounding box center [814, 250] width 85 height 29
click at [828, 505] on button "Get Rates" at bounding box center [820, 513] width 133 height 32
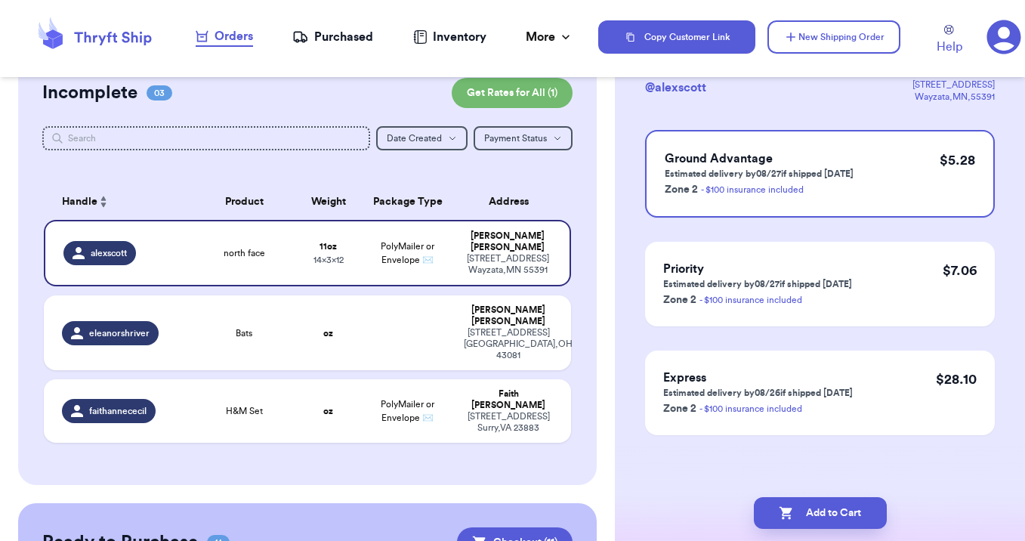
scroll to position [0, 0]
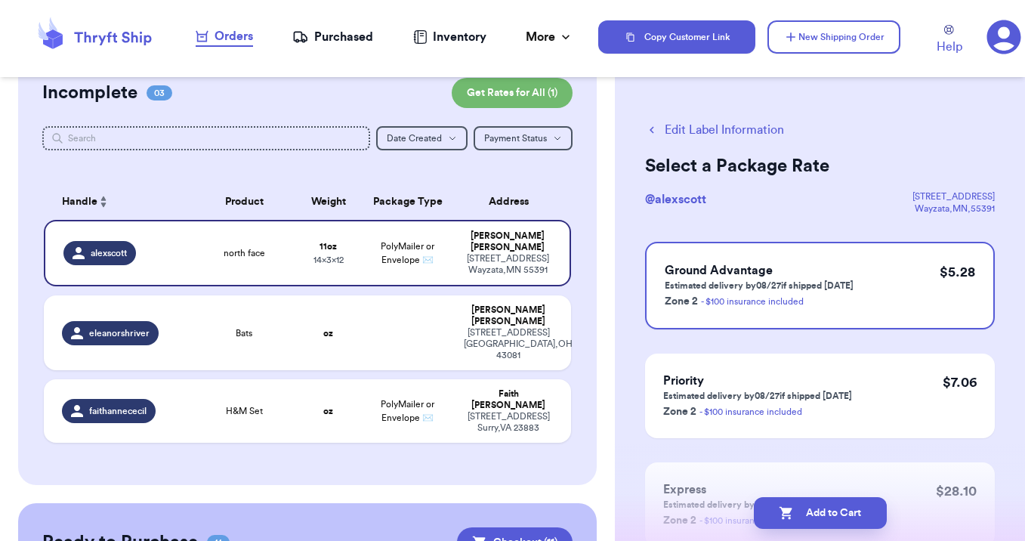
click at [828, 505] on button "Add to Cart" at bounding box center [820, 513] width 133 height 32
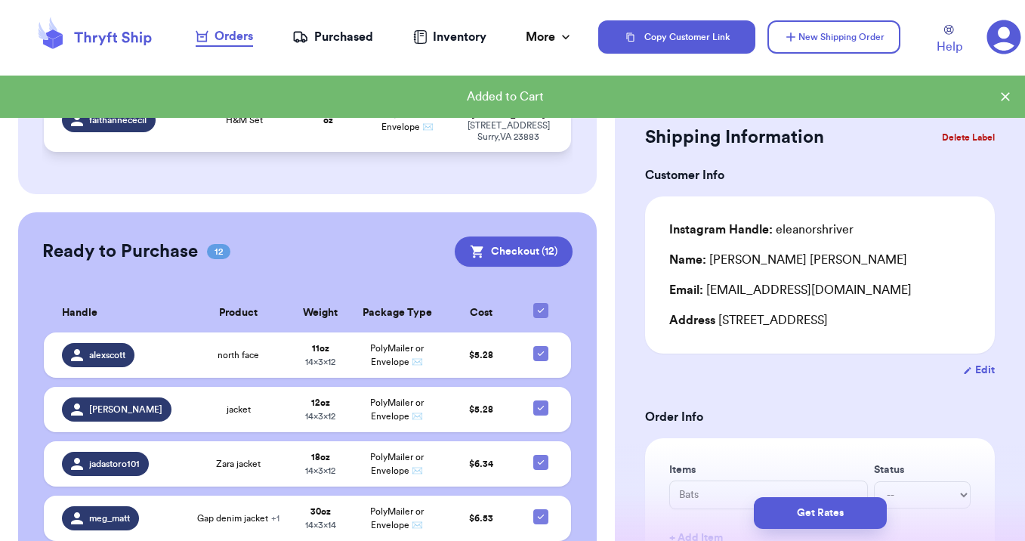
scroll to position [260, 0]
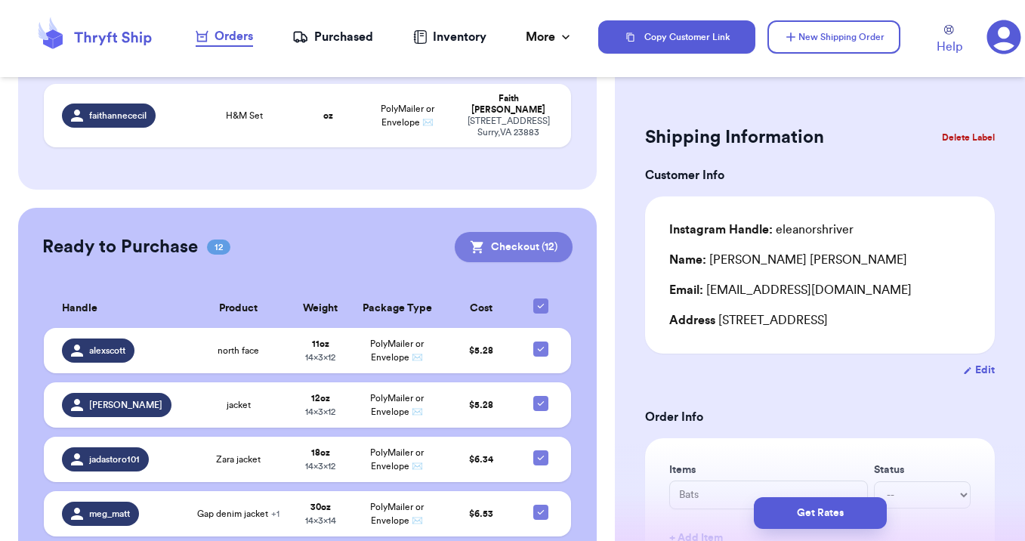
click at [481, 241] on icon at bounding box center [477, 247] width 13 height 13
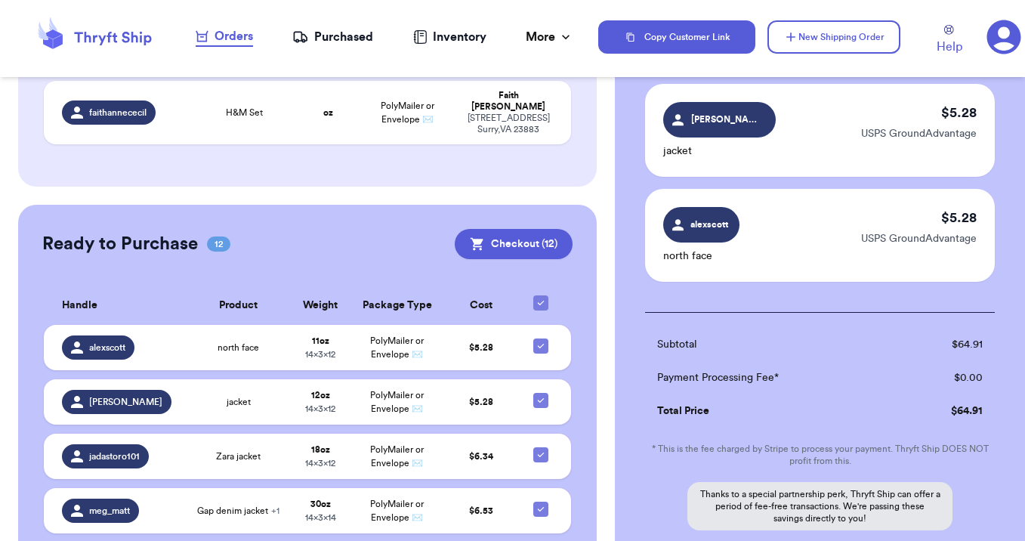
scroll to position [1305, 0]
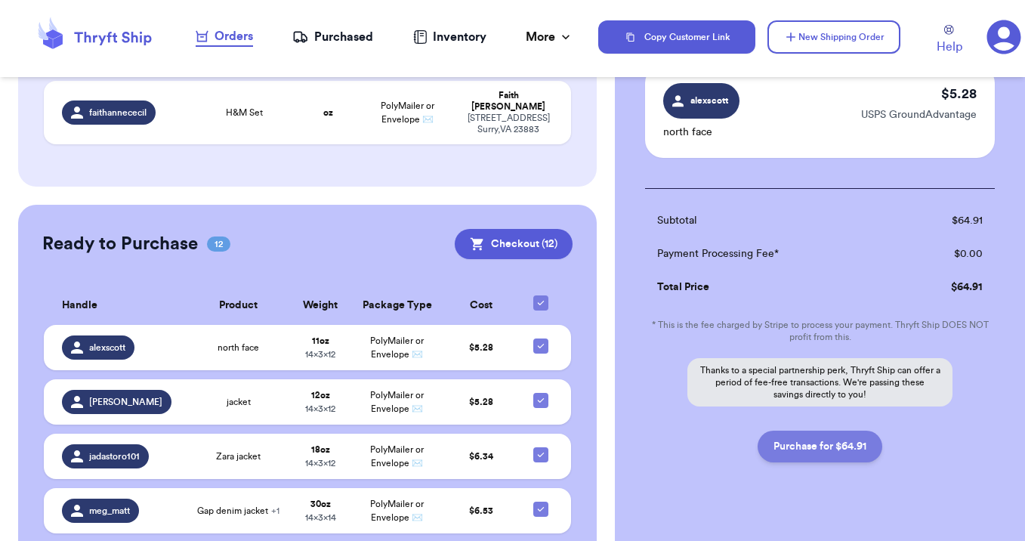
click at [811, 431] on button "Purchase for $64.91" at bounding box center [820, 447] width 125 height 32
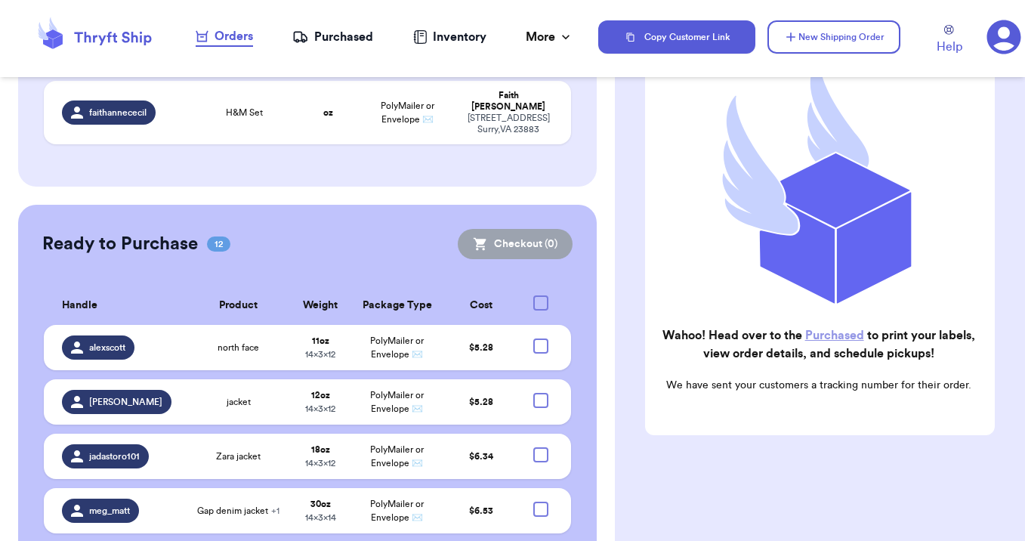
scroll to position [122, 0]
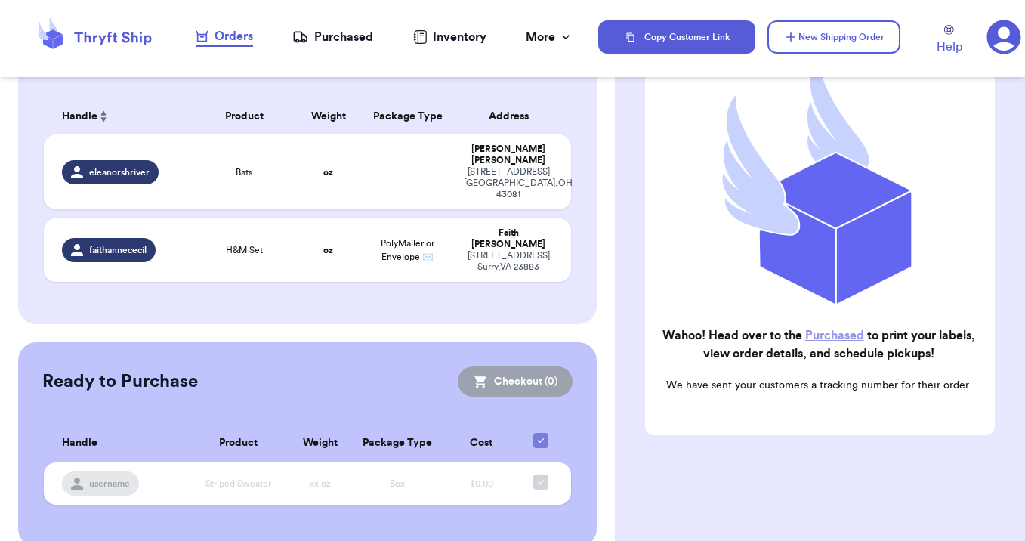
click at [314, 35] on div "Purchased" at bounding box center [332, 37] width 81 height 18
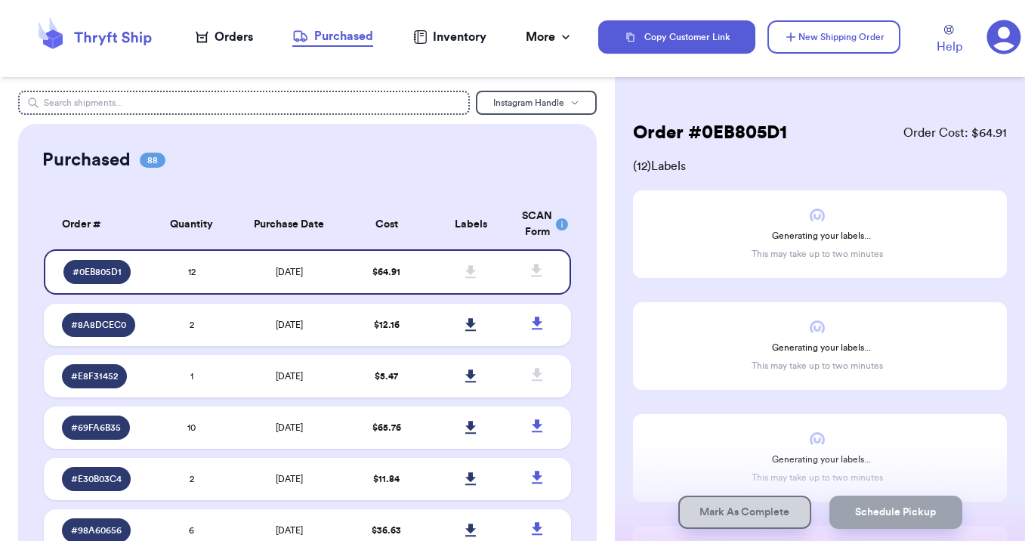
click at [377, 213] on th "Cost" at bounding box center [386, 224] width 85 height 50
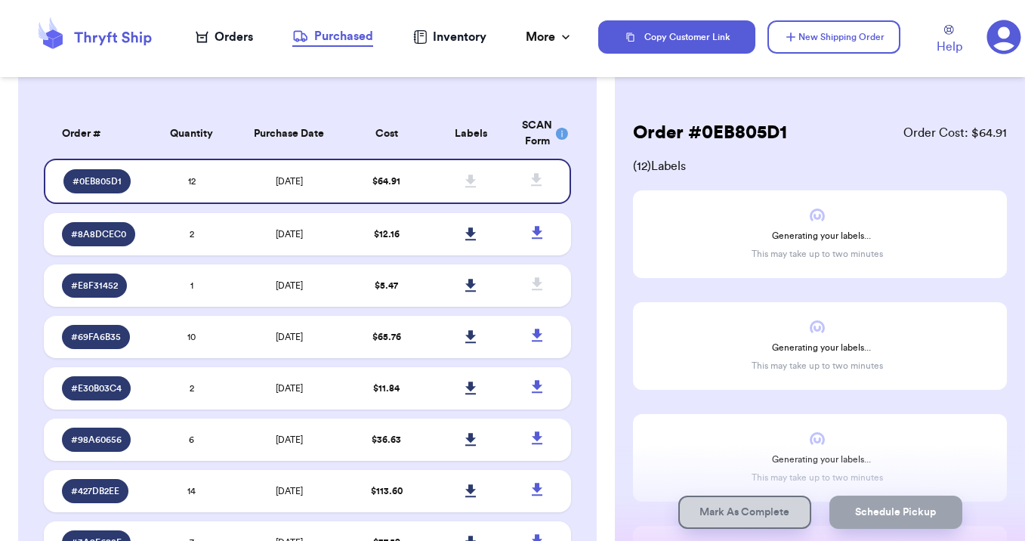
scroll to position [100, 0]
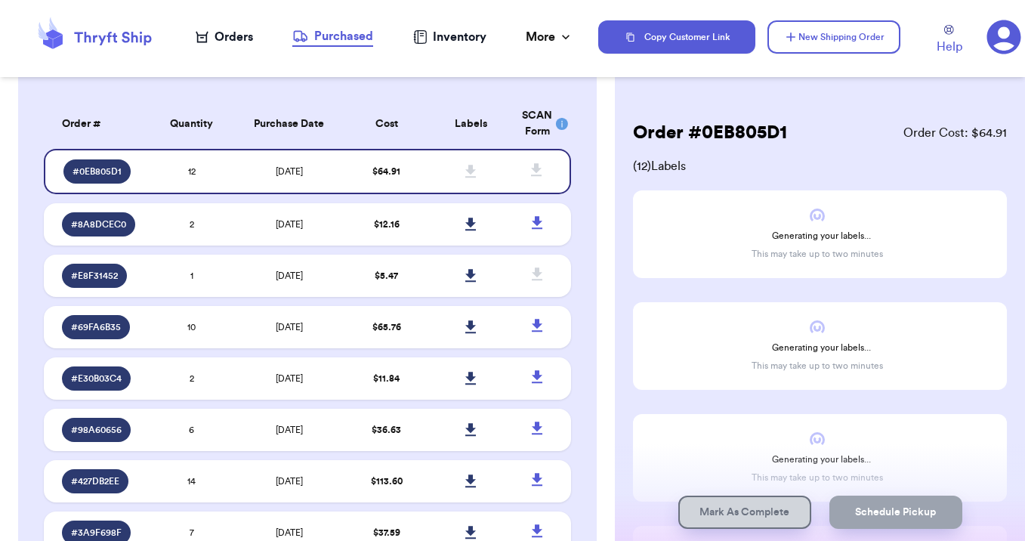
click at [244, 35] on div "Orders" at bounding box center [224, 37] width 57 height 18
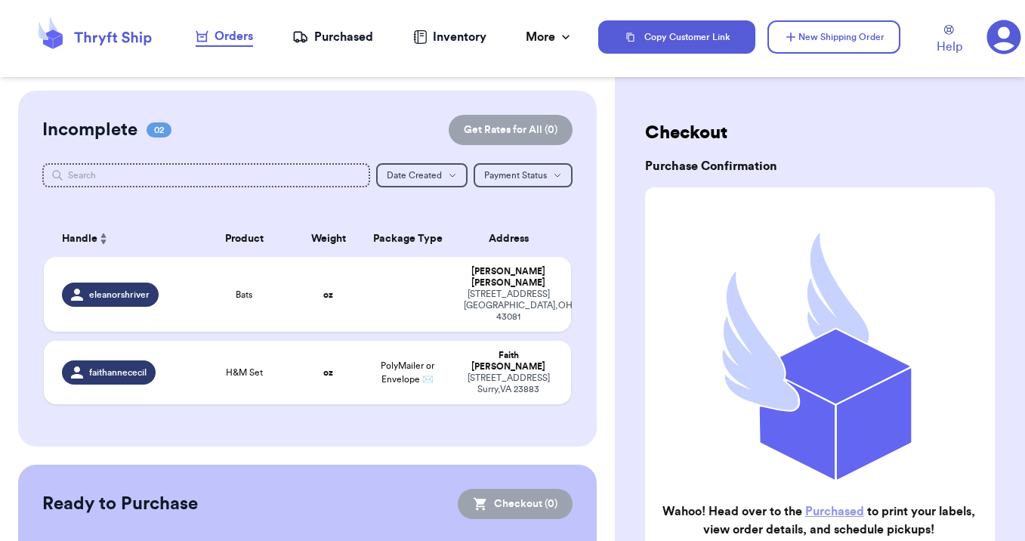
click at [324, 43] on div "Purchased" at bounding box center [332, 37] width 81 height 18
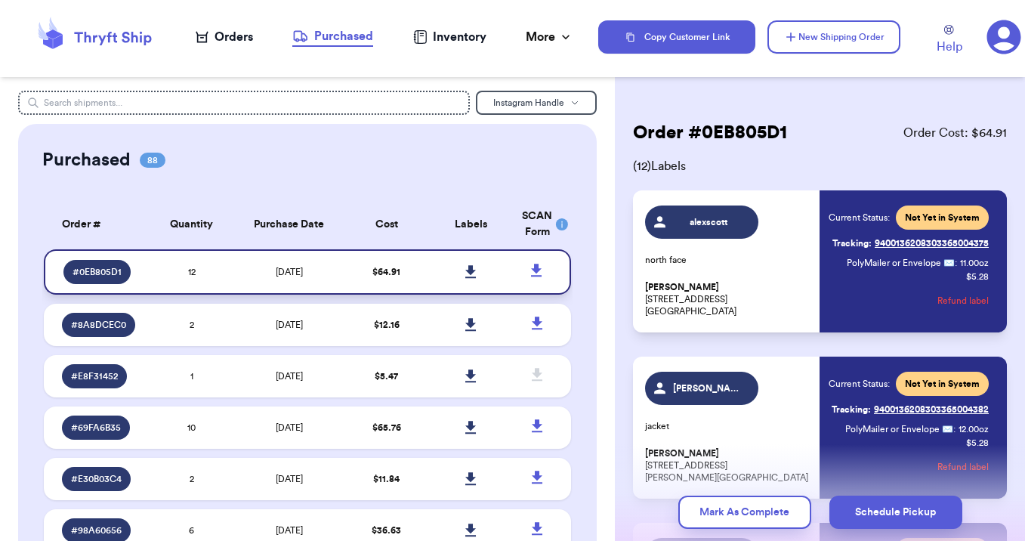
click at [471, 275] on icon at bounding box center [470, 272] width 11 height 14
